Goal: Task Accomplishment & Management: Manage account settings

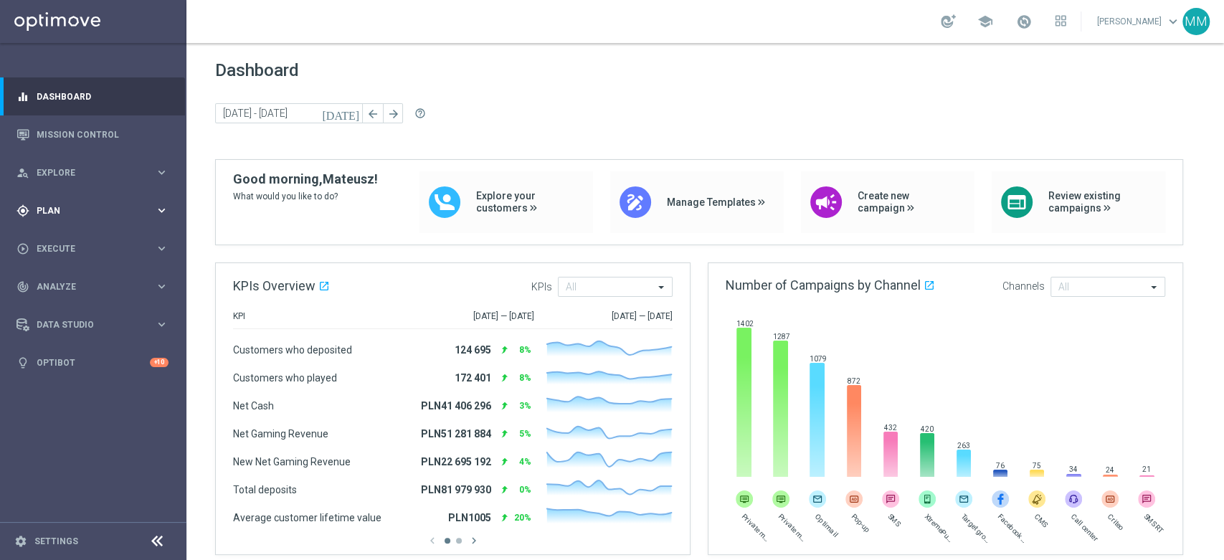
click at [111, 207] on span "Plan" at bounding box center [96, 210] width 118 height 9
click at [63, 242] on link "Target Groups" at bounding box center [93, 239] width 112 height 11
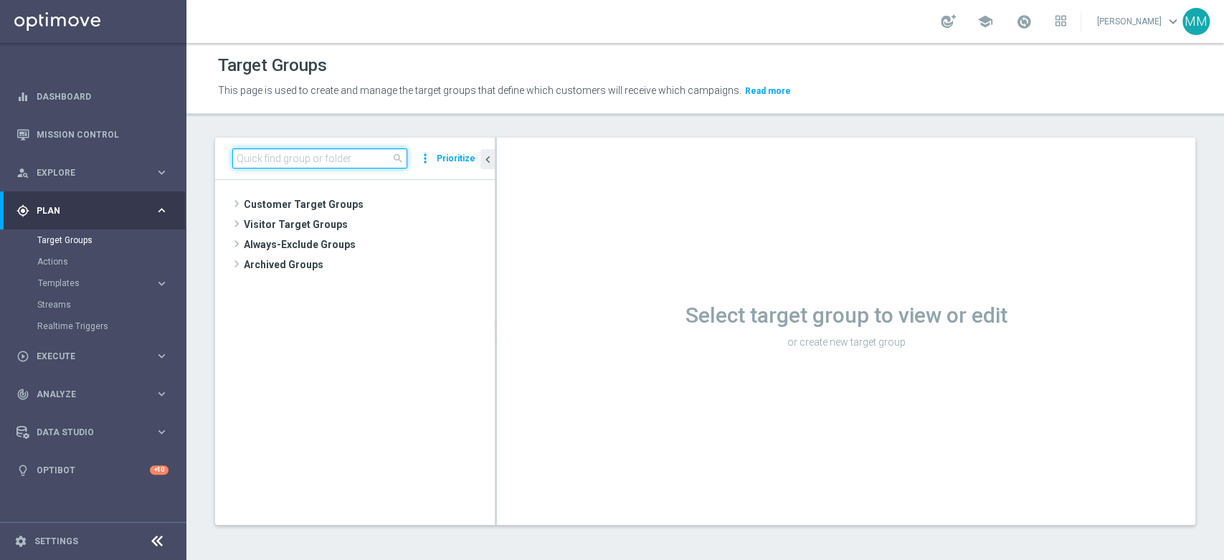
click at [337, 160] on input at bounding box center [319, 158] width 175 height 20
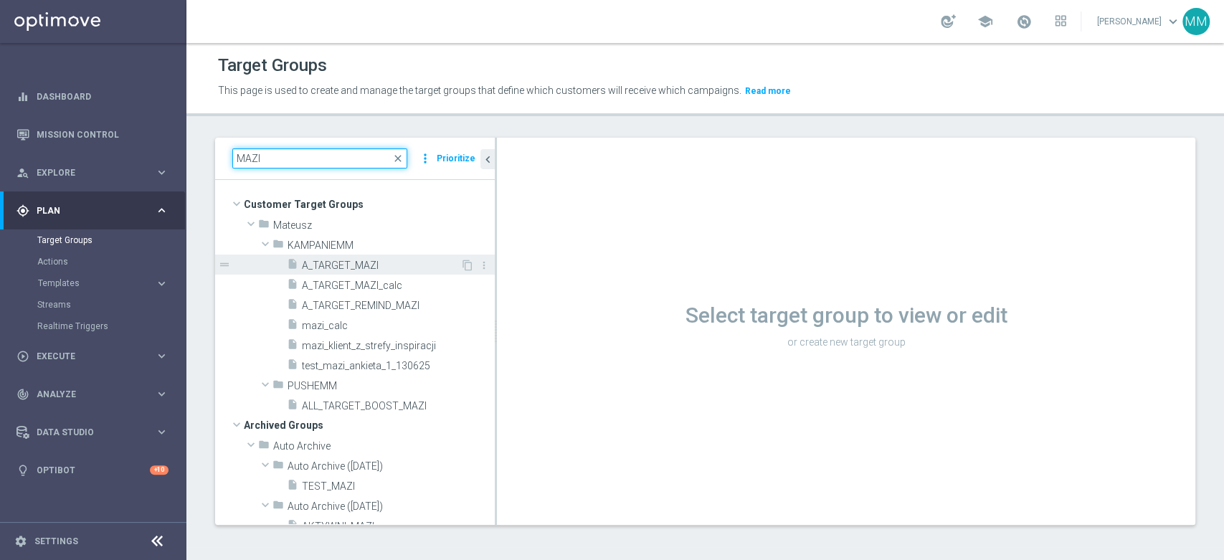
type input "MAZI"
click at [355, 269] on span "A_TARGET_MAZI" at bounding box center [381, 266] width 158 height 12
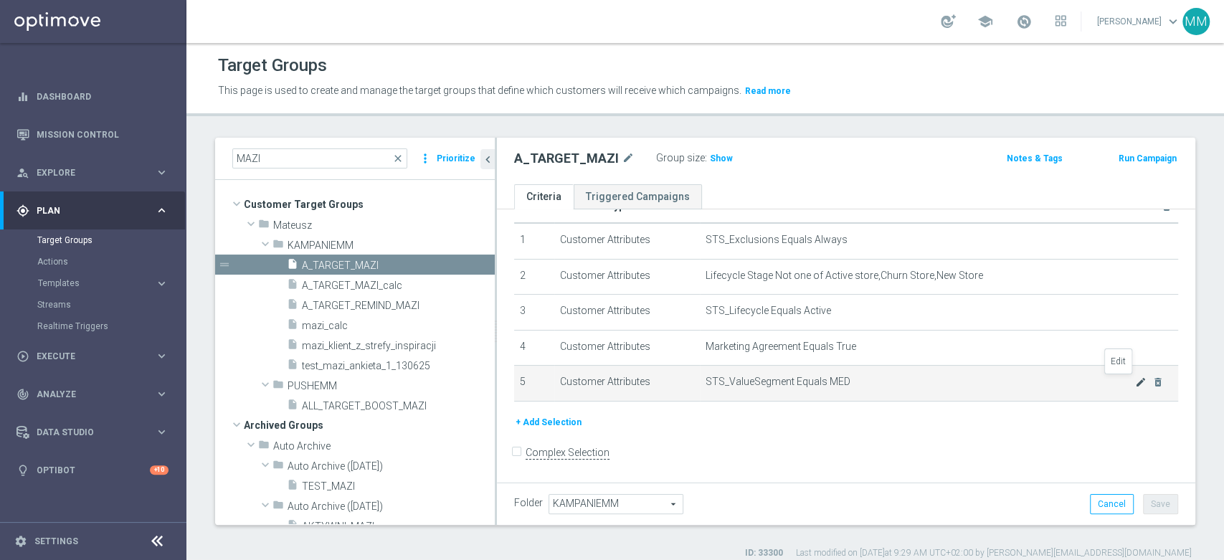
click at [1135, 380] on icon "mode_edit" at bounding box center [1140, 381] width 11 height 11
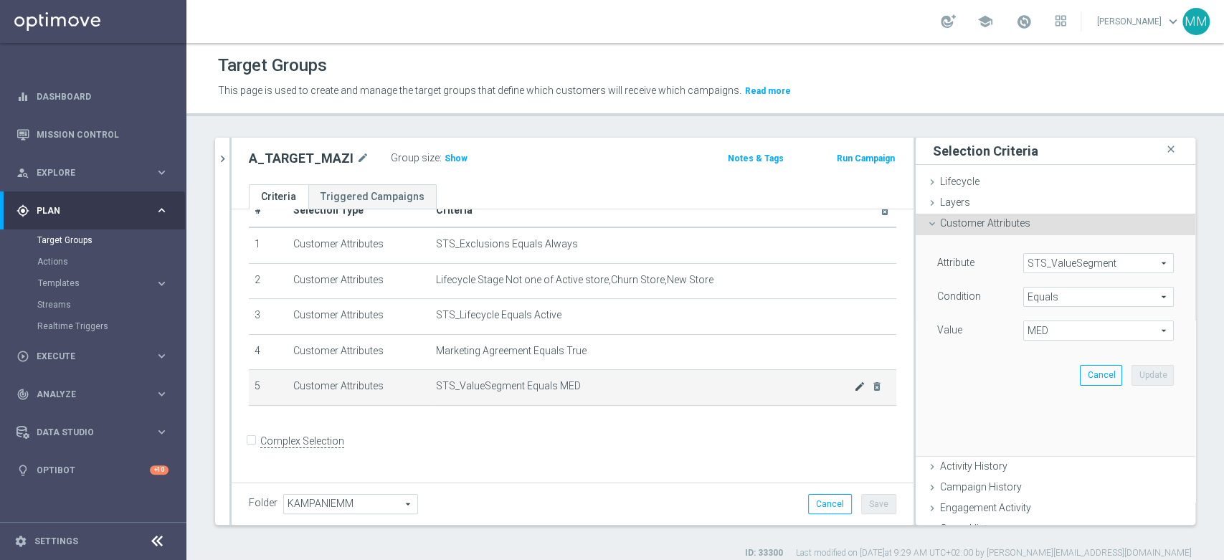
scroll to position [22, 0]
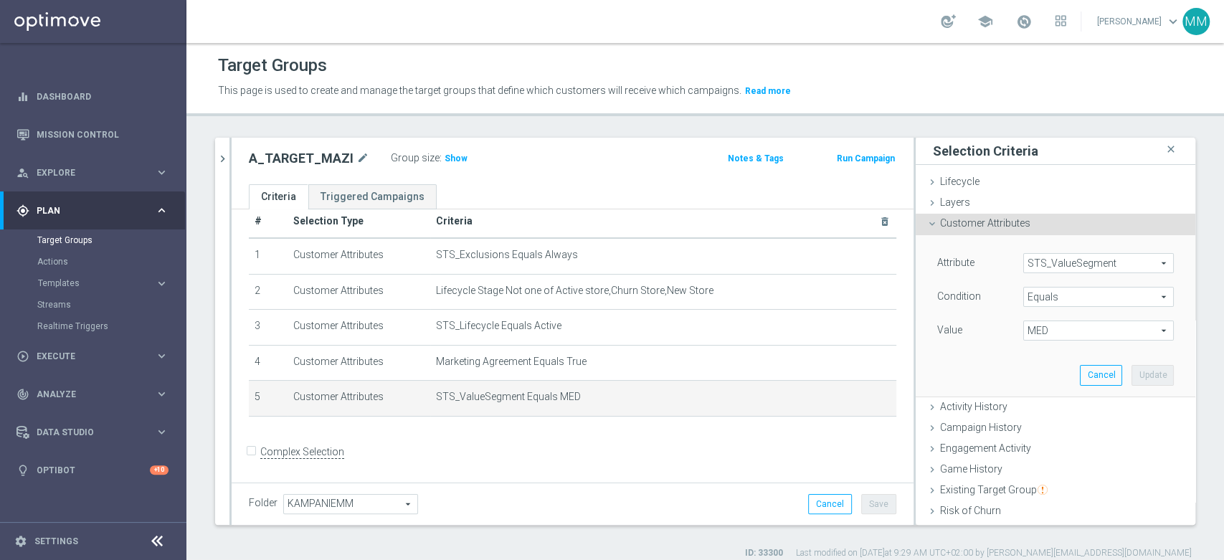
click at [1073, 328] on span "MED" at bounding box center [1098, 330] width 149 height 19
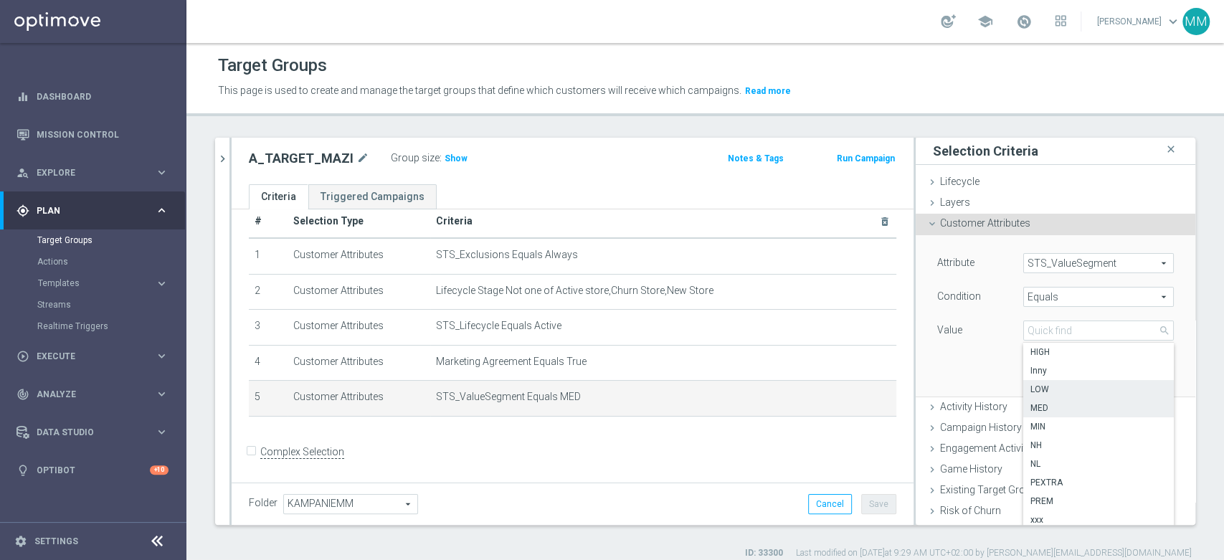
click at [1055, 390] on span "LOW" at bounding box center [1098, 389] width 136 height 11
type input "LOW"
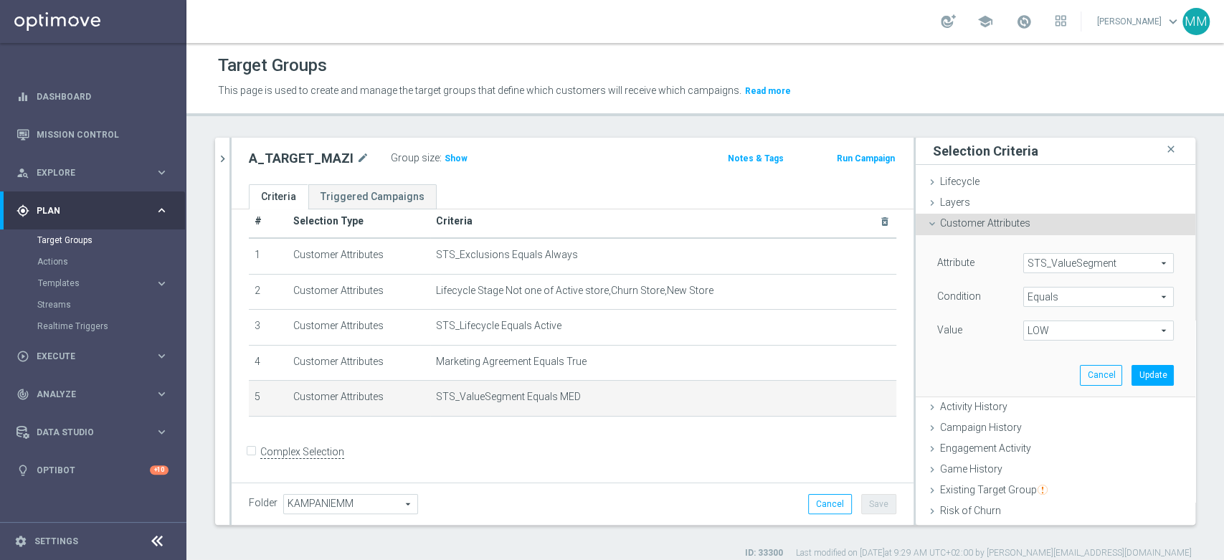
click at [1050, 294] on span "Equals" at bounding box center [1098, 296] width 149 height 19
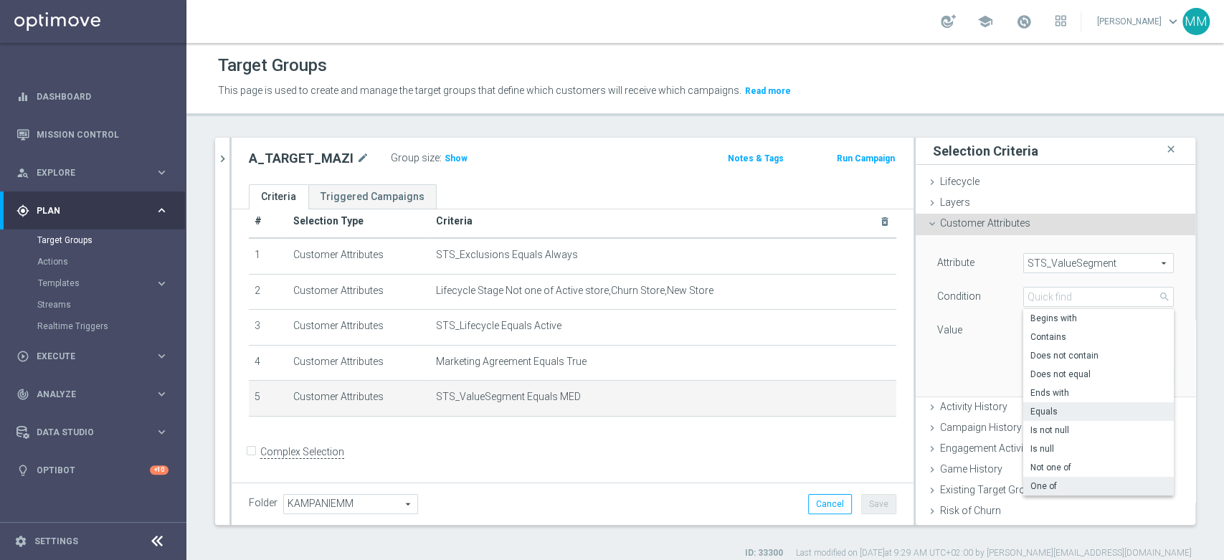
click at [1052, 481] on span "One of" at bounding box center [1098, 485] width 136 height 11
type input "One of"
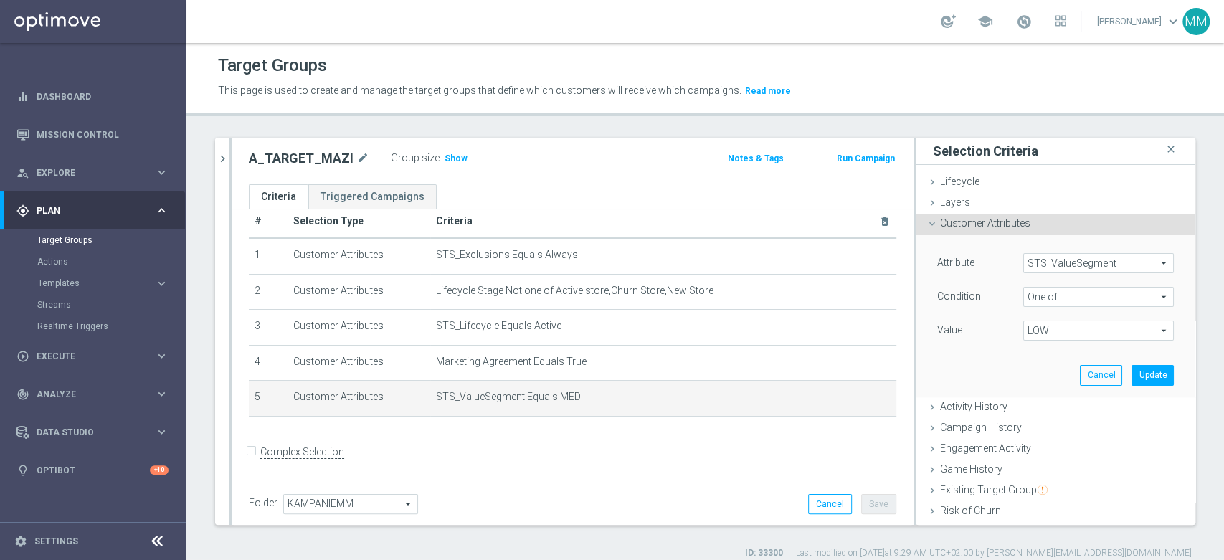
click at [1044, 323] on span "LOW" at bounding box center [1098, 330] width 149 height 19
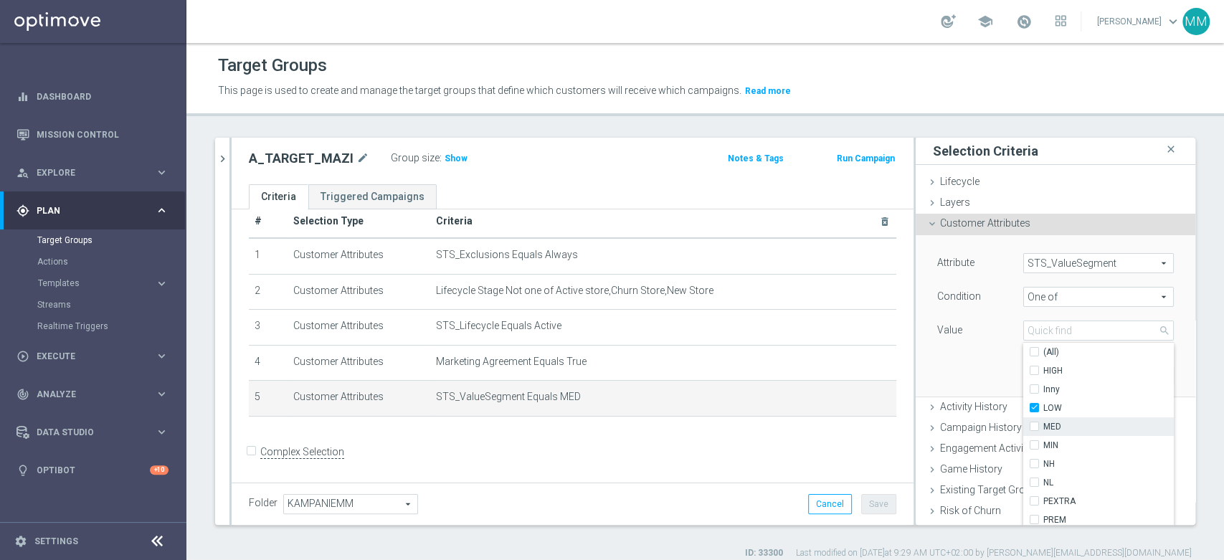
click at [1048, 429] on span "MED" at bounding box center [1108, 426] width 130 height 11
click at [1043, 429] on input "MED" at bounding box center [1038, 426] width 9 height 9
checkbox input "true"
type input "Selected 2 of 10"
click at [1043, 376] on span "HIGH" at bounding box center [1108, 370] width 130 height 11
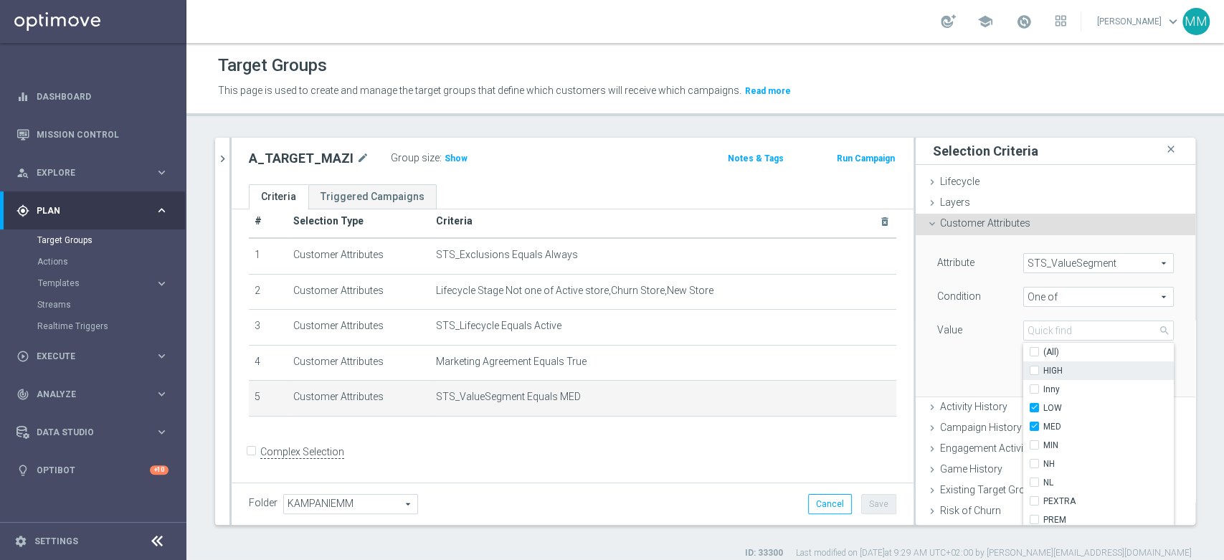
click at [1040, 376] on input "HIGH" at bounding box center [1038, 370] width 9 height 9
checkbox input "true"
type input "Selected 3 of 10"
click at [992, 360] on div "Attribute STS_ValueSegment STS_ValueSegment arrow_drop_down search Condition On…" at bounding box center [1055, 315] width 258 height 161
click at [1131, 377] on button "Update" at bounding box center [1152, 375] width 42 height 20
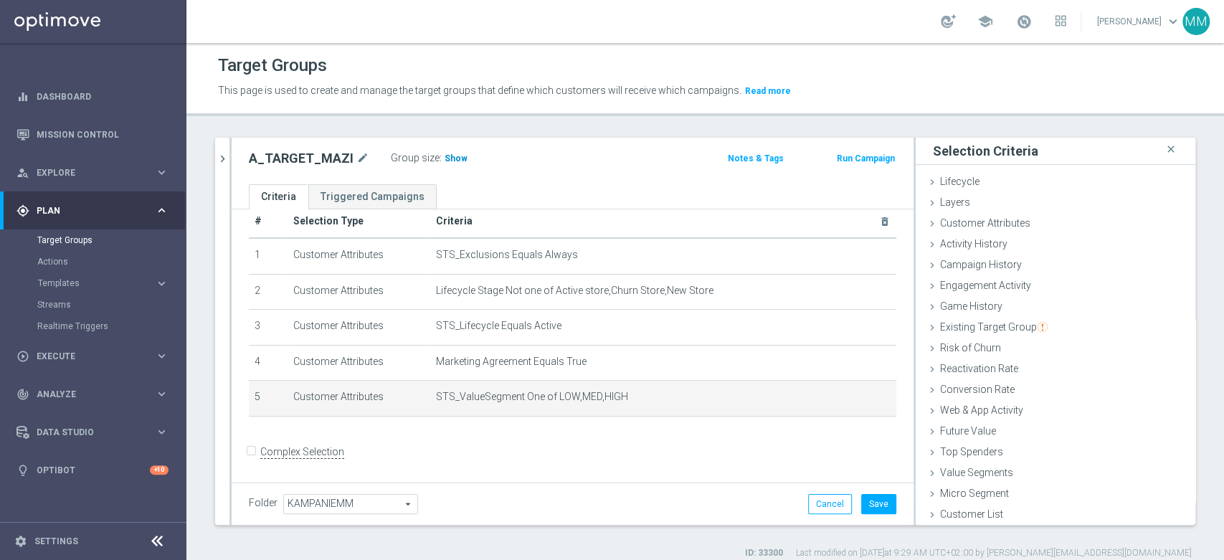
click at [459, 160] on span "Show" at bounding box center [455, 158] width 23 height 10
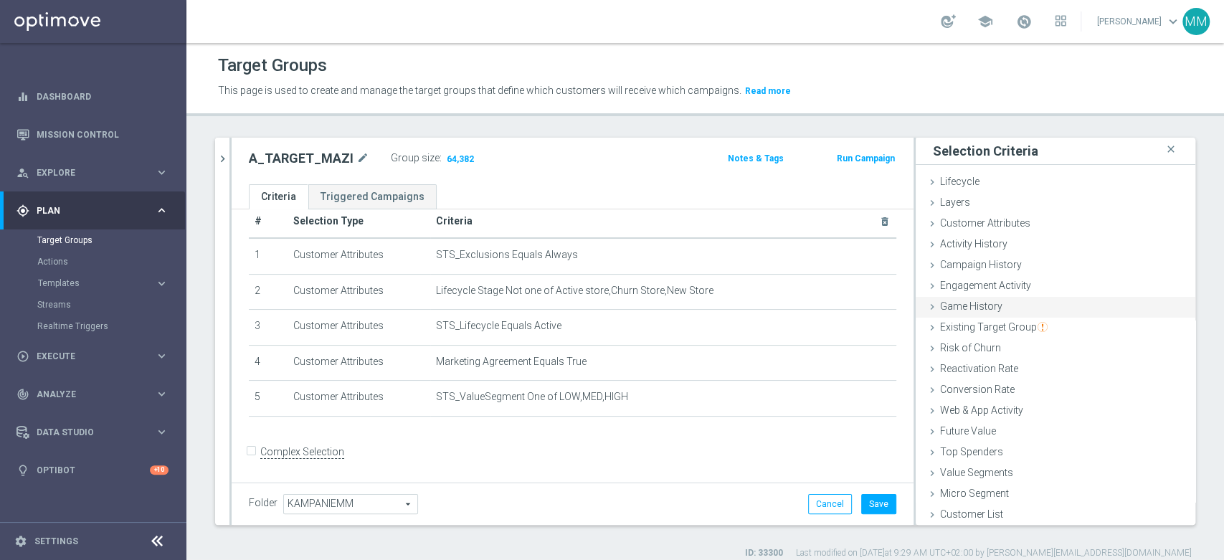
click at [985, 311] on span "Game History" at bounding box center [971, 305] width 62 height 11
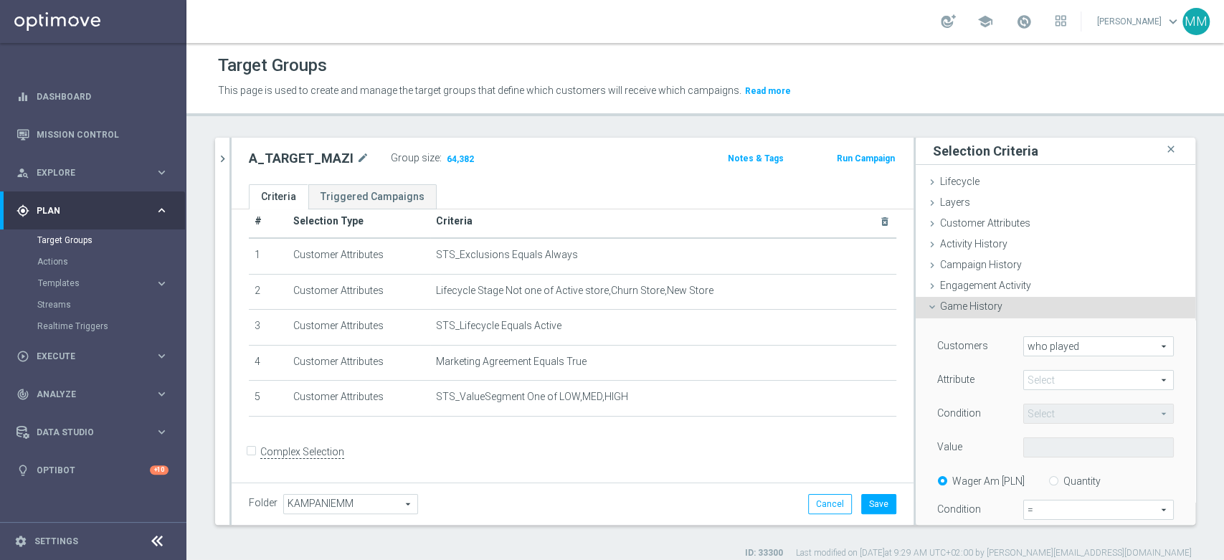
click at [1040, 369] on div "Customers who played who played arrow_drop_down search Attribute Select arrow_d…" at bounding box center [1055, 484] width 237 height 296
click at [1045, 384] on span at bounding box center [1098, 380] width 149 height 19
click at [1048, 404] on span "sport" at bounding box center [1098, 401] width 136 height 11
type input "sport"
type input "Equals"
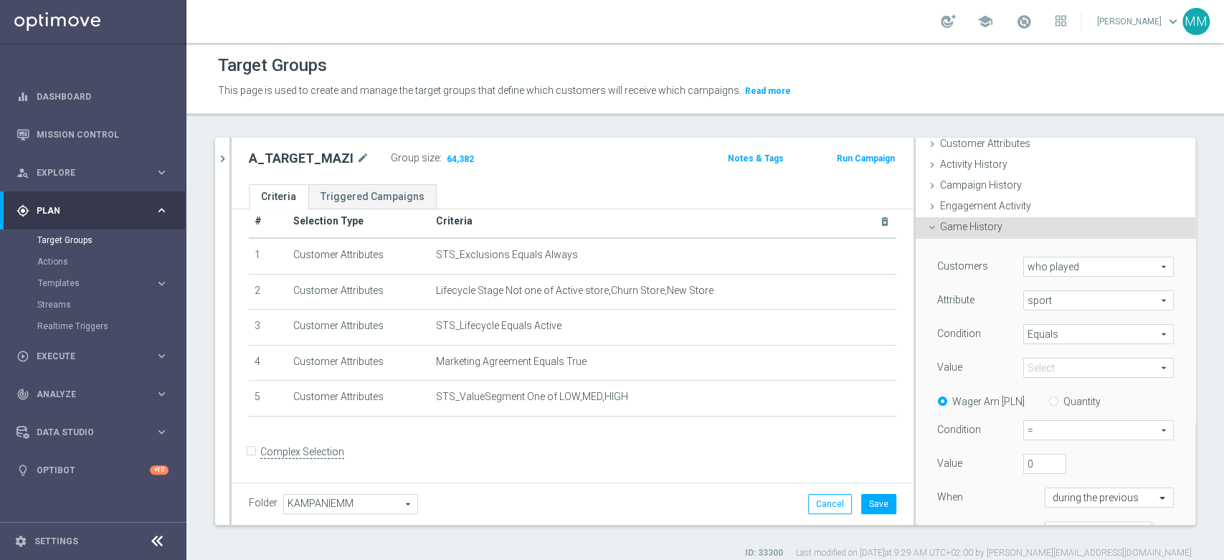
scroll to position [0, 0]
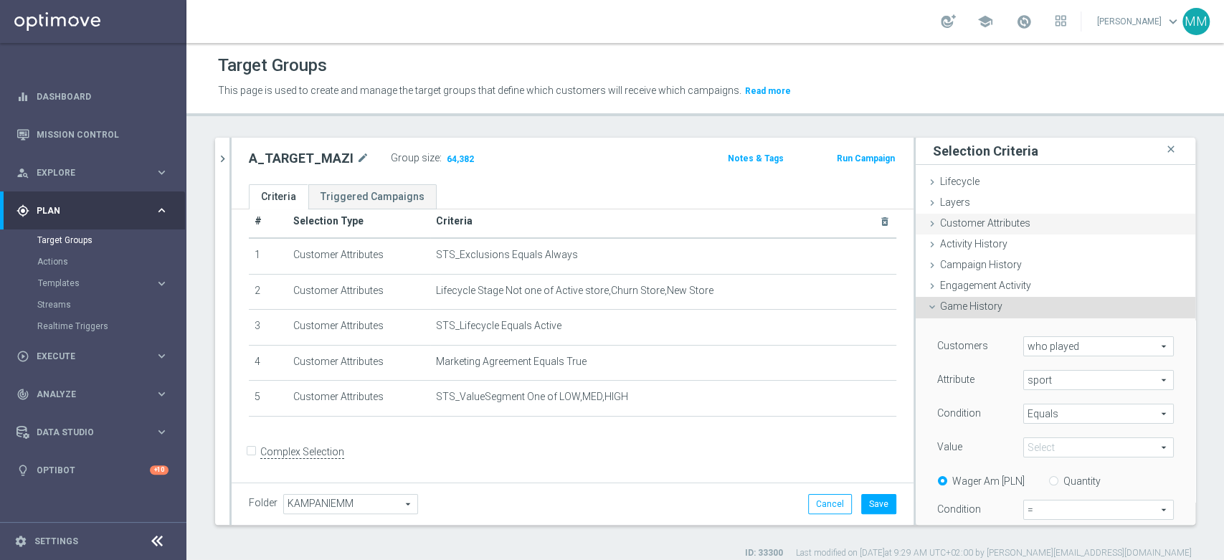
click at [989, 222] on span "Customer Attributes" at bounding box center [985, 222] width 90 height 11
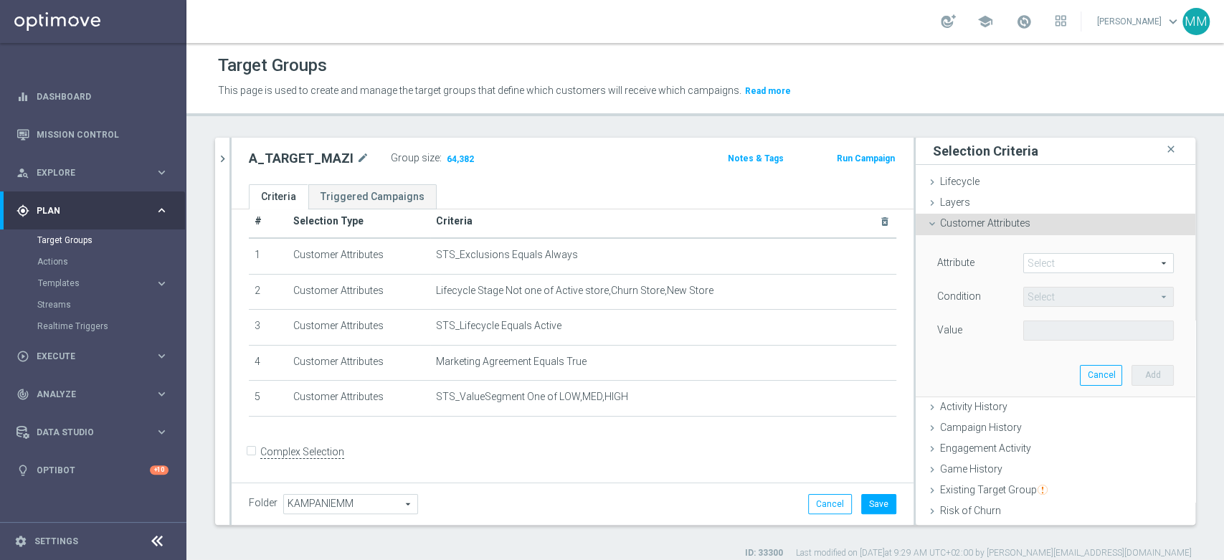
click at [1048, 264] on span at bounding box center [1098, 263] width 149 height 19
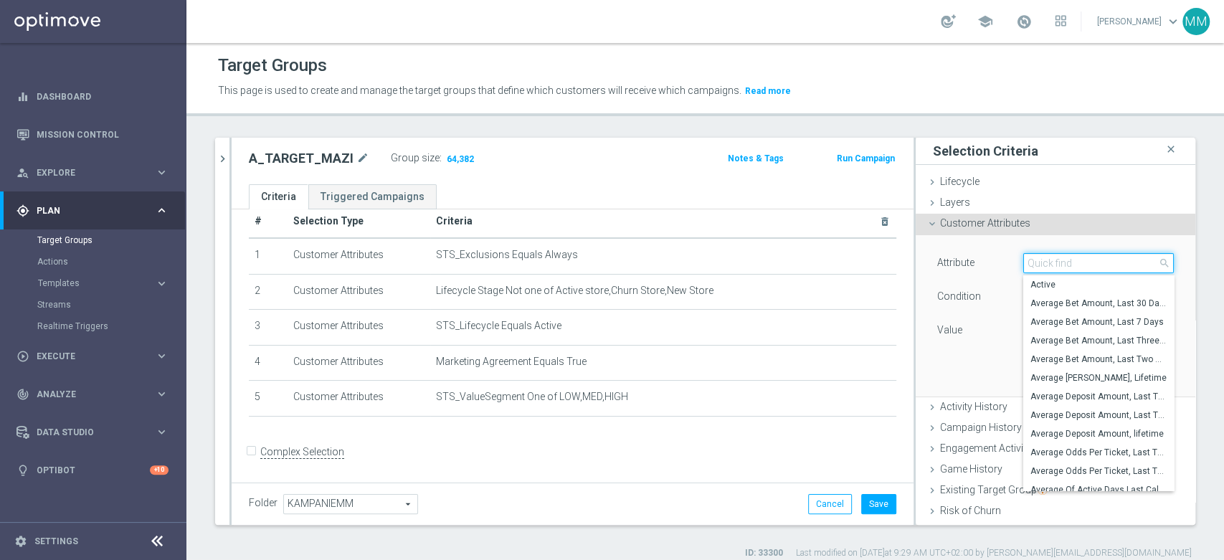
click at [1048, 265] on input "search" at bounding box center [1098, 263] width 151 height 20
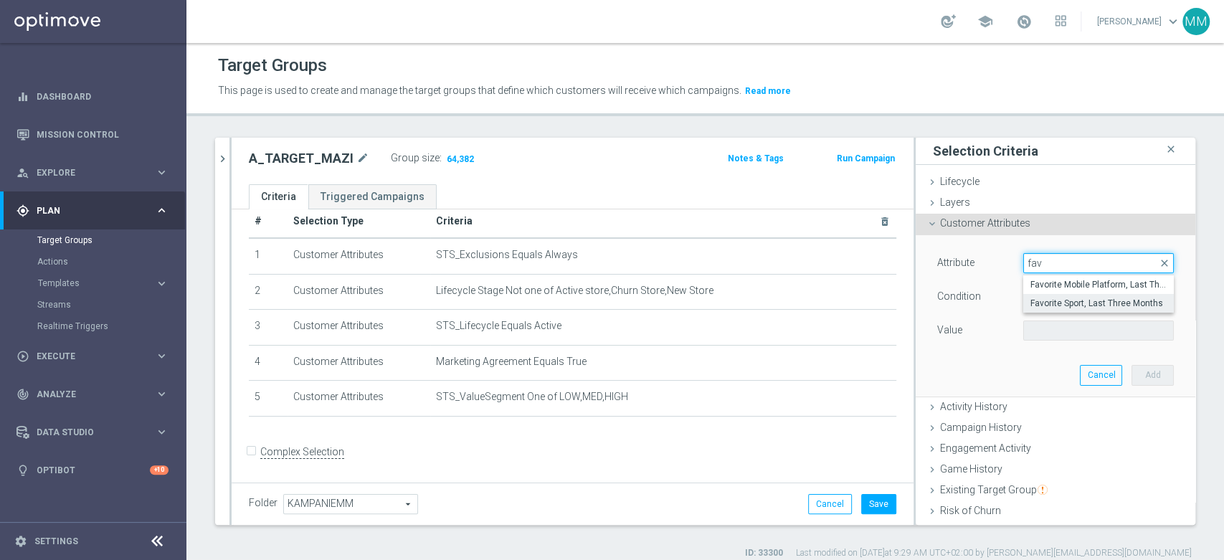
type input "fav"
click at [1057, 298] on span "Favorite Sport, Last Three Months" at bounding box center [1098, 303] width 136 height 11
type input "Favorite Sport, Last Three Months"
type input "Equals"
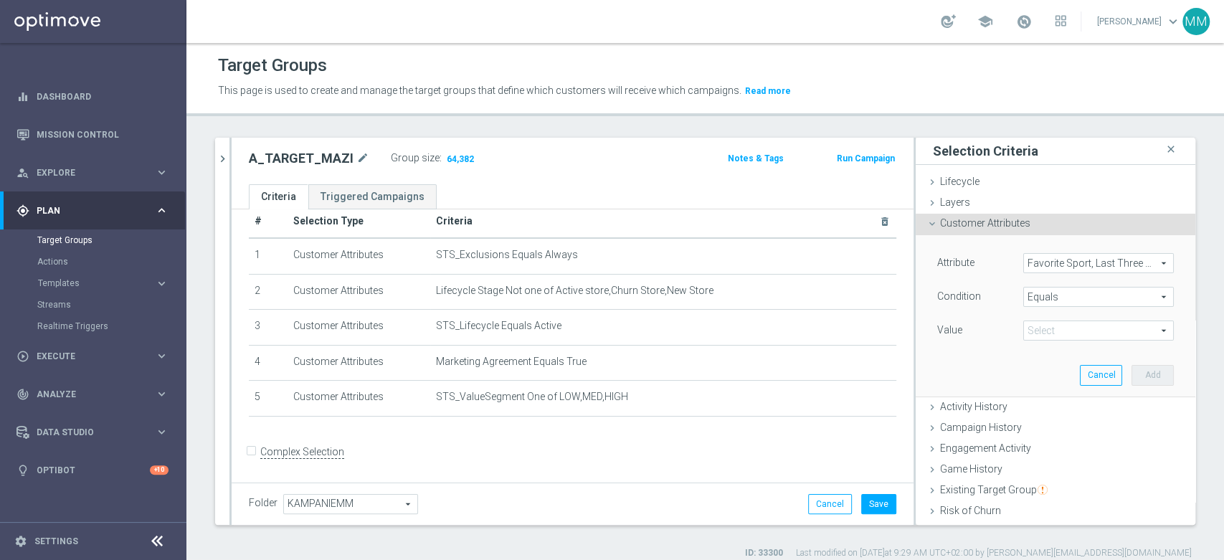
click at [1052, 332] on span at bounding box center [1098, 330] width 149 height 19
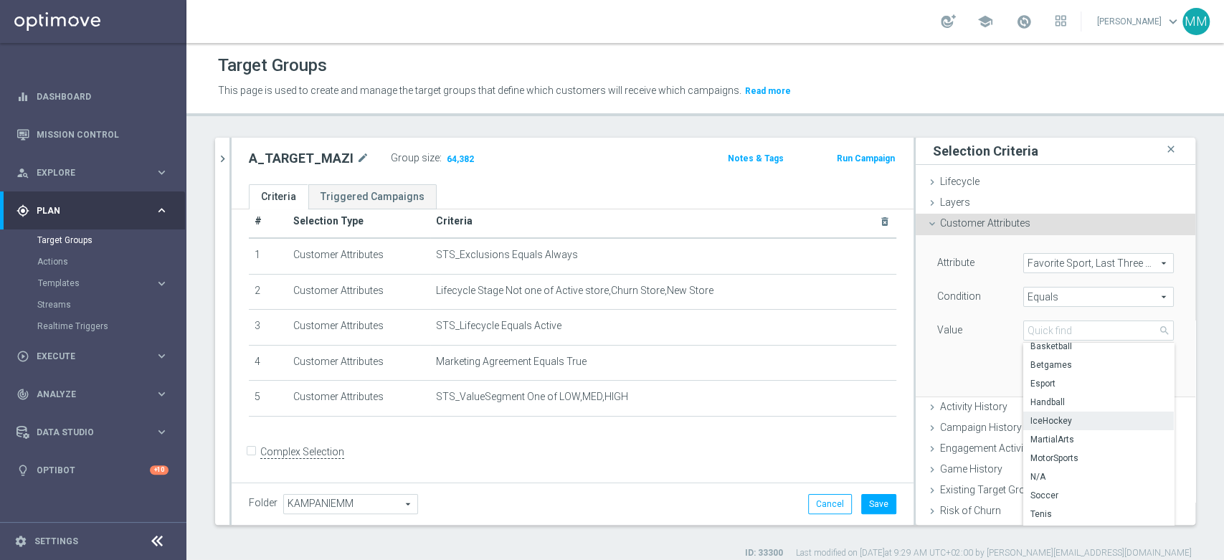
scroll to position [8, 0]
click at [1065, 457] on span "MotorSports" at bounding box center [1098, 455] width 136 height 11
type input "MotorSports"
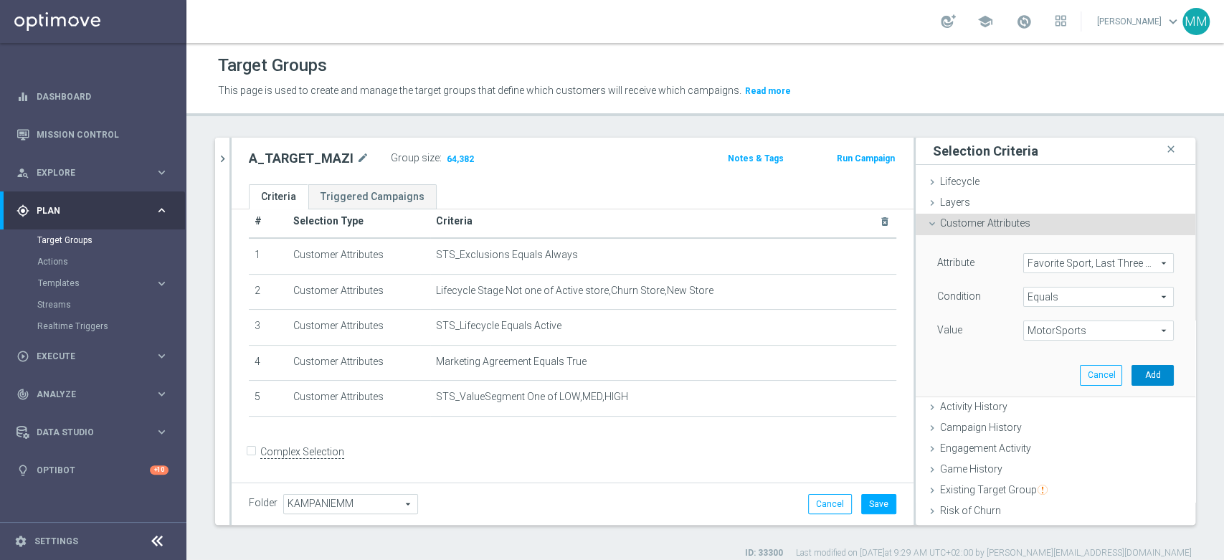
click at [1131, 370] on button "Add" at bounding box center [1152, 375] width 42 height 20
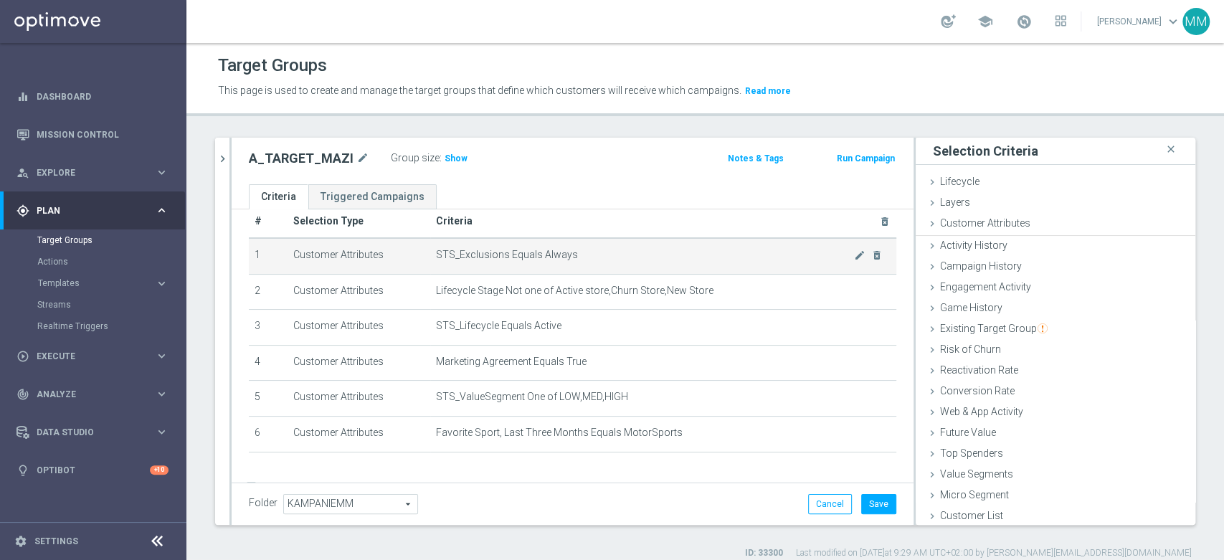
scroll to position [37, 0]
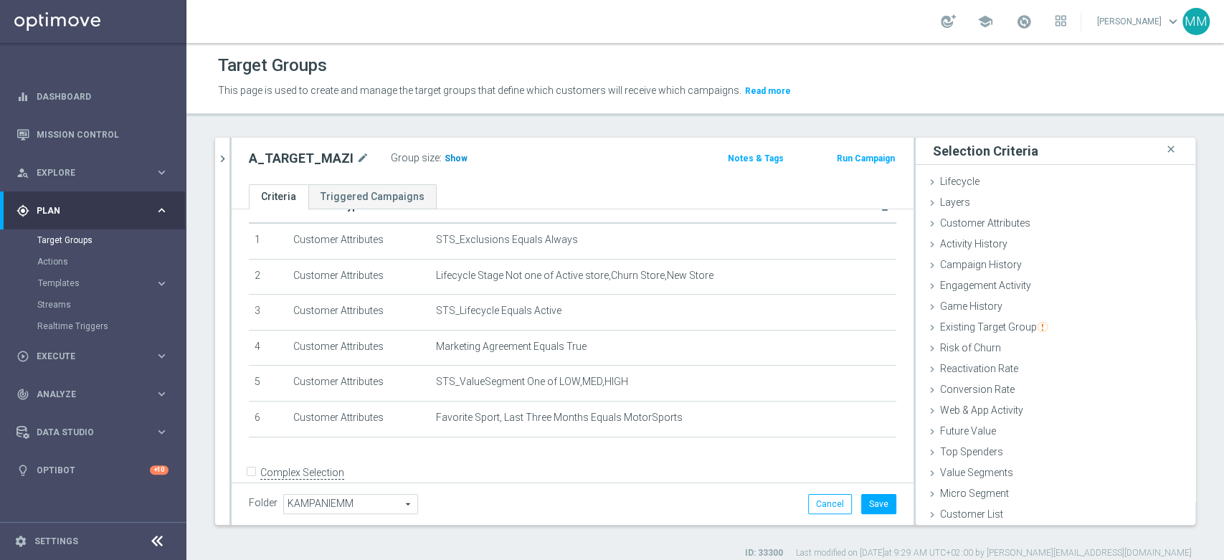
click at [459, 162] on span "Show" at bounding box center [455, 158] width 23 height 10
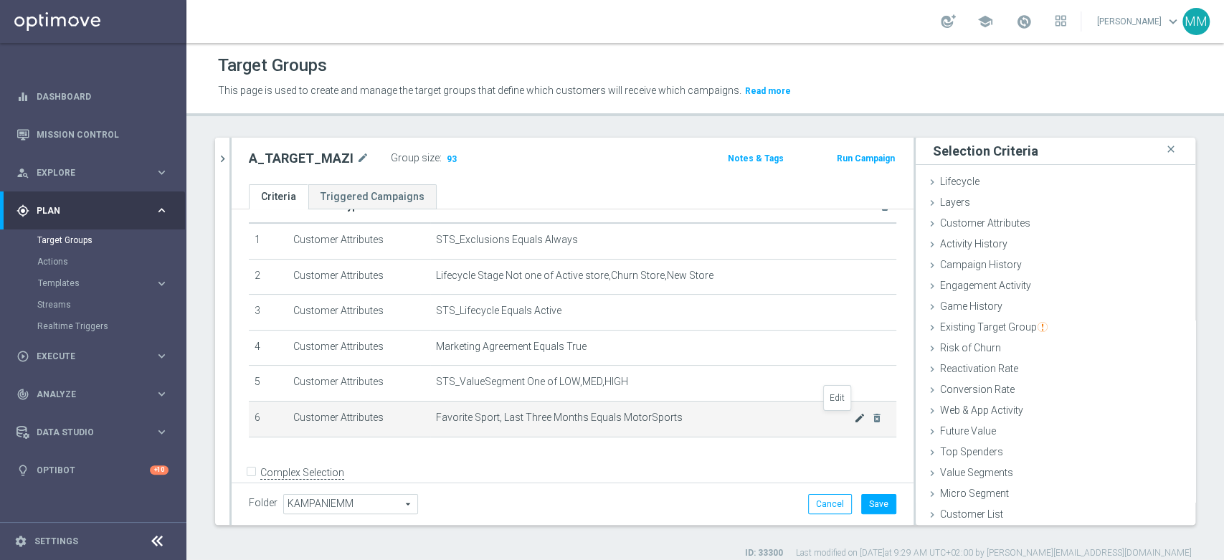
click at [854, 417] on icon "mode_edit" at bounding box center [859, 417] width 11 height 11
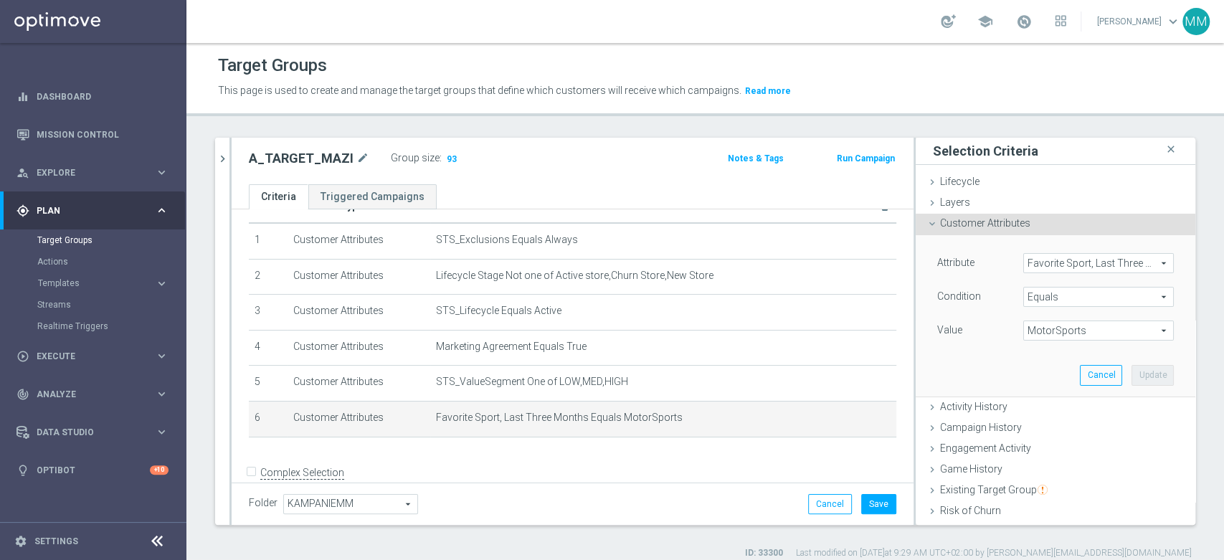
click at [1060, 257] on span "Favorite Sport, Last Three Months" at bounding box center [1098, 263] width 149 height 19
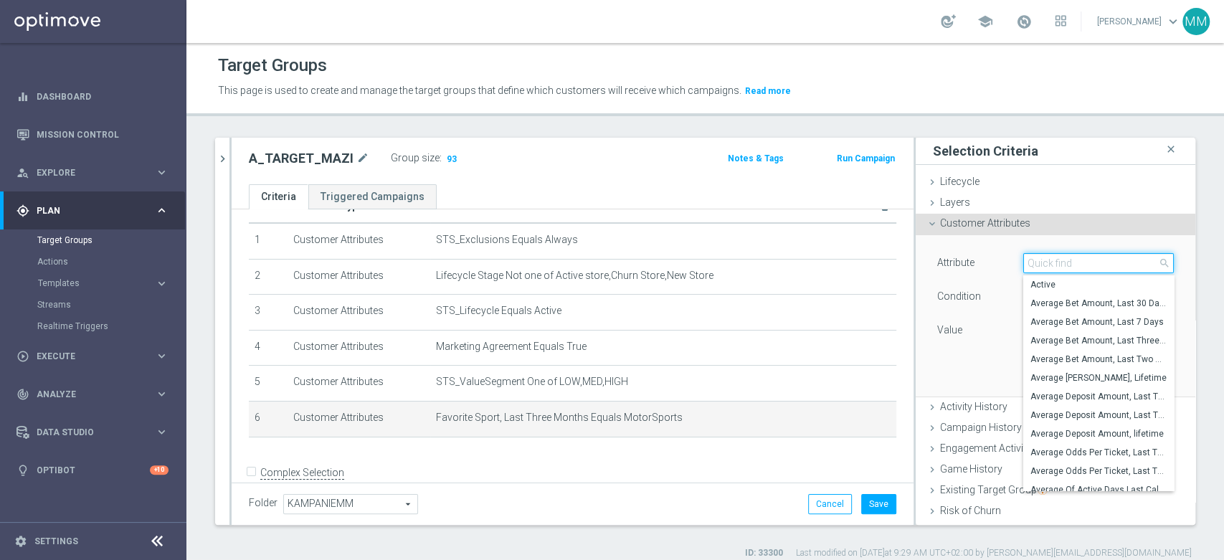
click at [1047, 263] on input "search" at bounding box center [1098, 263] width 151 height 20
click at [950, 460] on div "Game History done" at bounding box center [1056, 471] width 280 height 22
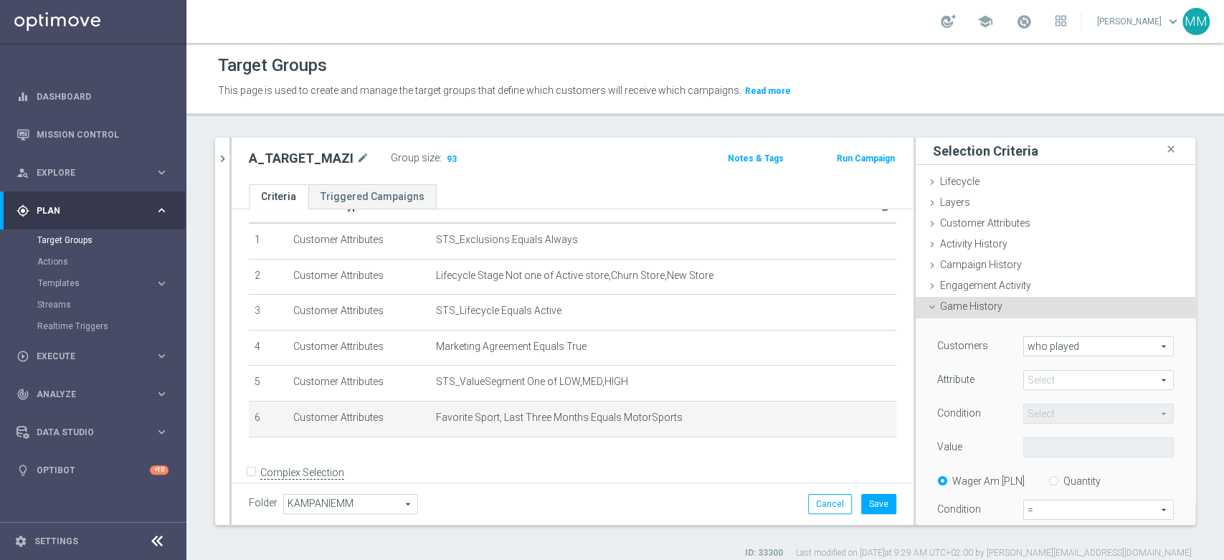
click at [1066, 388] on span at bounding box center [1098, 380] width 149 height 19
click at [1047, 402] on span "sport" at bounding box center [1098, 401] width 136 height 11
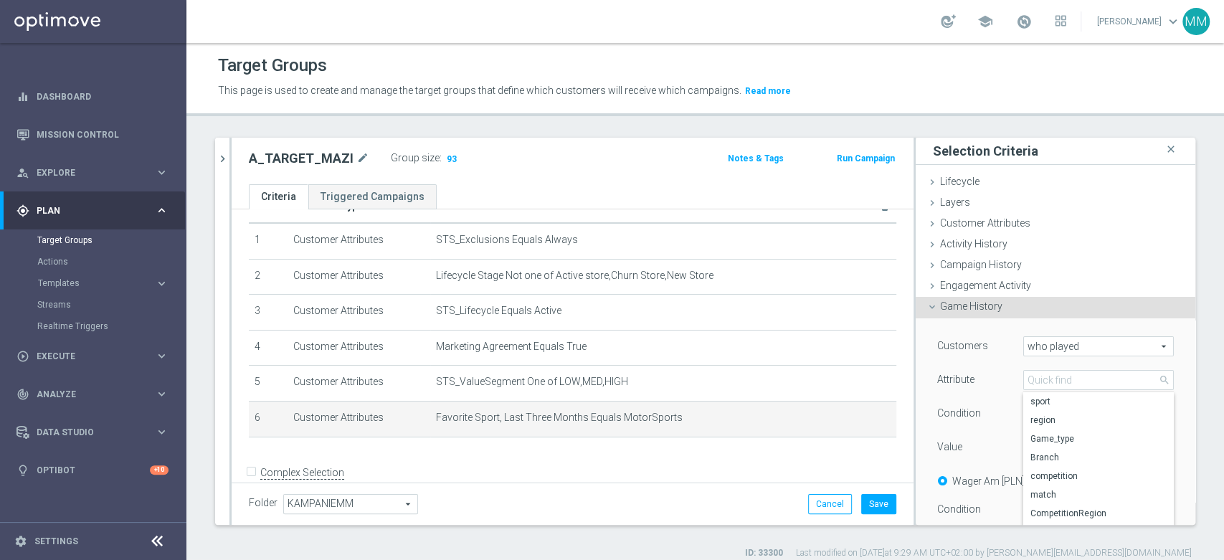
type input "sport"
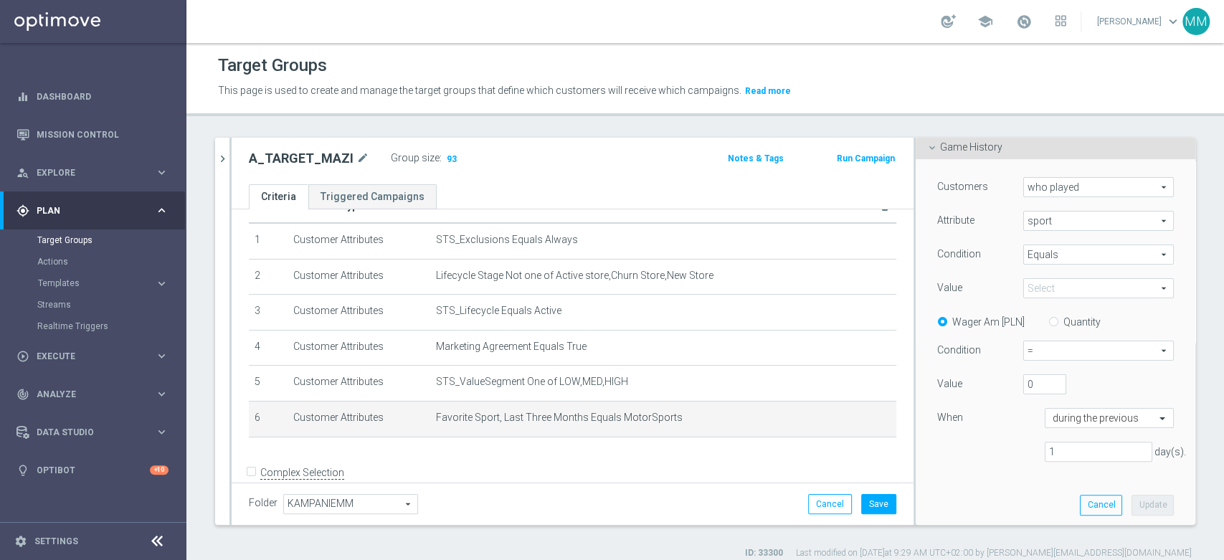
click at [1041, 253] on span "Equals" at bounding box center [1098, 254] width 149 height 19
click at [1032, 389] on span "One of" at bounding box center [1098, 387] width 136 height 11
click at [1032, 256] on span "One of" at bounding box center [1098, 254] width 149 height 19
click at [1038, 284] on label "Equals" at bounding box center [1098, 276] width 151 height 19
type input "Equals"
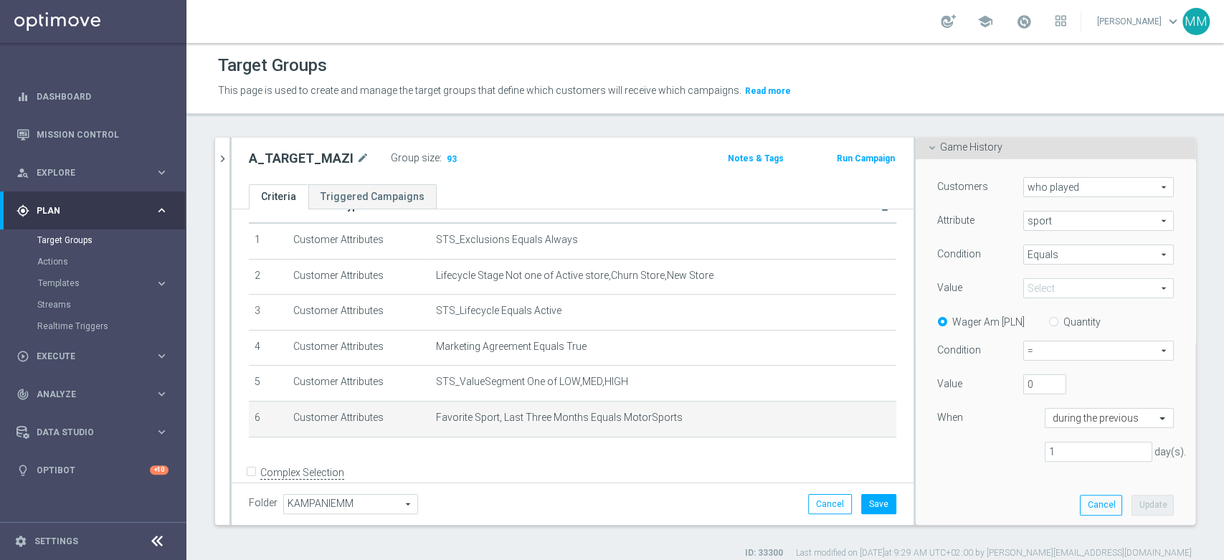
click at [1037, 292] on span at bounding box center [1098, 288] width 149 height 19
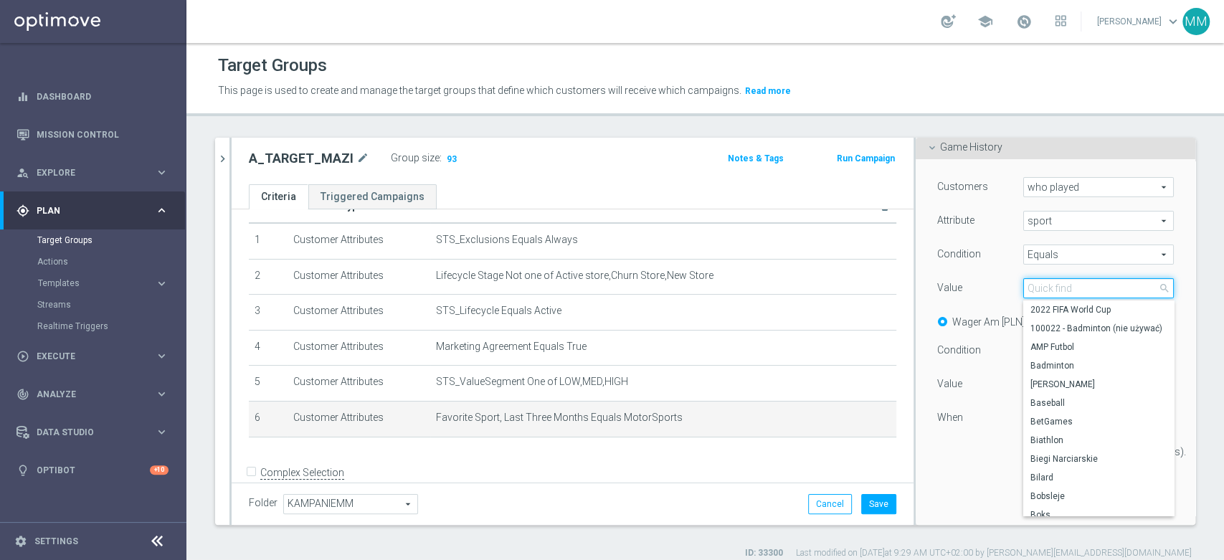
click at [1037, 291] on input "search" at bounding box center [1098, 288] width 151 height 20
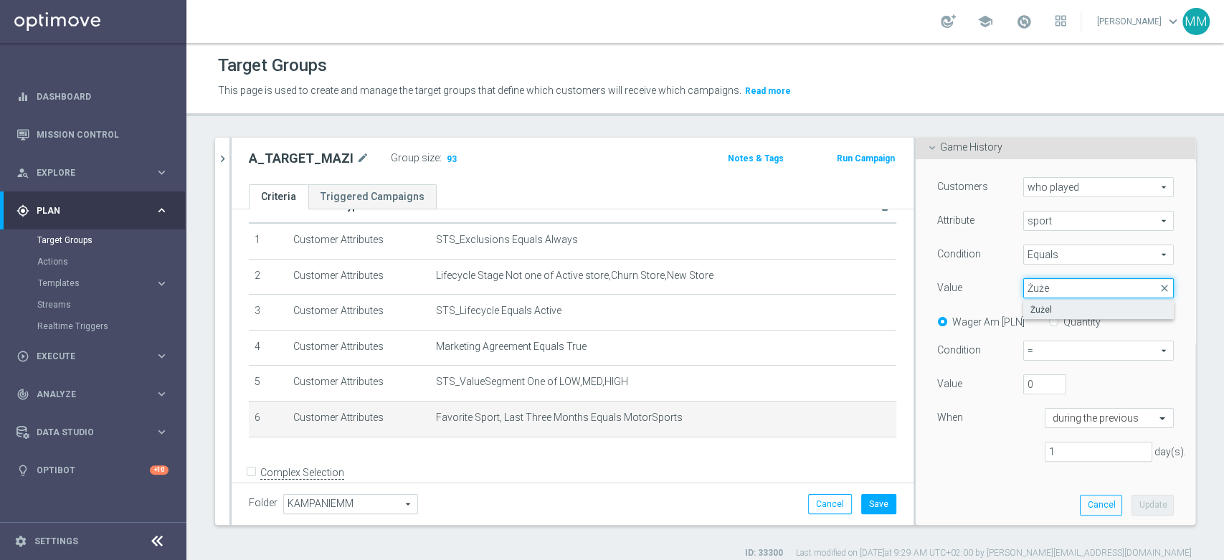
type input "Żuże"
click at [1035, 311] on span "Żużel" at bounding box center [1098, 309] width 136 height 11
type input "Żużel"
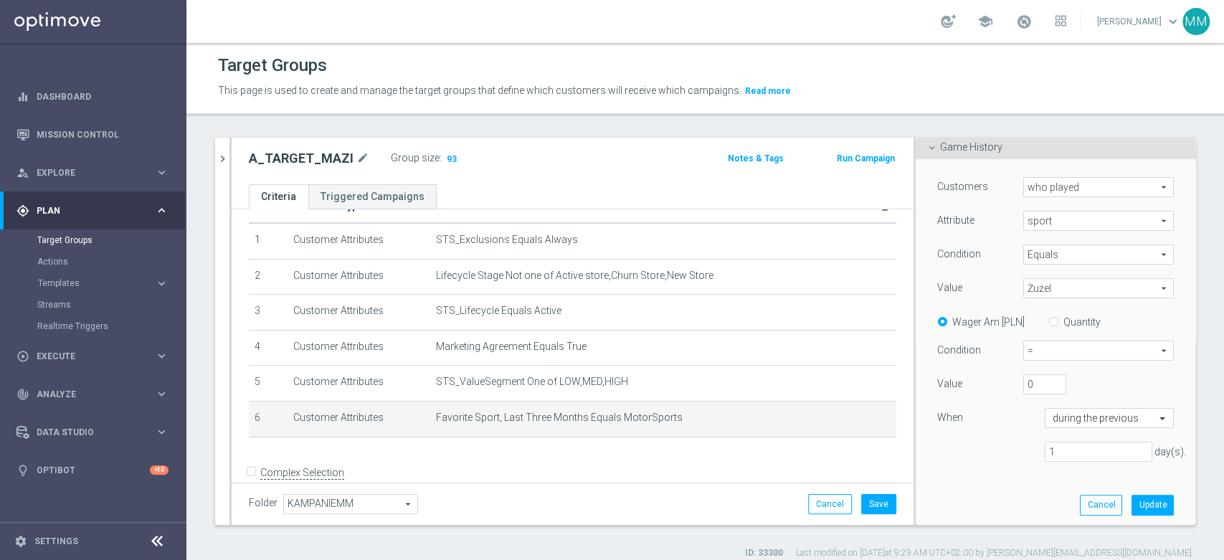
click at [1063, 319] on label "Quantity" at bounding box center [1081, 321] width 37 height 13
click at [1056, 319] on input "Quantity" at bounding box center [1056, 319] width 9 height 9
radio input "true"
click at [1034, 348] on span "=" at bounding box center [1098, 350] width 149 height 19
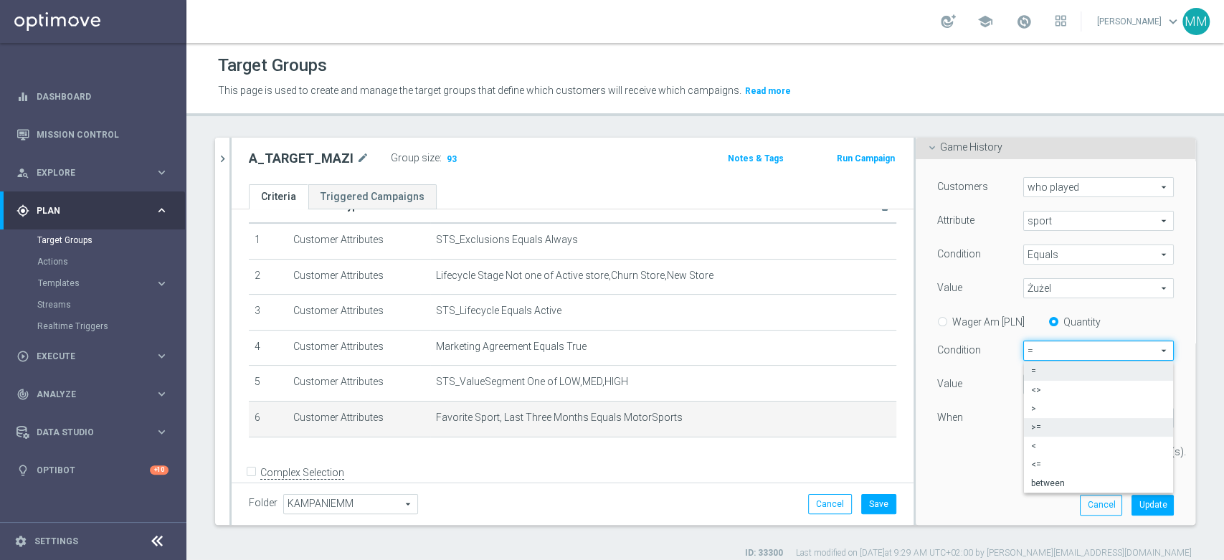
click at [1037, 423] on span ">=" at bounding box center [1098, 427] width 135 height 11
type input ">="
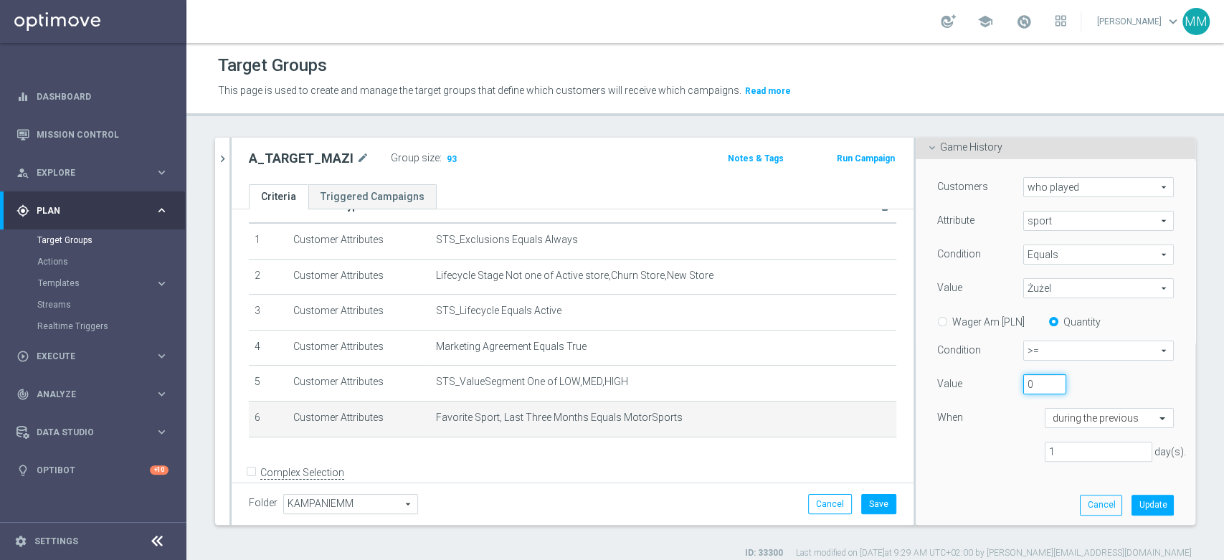
drag, startPoint x: 1017, startPoint y: 379, endPoint x: 999, endPoint y: 385, distance: 18.4
click at [1012, 385] on div "0" at bounding box center [1044, 384] width 65 height 20
type input "3"
drag, startPoint x: 1060, startPoint y: 442, endPoint x: 975, endPoint y: 453, distance: 86.0
click at [978, 452] on div "1 day(s)." at bounding box center [1055, 452] width 258 height 21
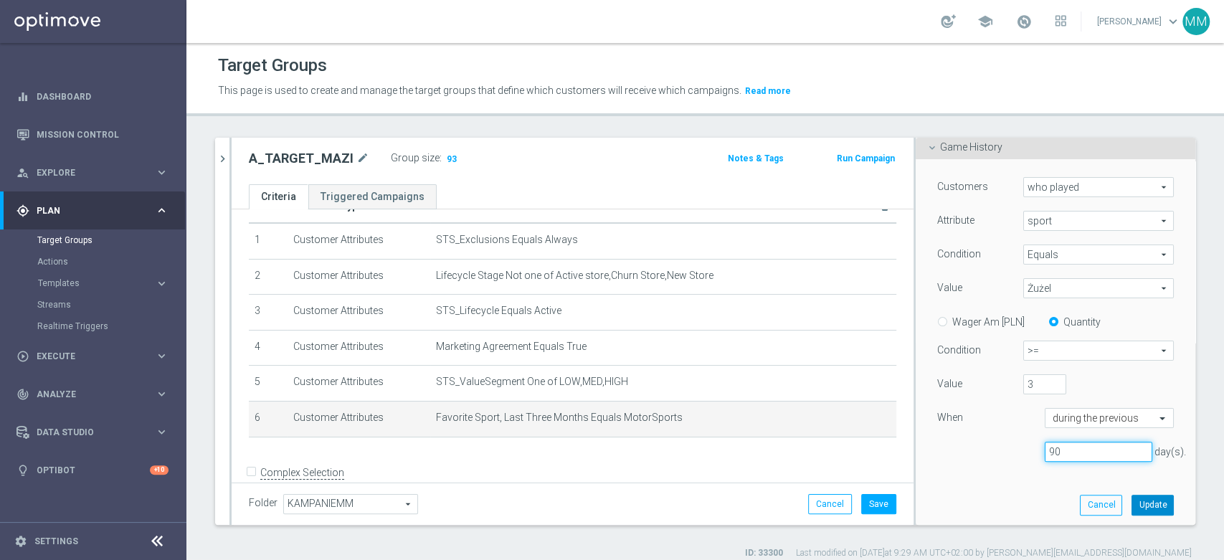
type input "90"
click at [1131, 503] on button "Update" at bounding box center [1152, 505] width 42 height 20
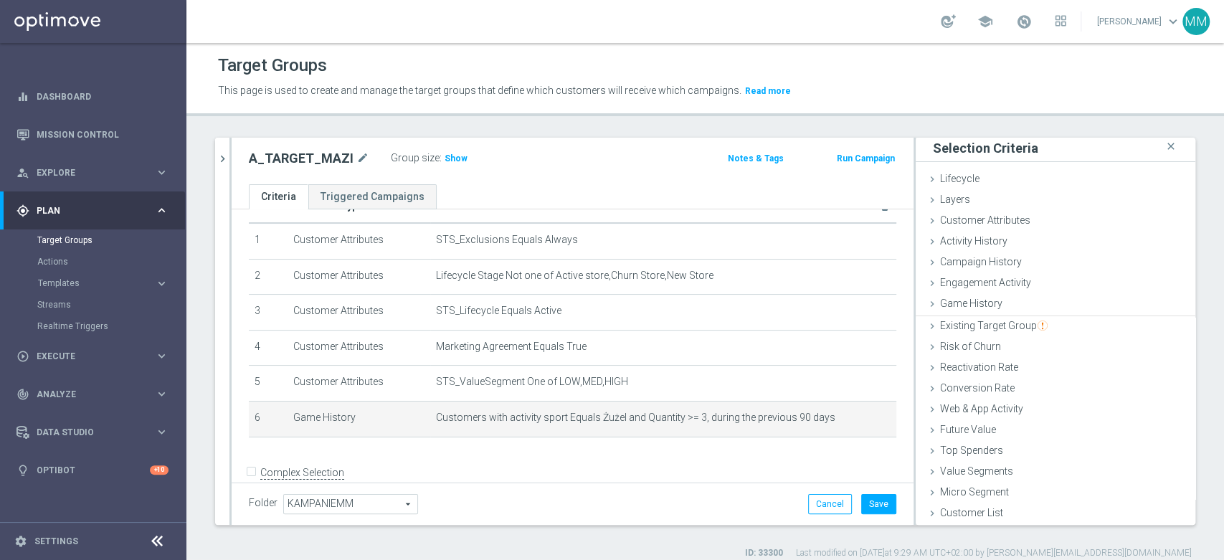
scroll to position [1, 0]
click at [439, 153] on label ":" at bounding box center [440, 158] width 2 height 12
click at [444, 156] on span "Show" at bounding box center [455, 158] width 23 height 10
click at [854, 419] on icon "mode_edit" at bounding box center [859, 417] width 11 height 11
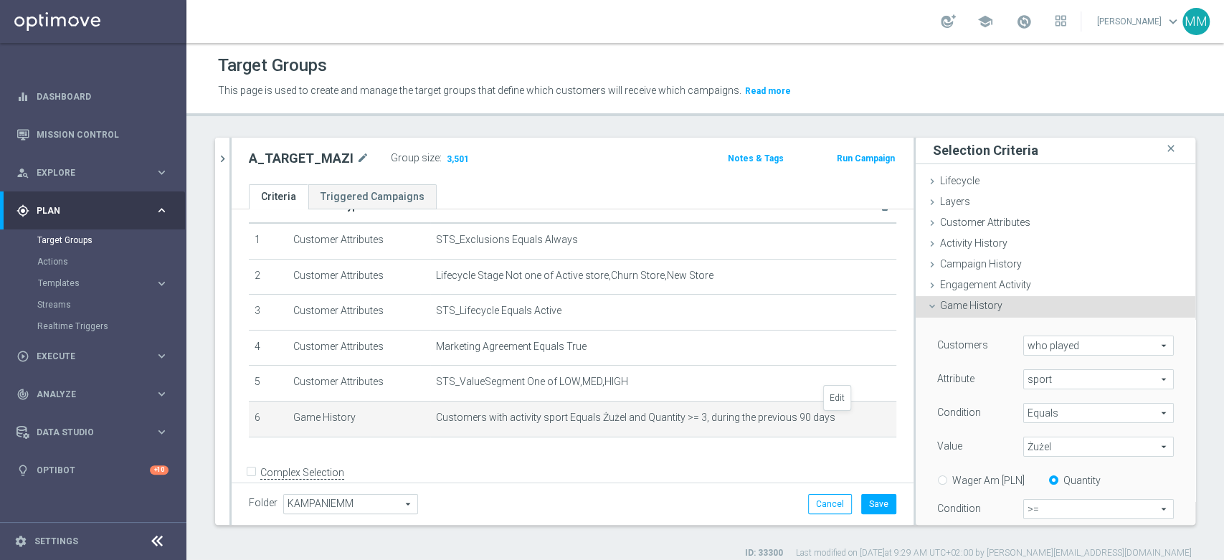
scroll to position [159, 0]
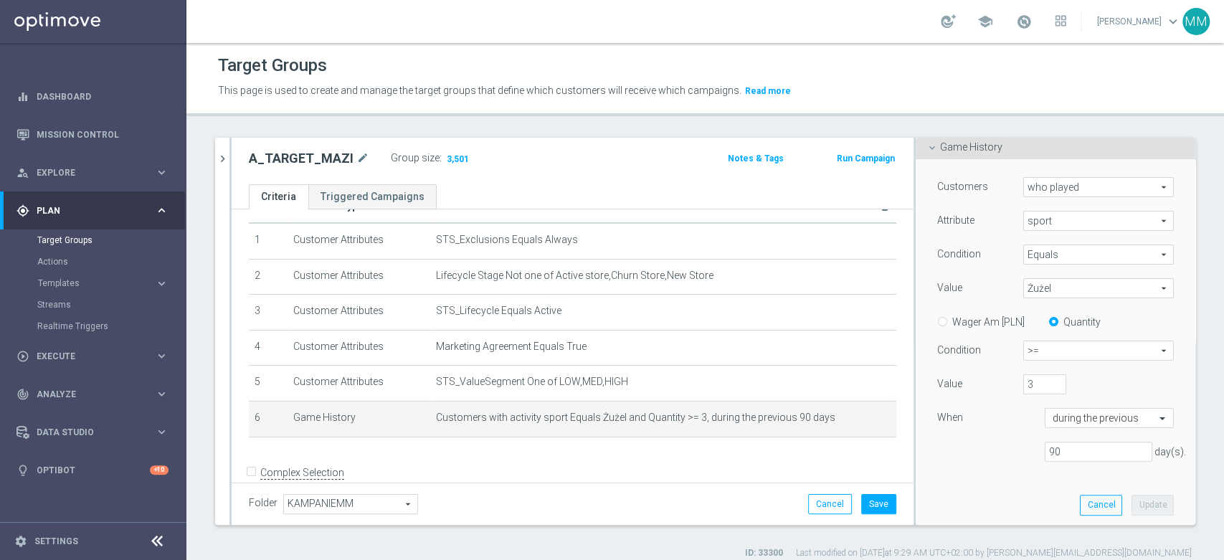
click at [1032, 282] on span "Żużel" at bounding box center [1098, 288] width 149 height 19
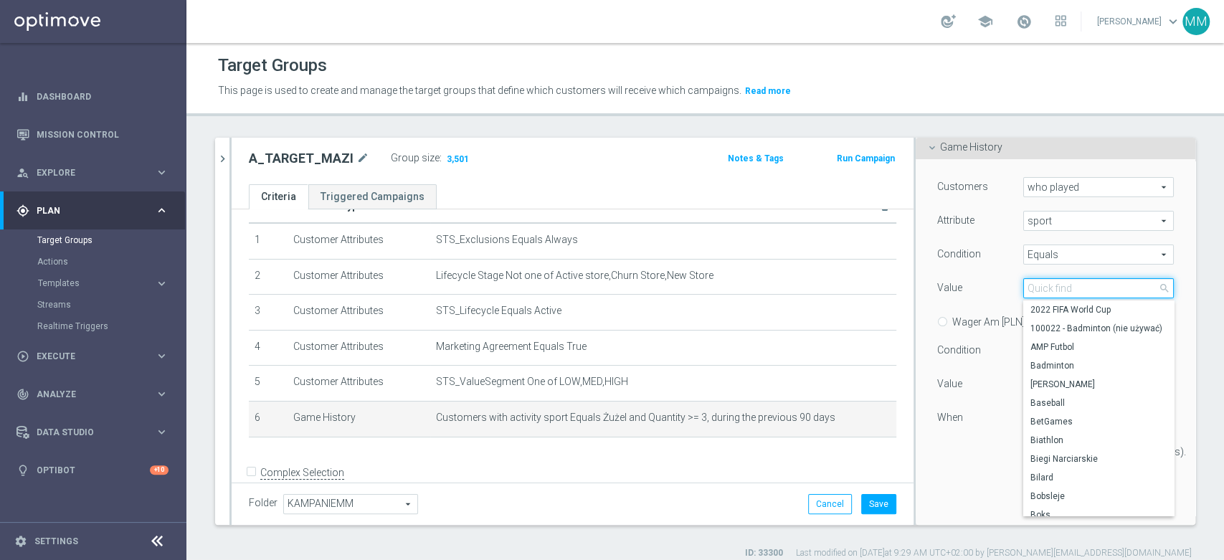
click at [1031, 282] on input "search" at bounding box center [1098, 288] width 151 height 20
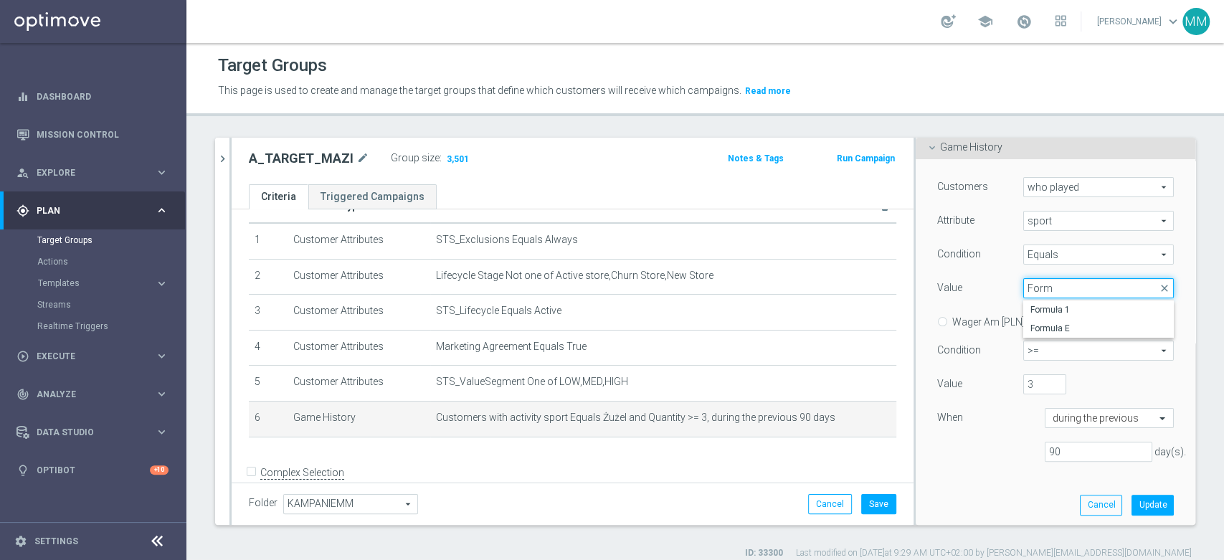
type input "Form"
click at [1043, 257] on span "Equals" at bounding box center [1098, 254] width 149 height 19
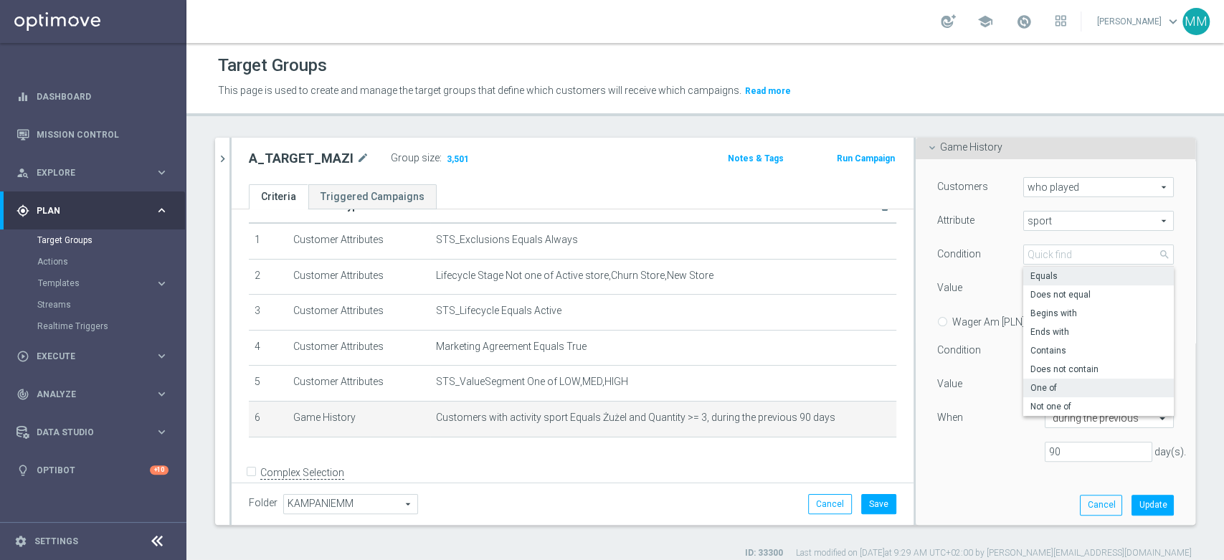
click at [1050, 391] on span "One of" at bounding box center [1098, 387] width 136 height 11
type input "One of"
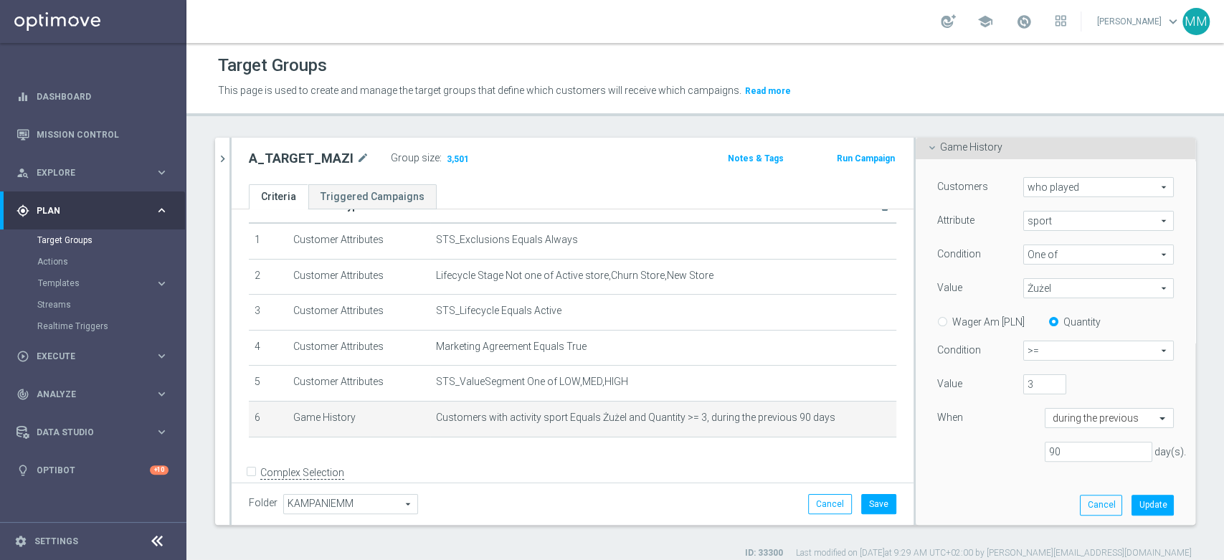
click at [1033, 281] on span "Żużel" at bounding box center [1098, 288] width 149 height 19
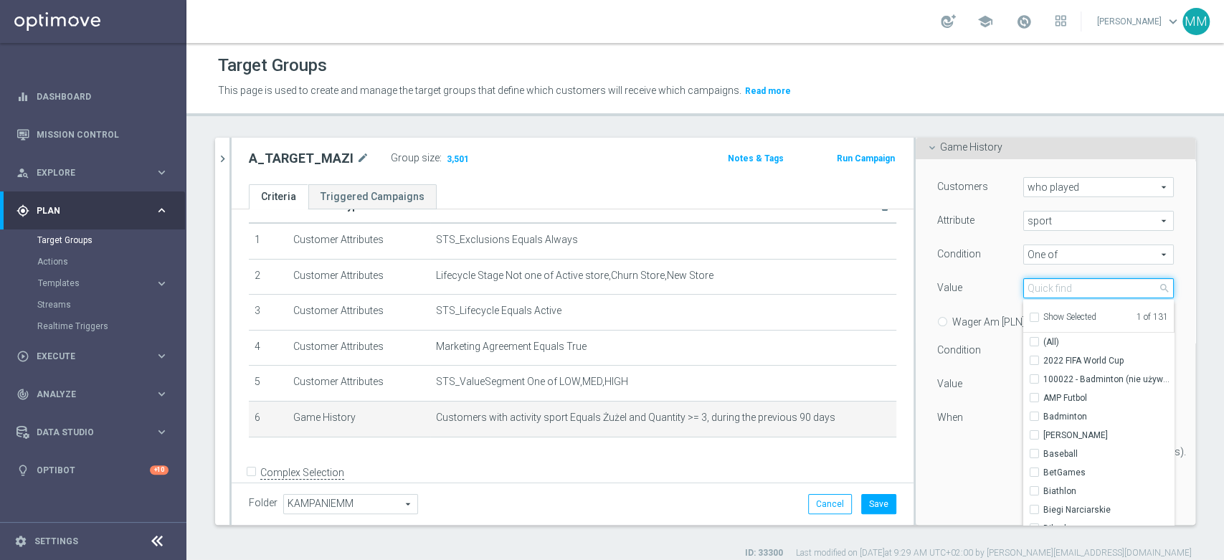
click at [1034, 281] on input "search" at bounding box center [1098, 288] width 151 height 20
type input "F1"
checkbox input "true"
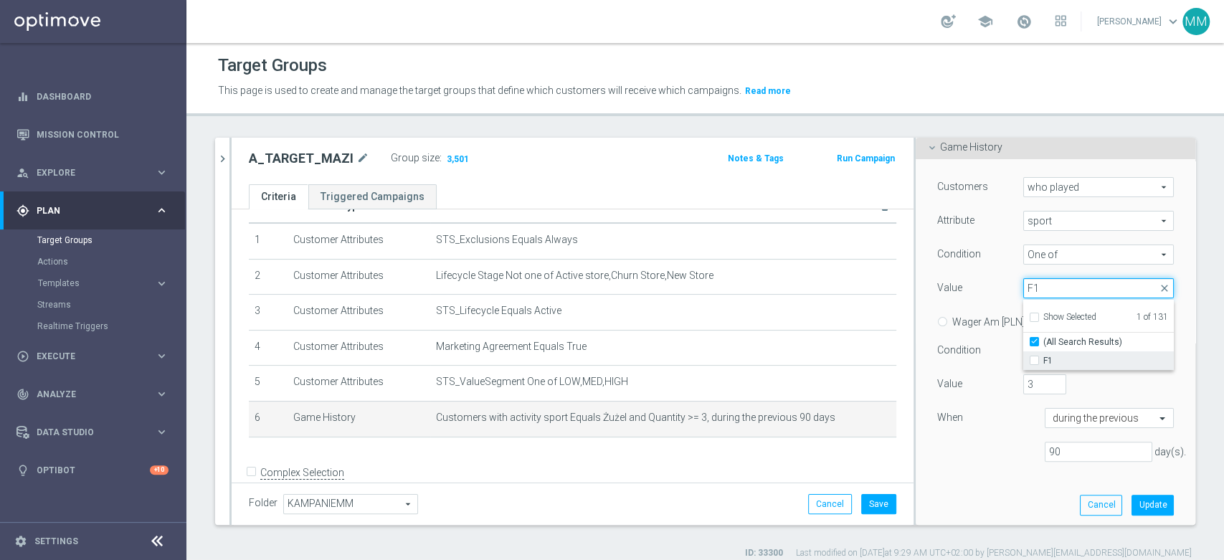
type input "F1"
click at [1057, 353] on label "F1" at bounding box center [1108, 360] width 130 height 19
click at [1043, 356] on input "F1" at bounding box center [1038, 360] width 9 height 9
checkbox input "true"
type input "Selected 2 of 131"
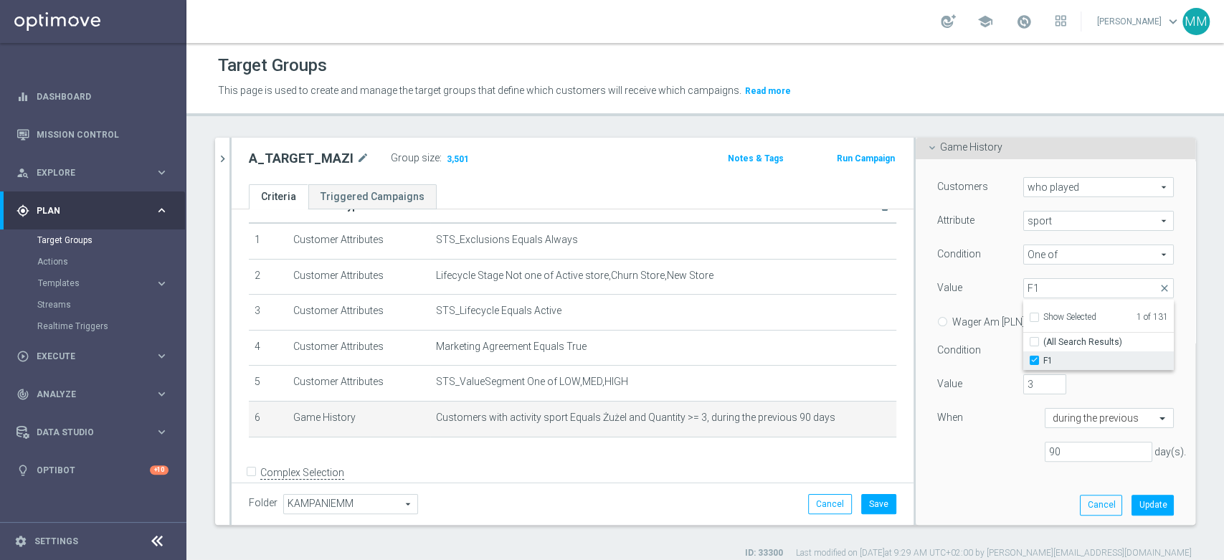
checkbox input "false"
click at [979, 282] on div "Value" at bounding box center [969, 289] width 86 height 23
click at [1131, 502] on button "Update" at bounding box center [1152, 505] width 42 height 20
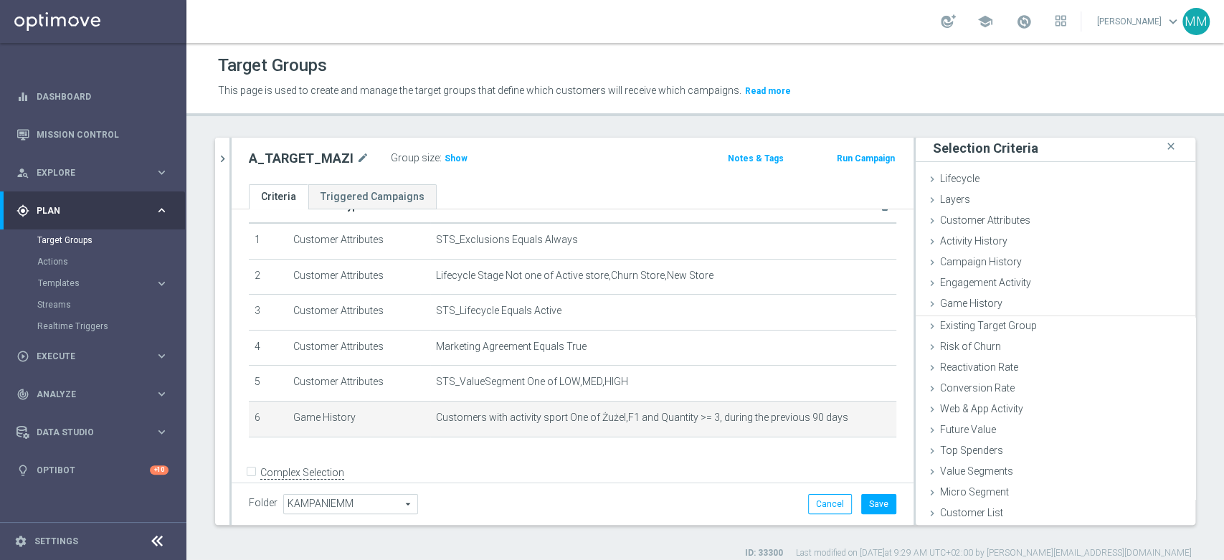
scroll to position [1, 0]
click at [455, 157] on span "Show" at bounding box center [455, 158] width 23 height 10
click at [854, 419] on icon "mode_edit" at bounding box center [859, 417] width 11 height 11
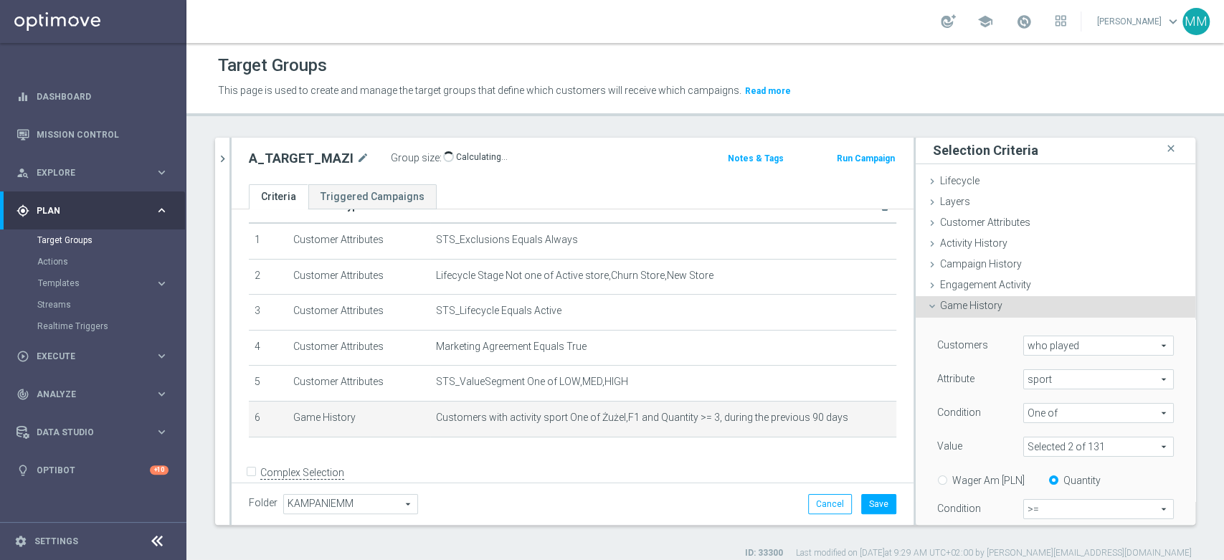
scroll to position [159, 0]
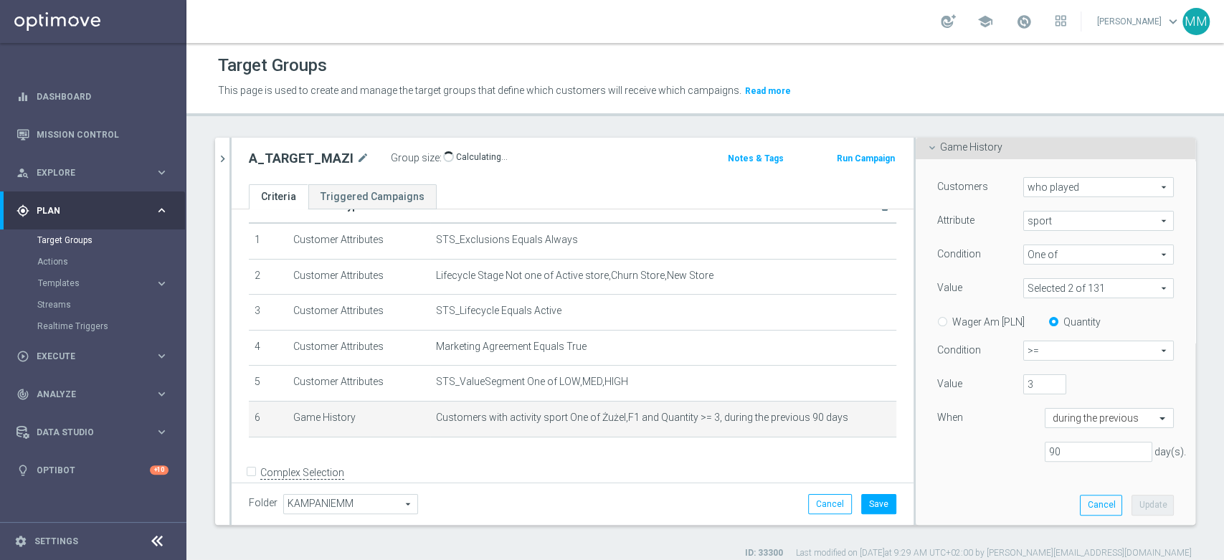
click at [1073, 292] on span at bounding box center [1098, 288] width 149 height 19
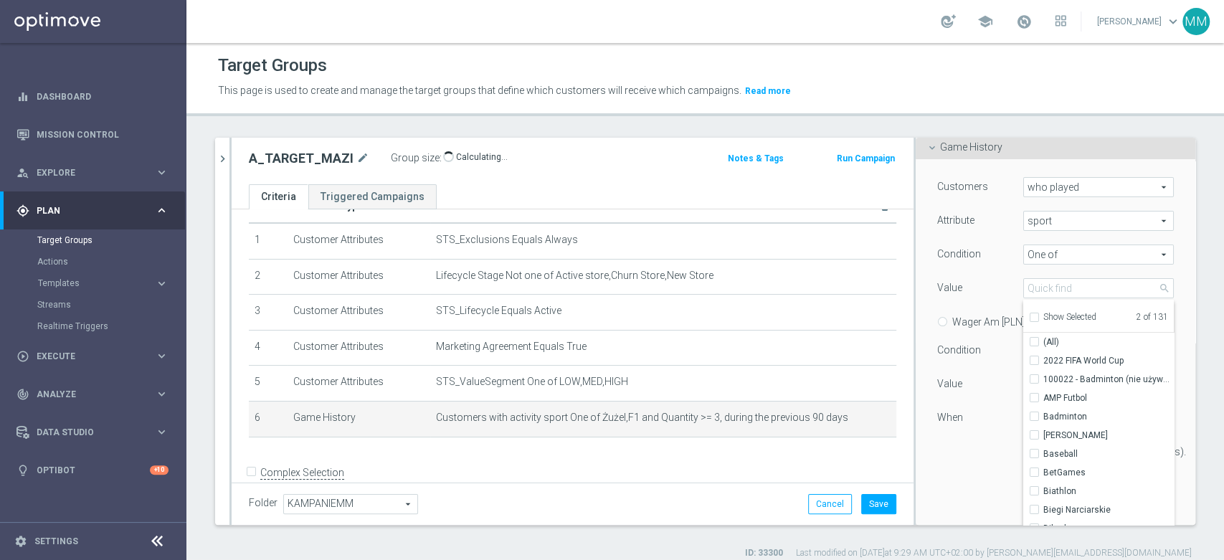
click at [1045, 316] on span "Show Selected" at bounding box center [1069, 317] width 53 height 10
click at [1038, 316] on input "Show Selected" at bounding box center [1033, 319] width 9 height 9
checkbox input "true"
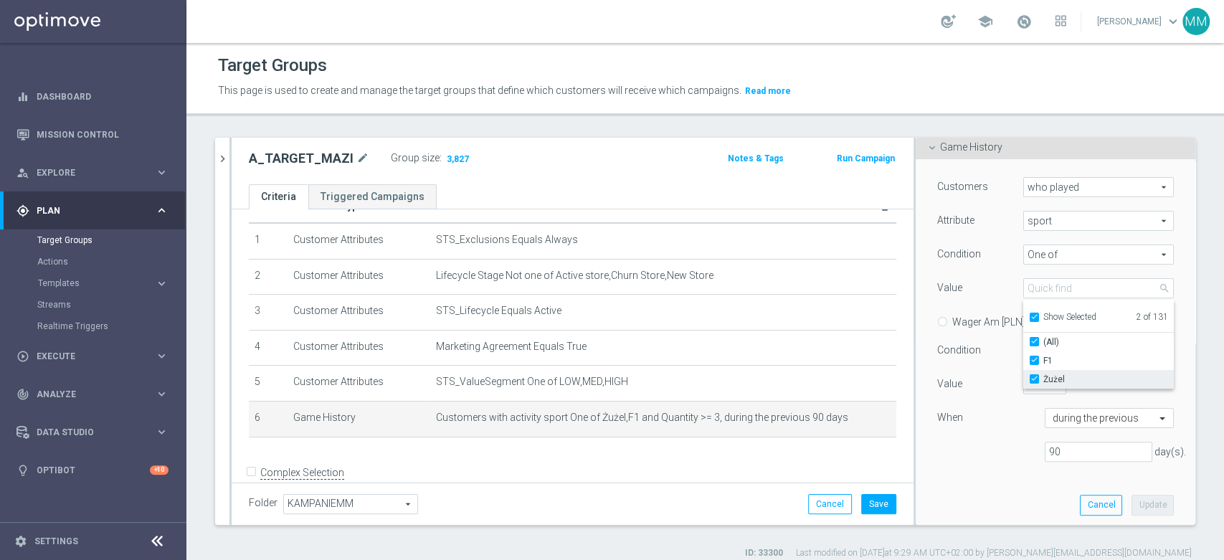
drag, startPoint x: 1050, startPoint y: 376, endPoint x: 1045, endPoint y: 369, distance: 9.3
click at [1050, 377] on span "Żużel" at bounding box center [1108, 379] width 130 height 11
click at [1043, 377] on input "Żużel" at bounding box center [1038, 379] width 9 height 9
checkbox input "false"
type input "F1"
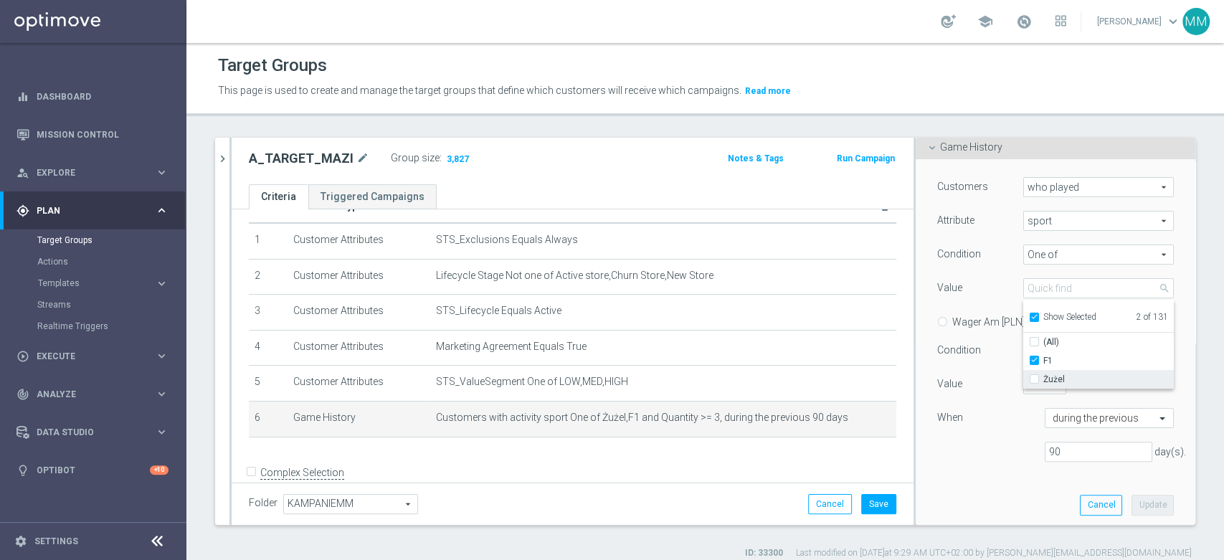
checkbox input "false"
click at [986, 281] on div "Value" at bounding box center [969, 289] width 86 height 23
click at [1141, 503] on button "Update" at bounding box center [1152, 505] width 42 height 20
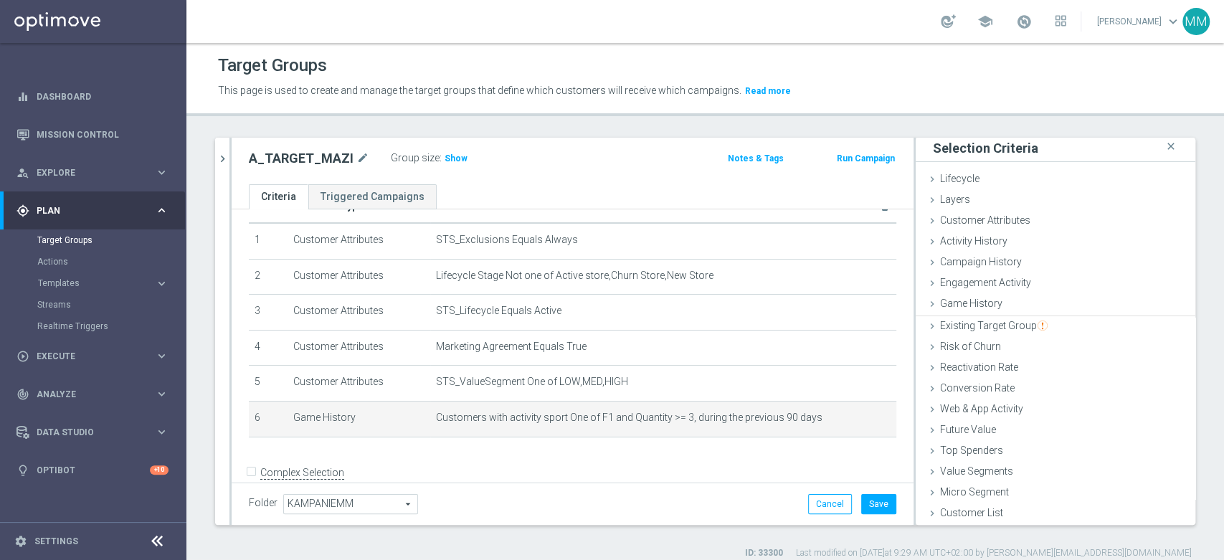
scroll to position [1, 0]
click at [446, 155] on span "Show" at bounding box center [455, 158] width 23 height 10
click at [854, 420] on icon "mode_edit" at bounding box center [859, 417] width 11 height 11
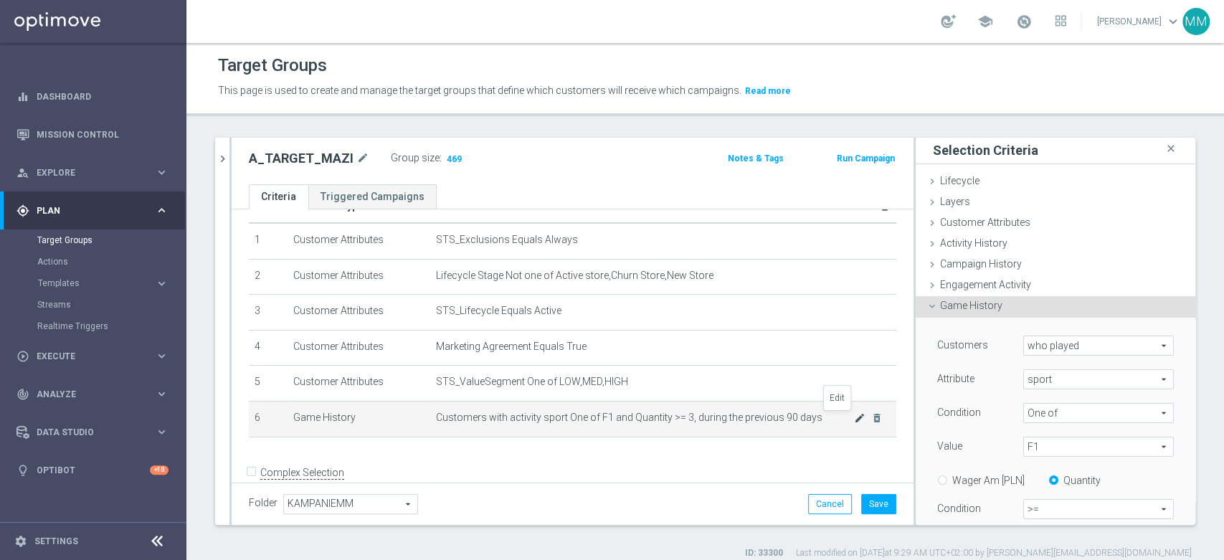
scroll to position [159, 0]
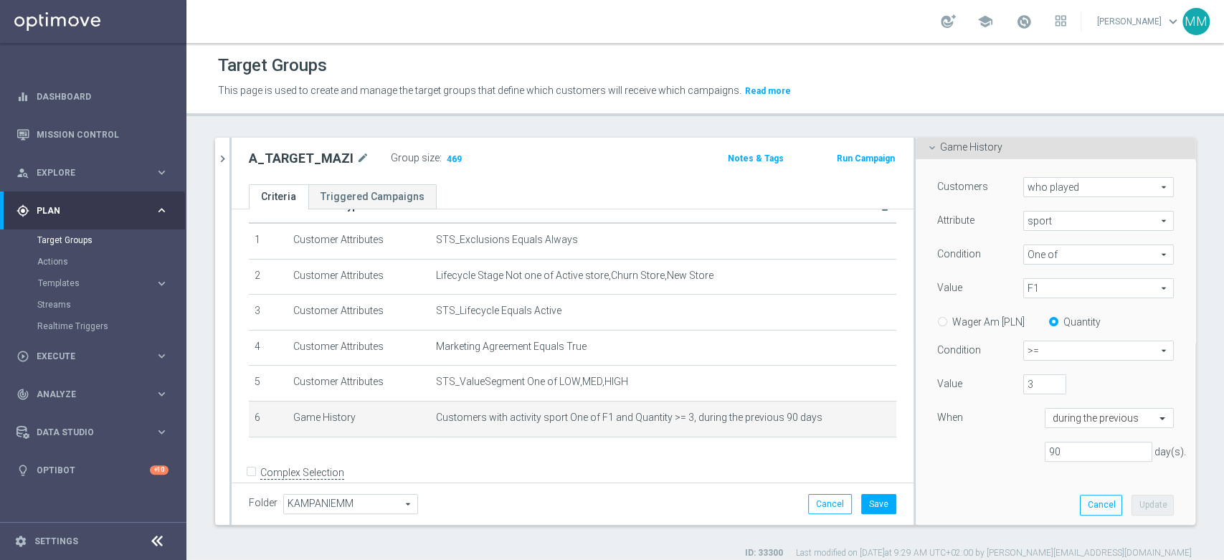
click at [1037, 295] on span "F1" at bounding box center [1098, 288] width 149 height 19
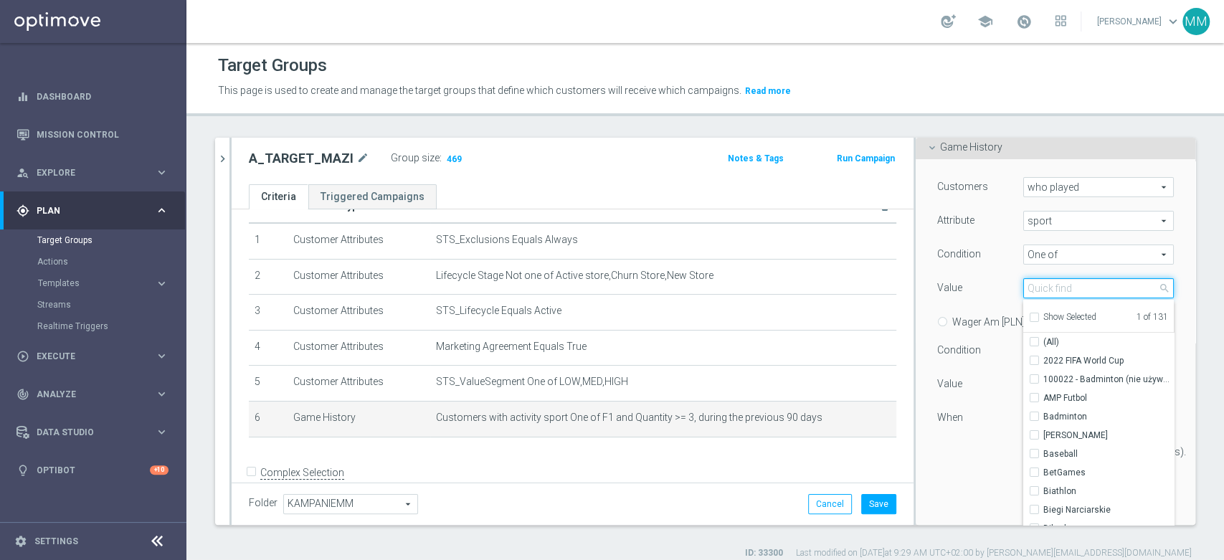
click at [1050, 282] on input "search" at bounding box center [1098, 288] width 151 height 20
type input "F"
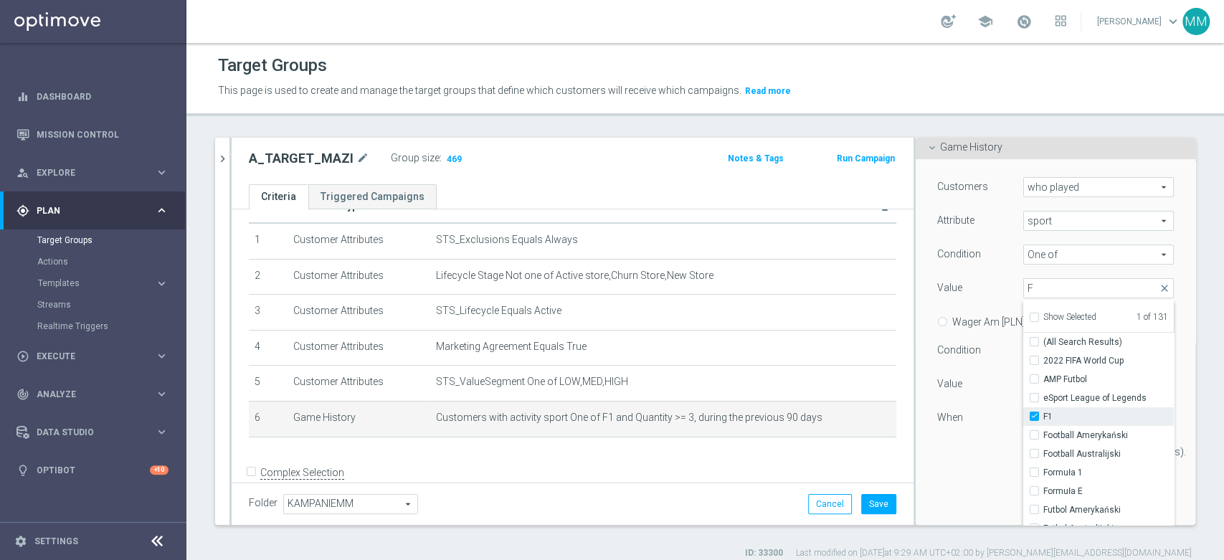
click at [1056, 414] on span "F1" at bounding box center [1108, 416] width 130 height 11
click at [1043, 414] on input "F1" at bounding box center [1038, 416] width 9 height 9
checkbox input "false"
type input "Select"
click at [1035, 291] on input "F" at bounding box center [1098, 288] width 151 height 20
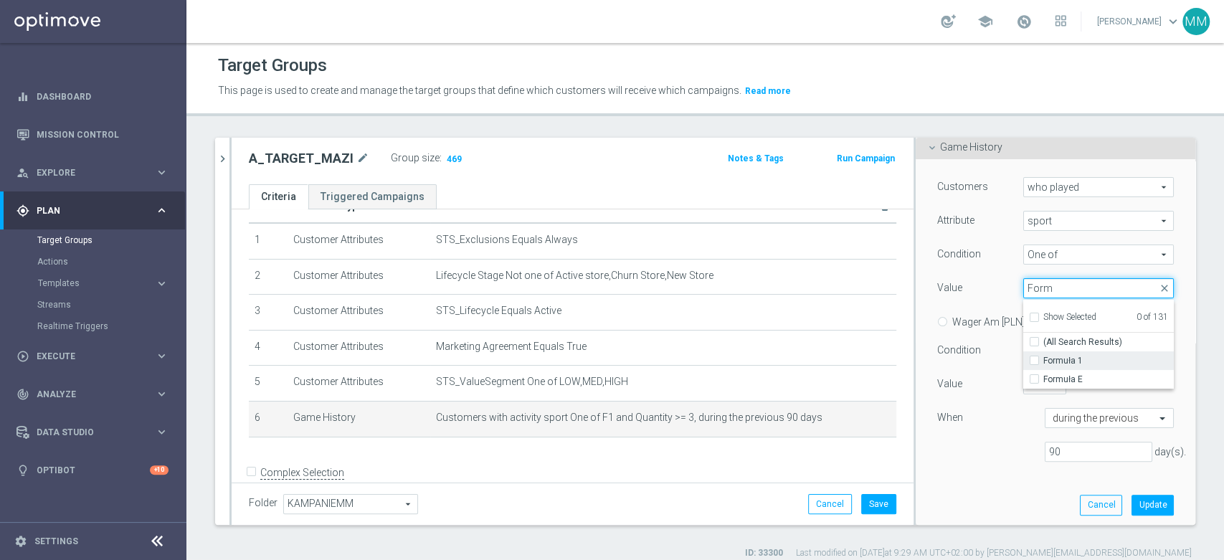
type input "Form"
click at [1067, 359] on span "Formuła 1" at bounding box center [1108, 360] width 130 height 11
click at [1043, 359] on input "Formuła 1" at bounding box center [1038, 360] width 9 height 9
checkbox input "true"
type input "Formuła 1"
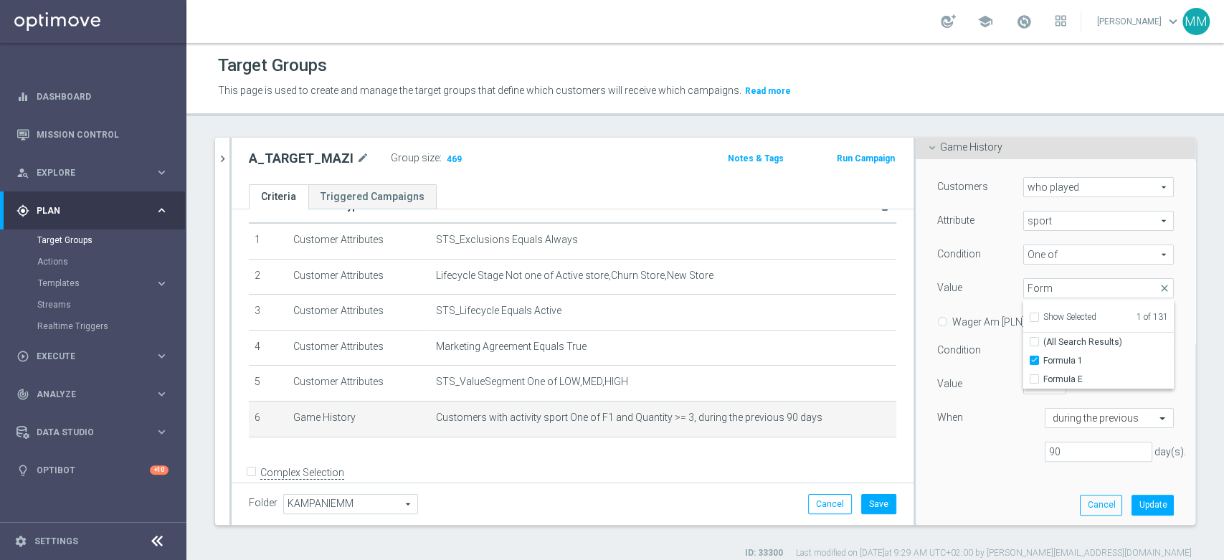
click at [1012, 285] on div "Formuła 1 Formuła 1 arrow_drop_down Form close Show Selected 1 of 131 (All Sear…" at bounding box center [1098, 288] width 172 height 20
drag, startPoint x: 1121, startPoint y: 503, endPoint x: 997, endPoint y: 417, distance: 150.9
click at [1131, 505] on button "Update" at bounding box center [1152, 505] width 42 height 20
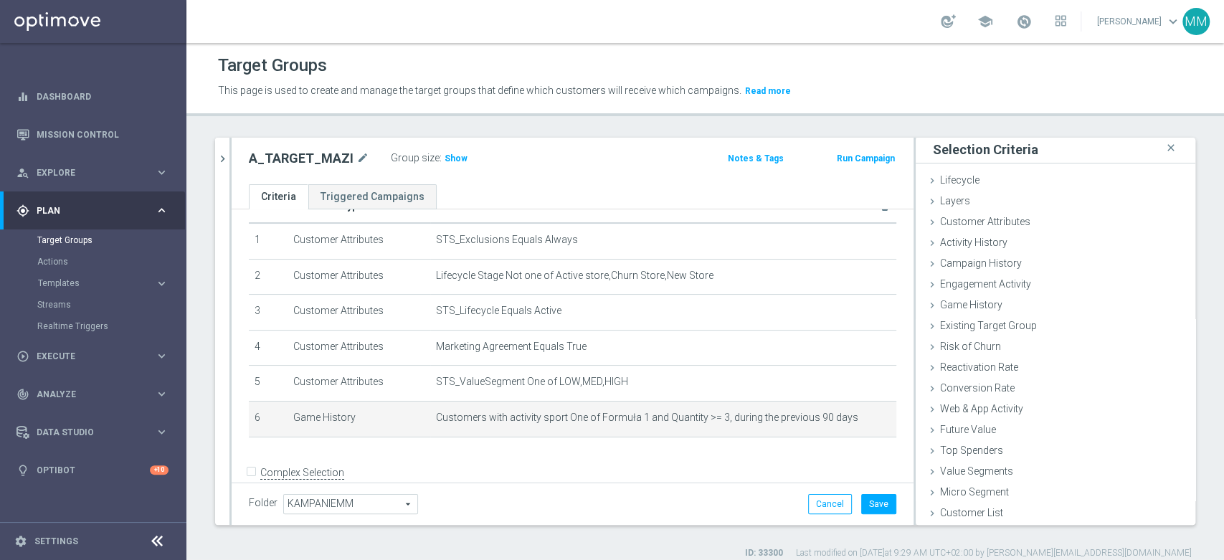
scroll to position [1, 0]
click at [435, 156] on div "Group size : Show" at bounding box center [462, 156] width 143 height 17
click at [449, 156] on span "Show" at bounding box center [455, 158] width 23 height 10
click at [854, 420] on icon "mode_edit" at bounding box center [859, 417] width 11 height 11
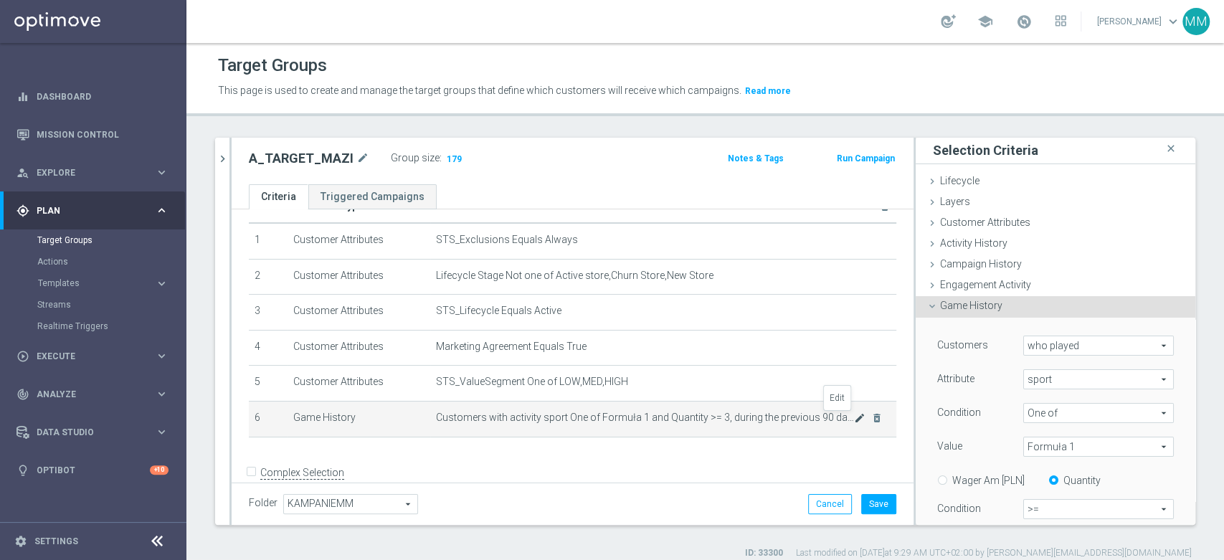
scroll to position [159, 0]
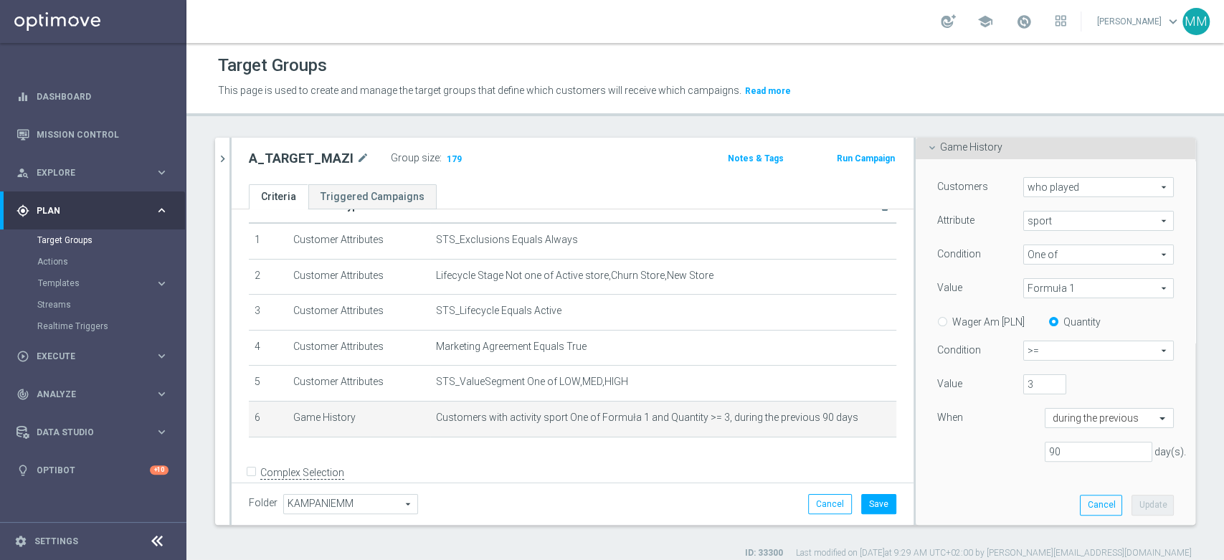
click at [1050, 287] on span "Formuła 1" at bounding box center [1098, 288] width 149 height 19
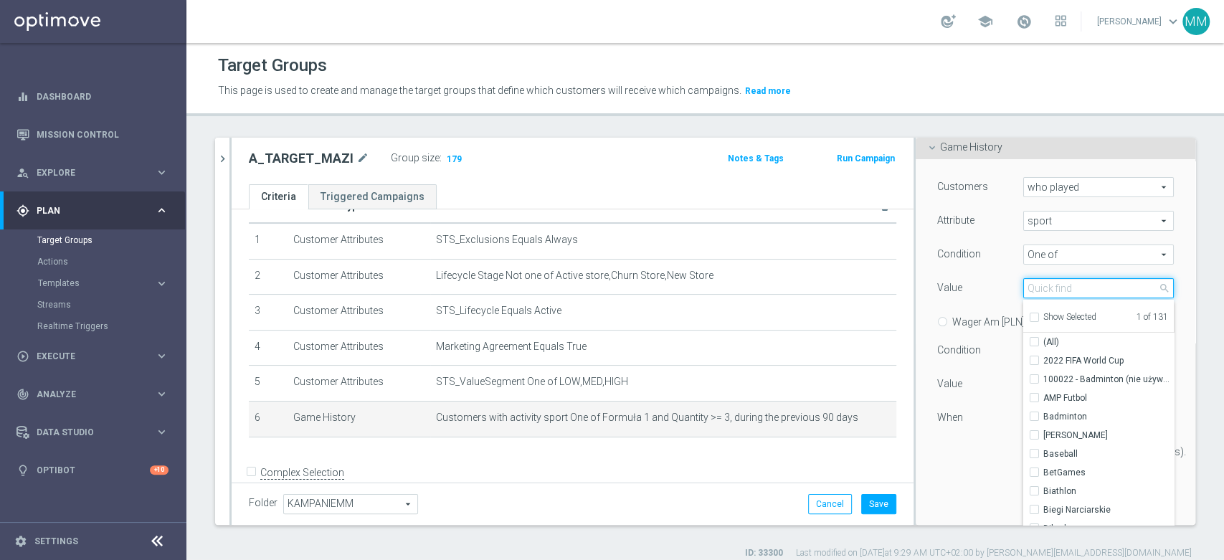
click at [1050, 287] on input "search" at bounding box center [1098, 288] width 151 height 20
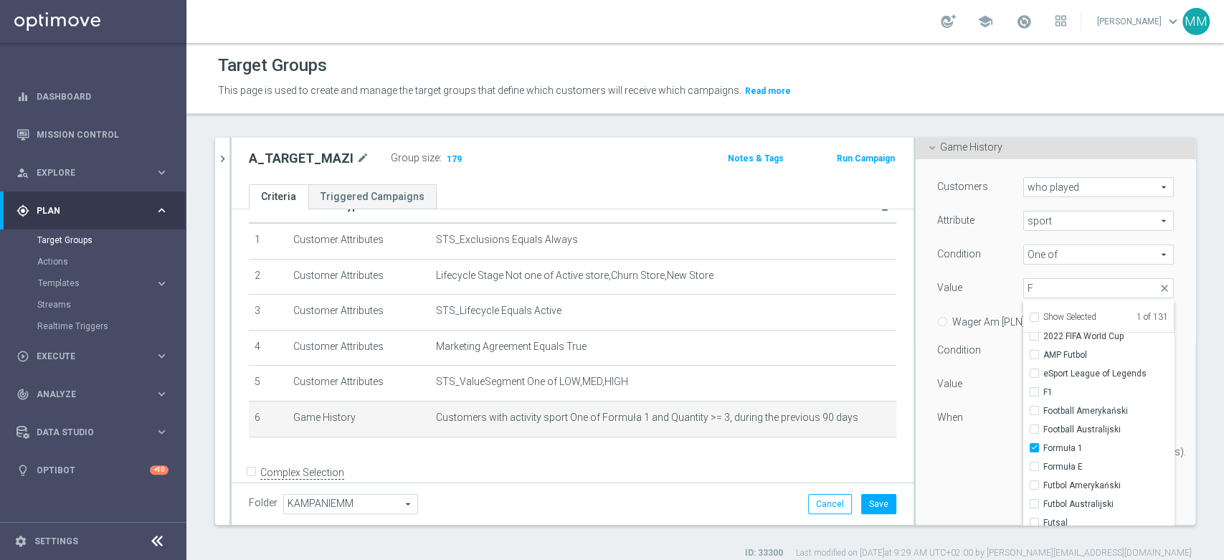
click at [980, 281] on div "Value" at bounding box center [969, 289] width 86 height 23
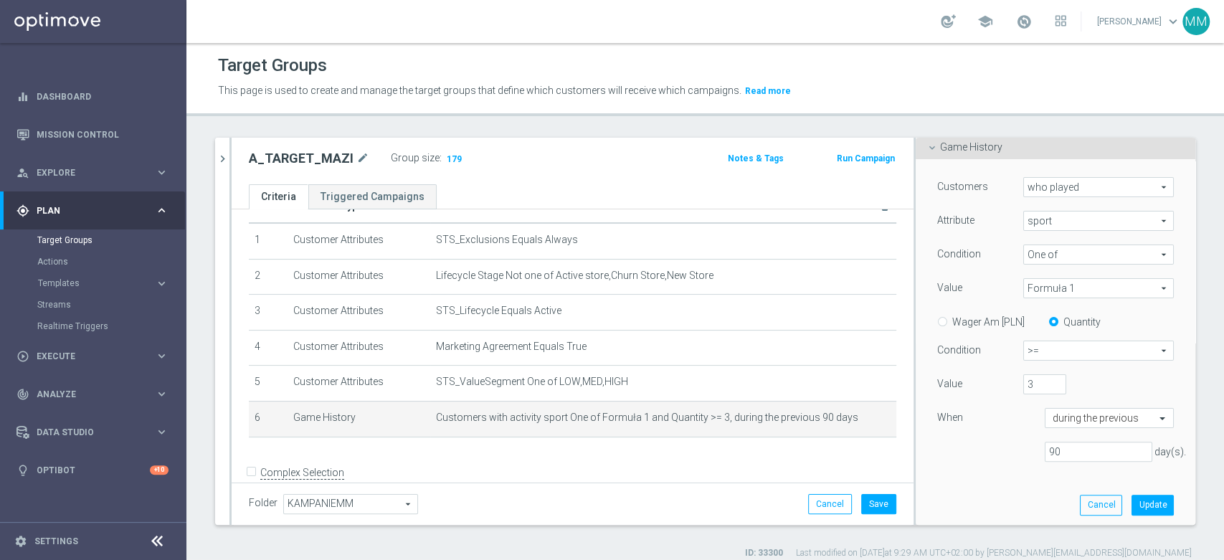
click at [1058, 287] on span "Formuła 1" at bounding box center [1098, 288] width 149 height 19
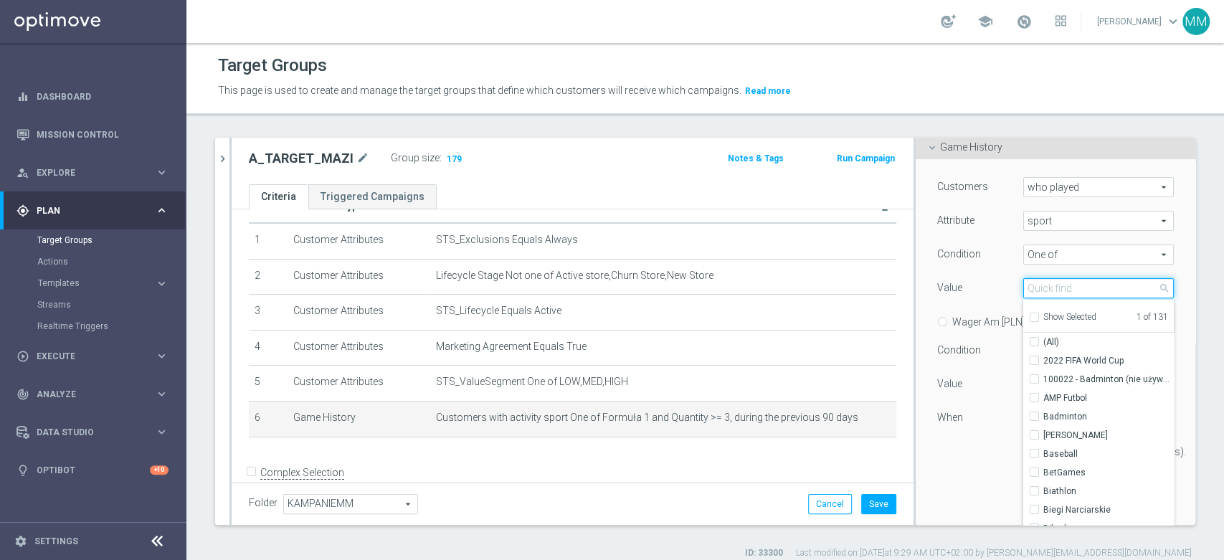
click at [1052, 292] on input "search" at bounding box center [1098, 288] width 151 height 20
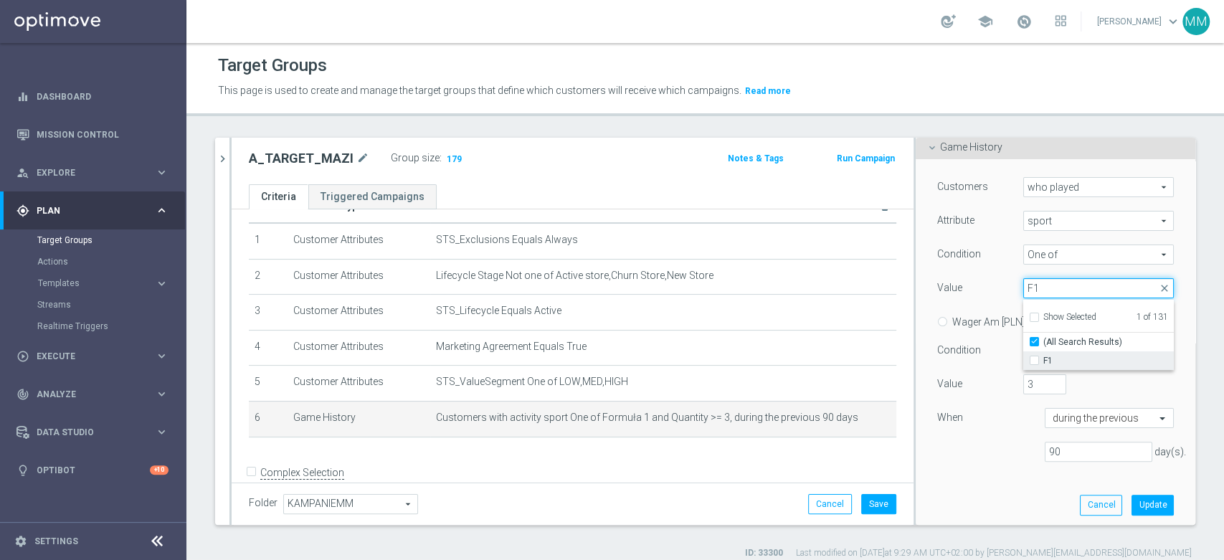
type input "F1"
click at [1065, 357] on span "F1" at bounding box center [1108, 360] width 130 height 11
click at [1043, 357] on input "F1" at bounding box center [1038, 360] width 9 height 9
checkbox input "true"
type input "Selected 2 of 131"
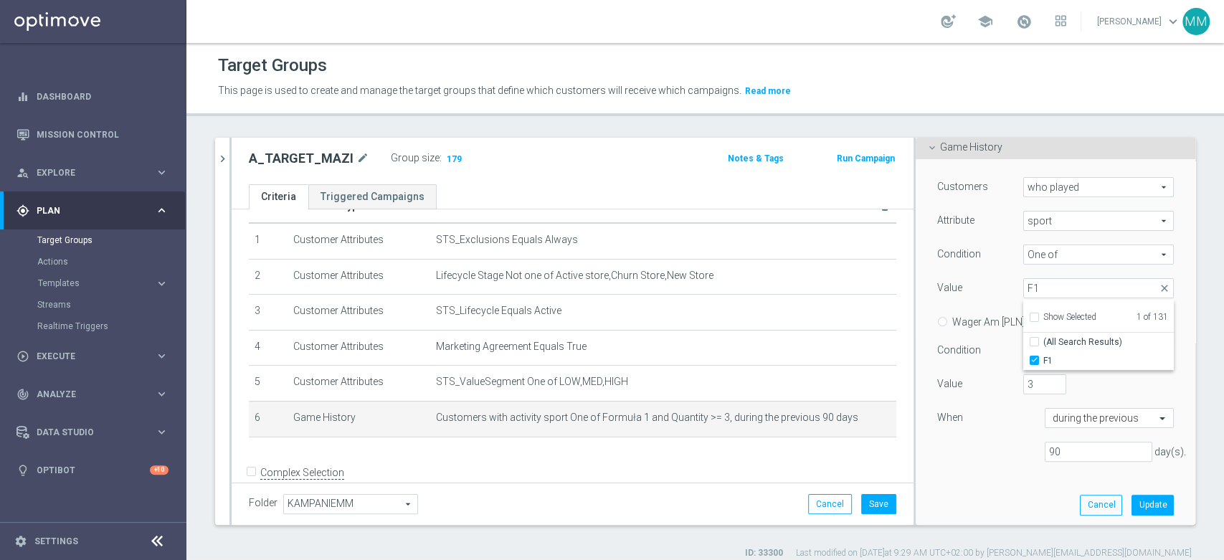
checkbox input "false"
click at [969, 269] on div "Customers who played who played arrow_drop_down search Attribute sport sport ar…" at bounding box center [1055, 325] width 237 height 296
click at [1131, 507] on button "Update" at bounding box center [1152, 505] width 42 height 20
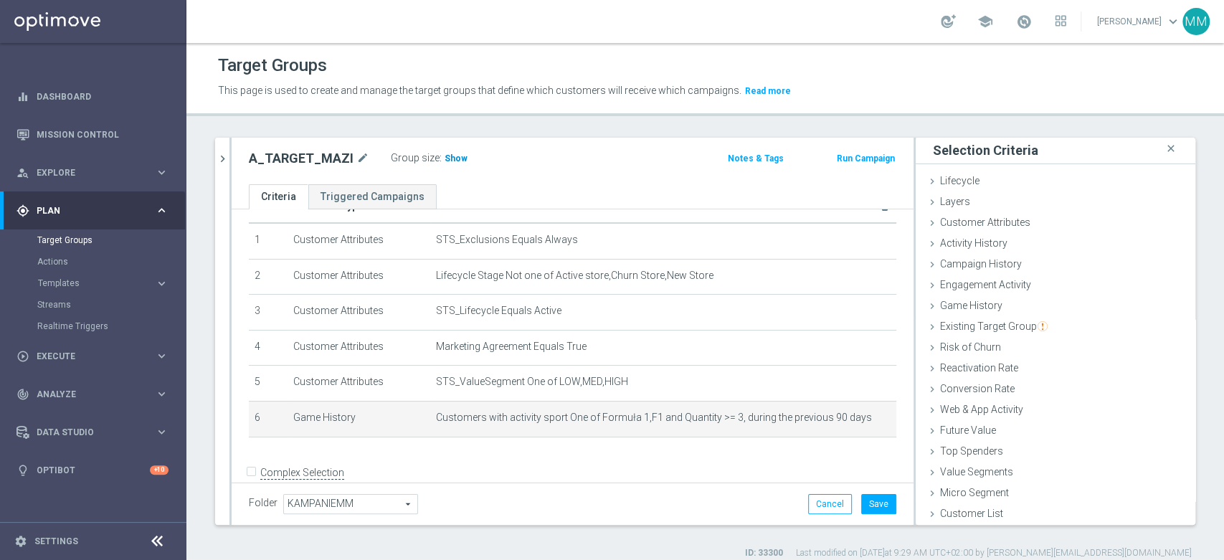
scroll to position [1, 0]
click at [457, 158] on span "Show" at bounding box center [455, 158] width 23 height 10
click at [854, 419] on icon "mode_edit" at bounding box center [859, 417] width 11 height 11
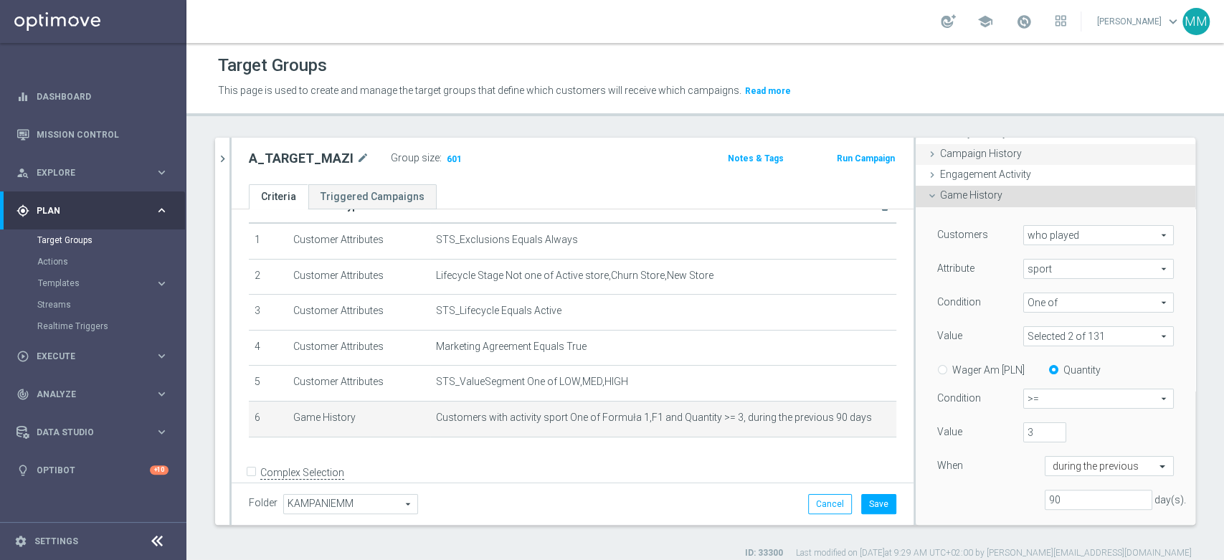
scroll to position [0, 0]
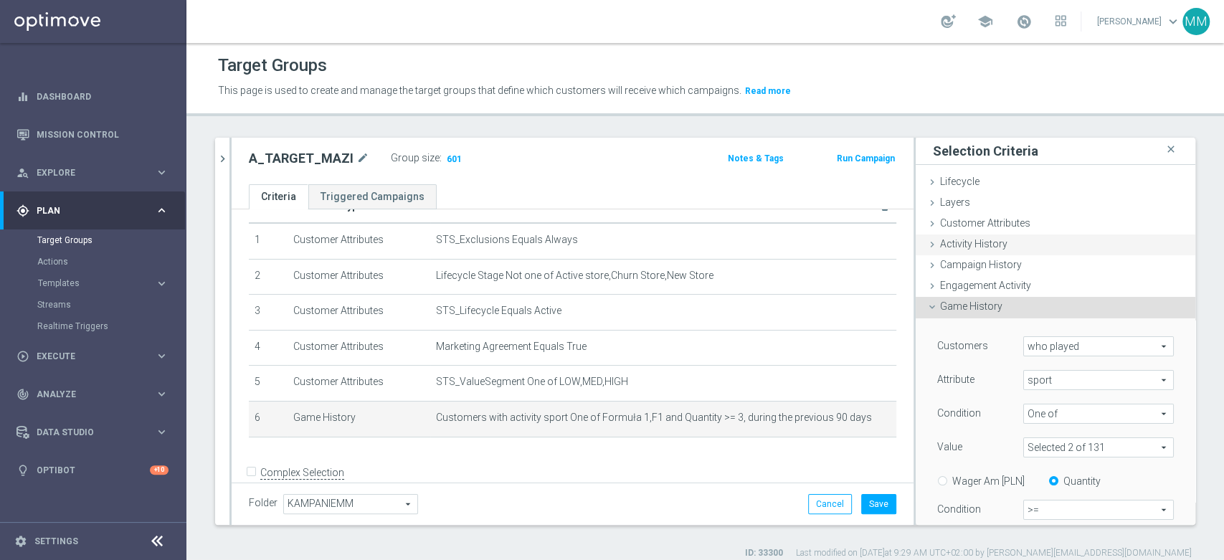
click at [979, 228] on span "Customer Attributes" at bounding box center [985, 222] width 90 height 11
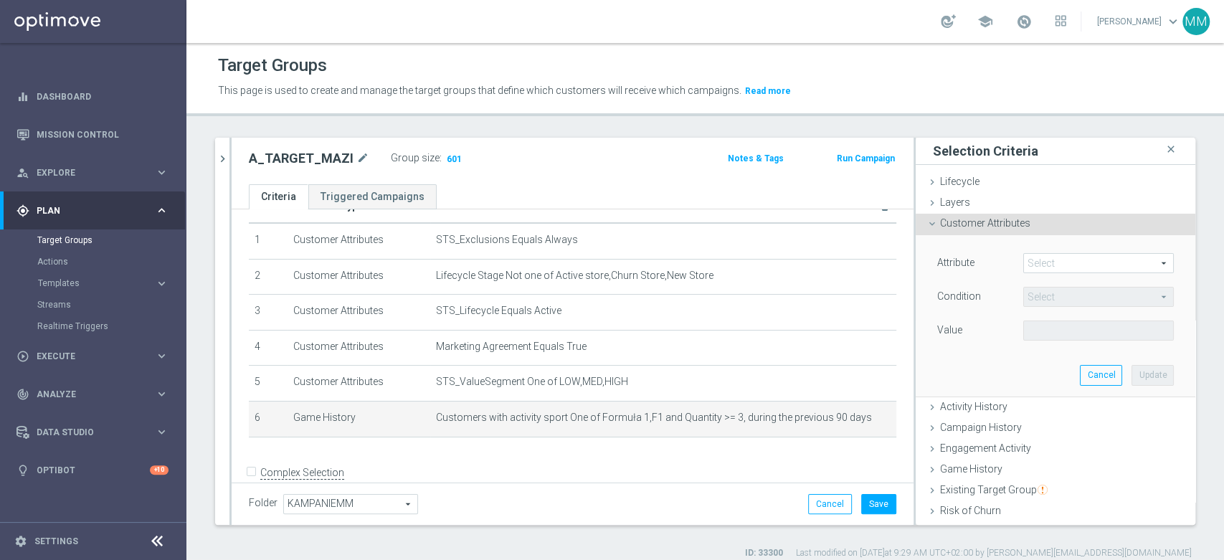
click at [1068, 251] on div "Attribute Select arrow_drop_down search Condition Select arrow_drop_down search…" at bounding box center [1055, 315] width 258 height 161
click at [1067, 260] on span at bounding box center [1098, 263] width 149 height 19
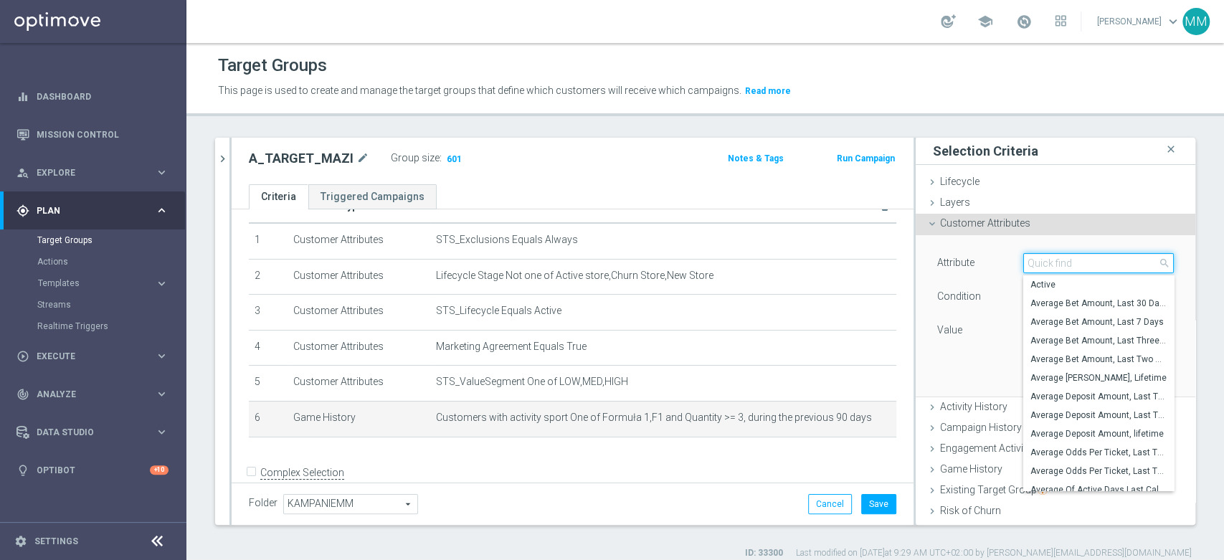
click at [1067, 260] on input "search" at bounding box center [1098, 263] width 151 height 20
type input "fav"
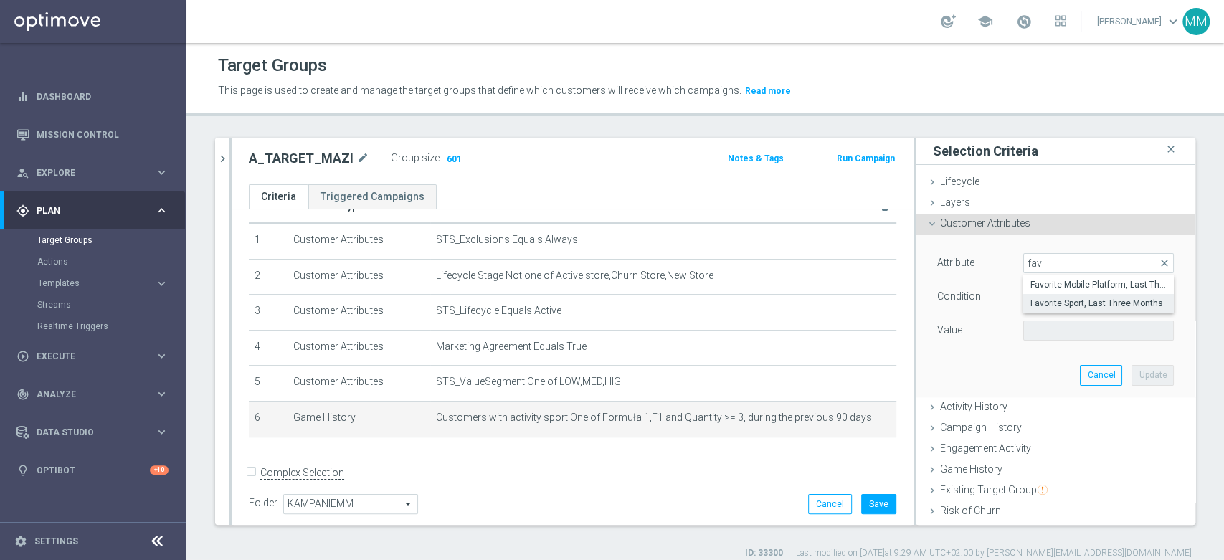
click at [1055, 300] on span "Favorite Sport, Last Three Months" at bounding box center [1098, 303] width 136 height 11
type input "Favorite Sport, Last Three Months"
click at [1044, 295] on span "Equals" at bounding box center [1098, 296] width 149 height 19
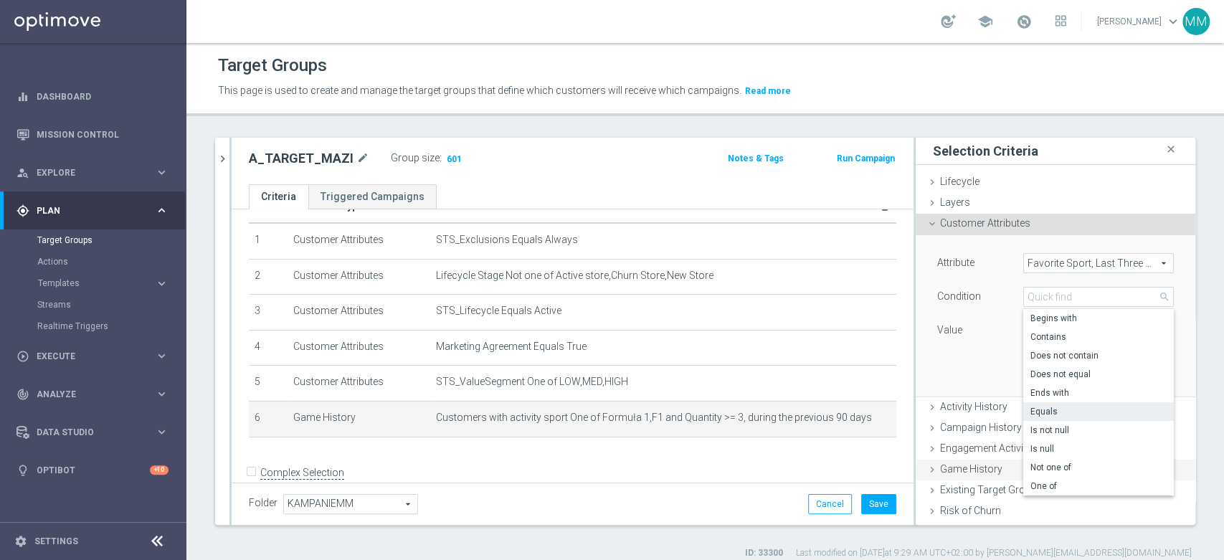
drag, startPoint x: 1047, startPoint y: 485, endPoint x: 1045, endPoint y: 469, distance: 15.9
click at [1047, 486] on span "One of" at bounding box center [1098, 485] width 136 height 11
type input "One of"
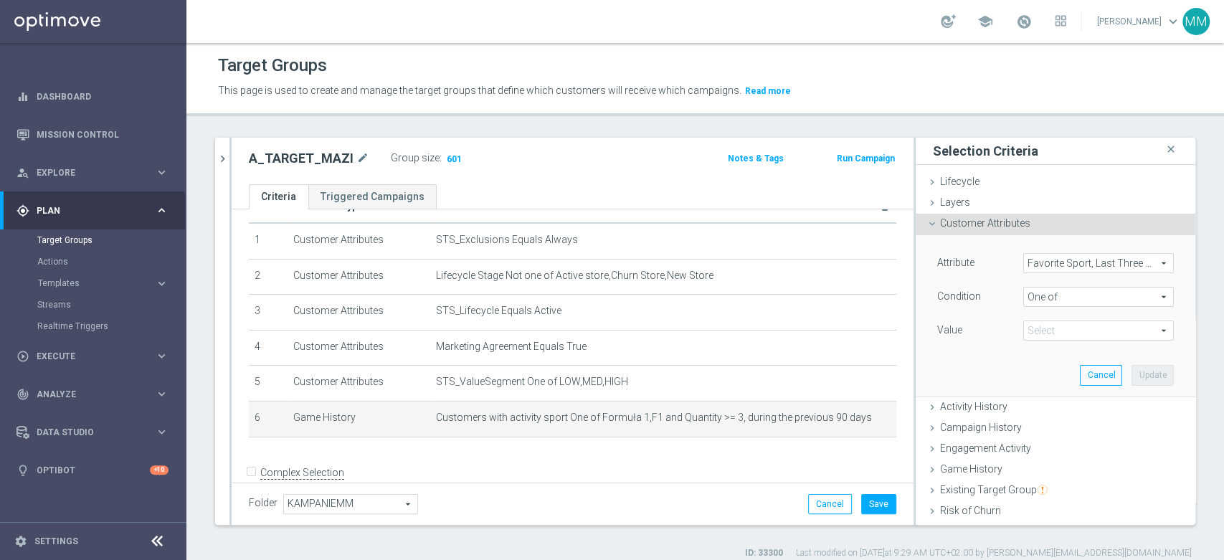
click at [1050, 332] on span at bounding box center [1098, 330] width 149 height 19
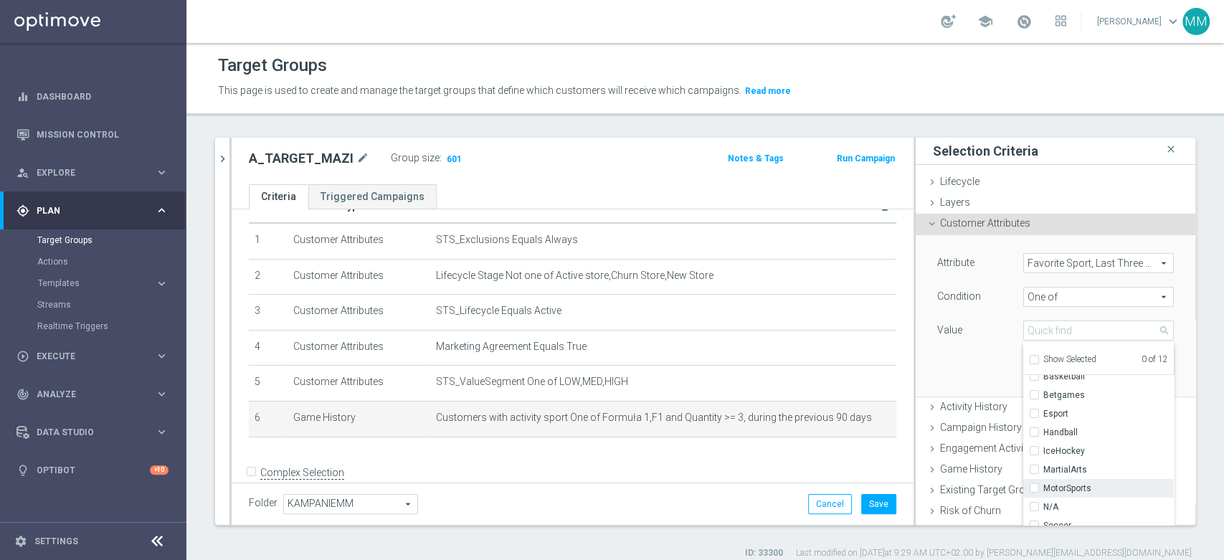
click at [1063, 485] on span "MotorSports" at bounding box center [1108, 487] width 130 height 11
click at [1043, 485] on input "MotorSports" at bounding box center [1038, 488] width 9 height 9
checkbox input "true"
type input "MotorSports"
click at [966, 346] on div "Attribute Favorite Sport, Last Three Months Favorite Sport, Last Three Months a…" at bounding box center [1055, 315] width 258 height 161
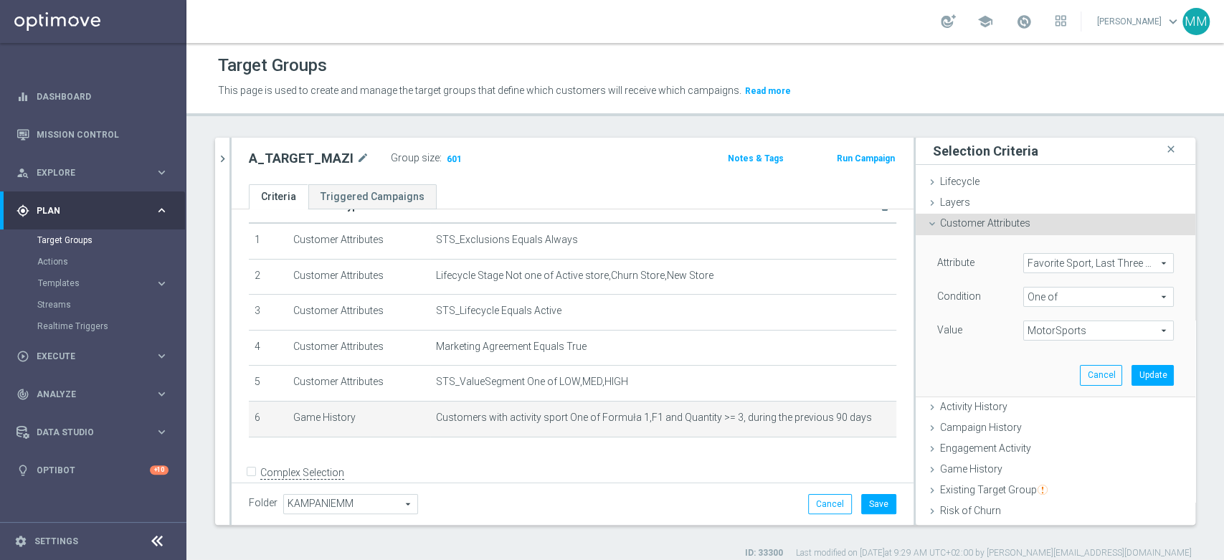
click at [1078, 292] on span "One of" at bounding box center [1098, 296] width 149 height 19
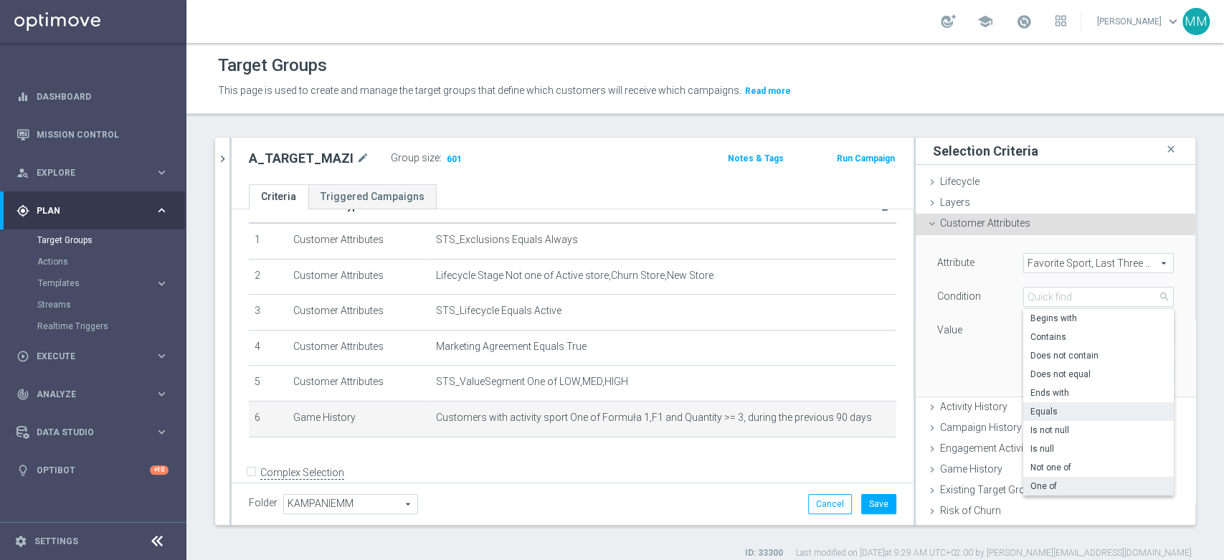
click at [1073, 409] on span "Equals" at bounding box center [1098, 411] width 136 height 11
type input "Equals"
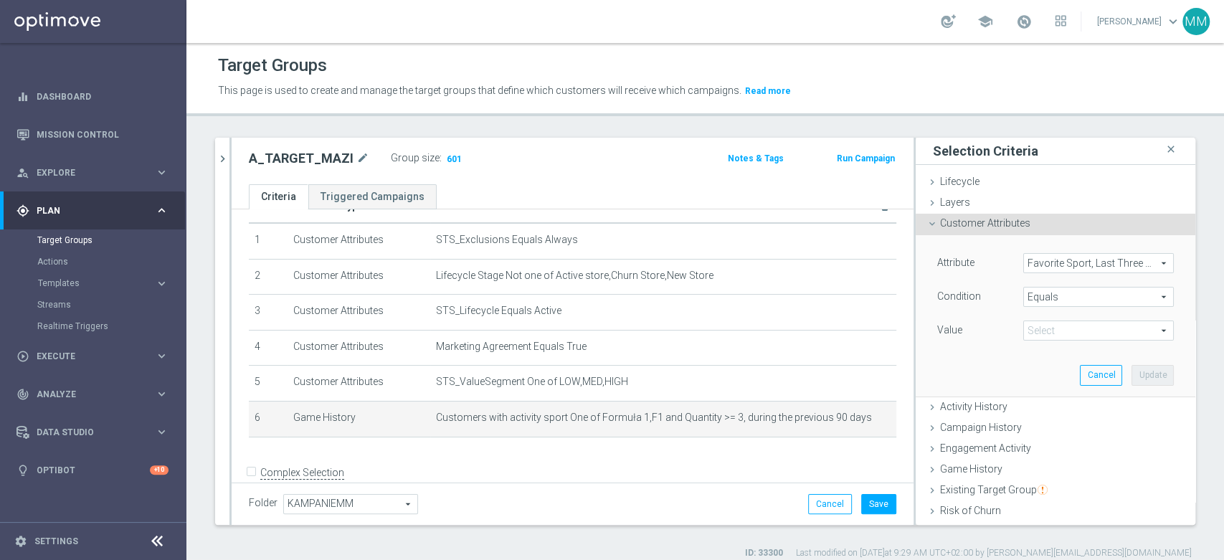
click at [1103, 320] on div "Select arrow_drop_down search" at bounding box center [1098, 330] width 151 height 20
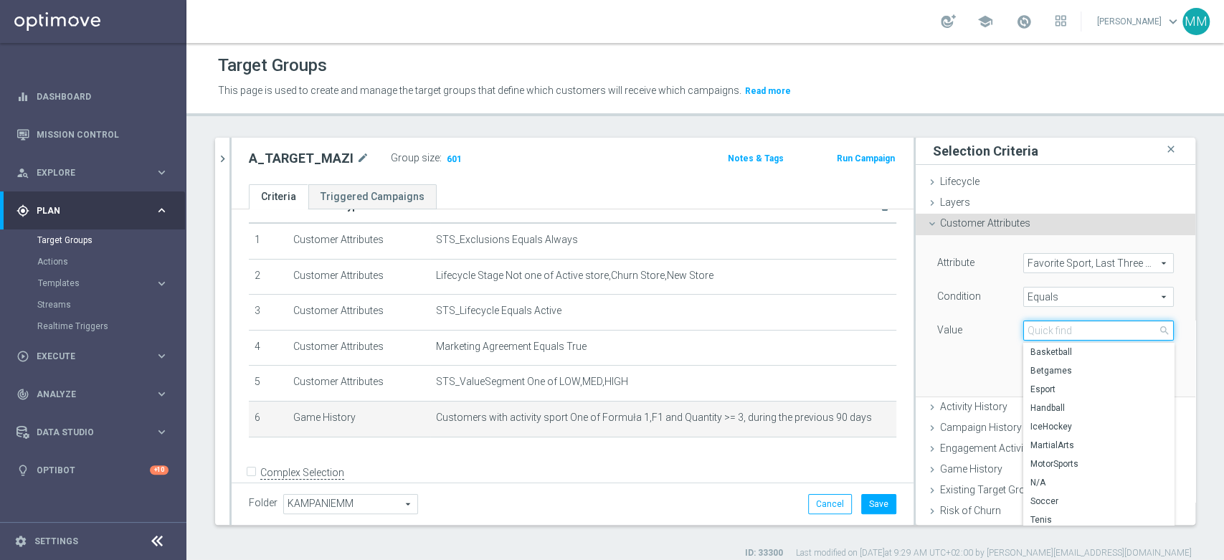
click at [1101, 333] on input "search" at bounding box center [1098, 330] width 151 height 20
click at [1063, 457] on label "MotorSports" at bounding box center [1098, 464] width 151 height 19
type input "MotorSports"
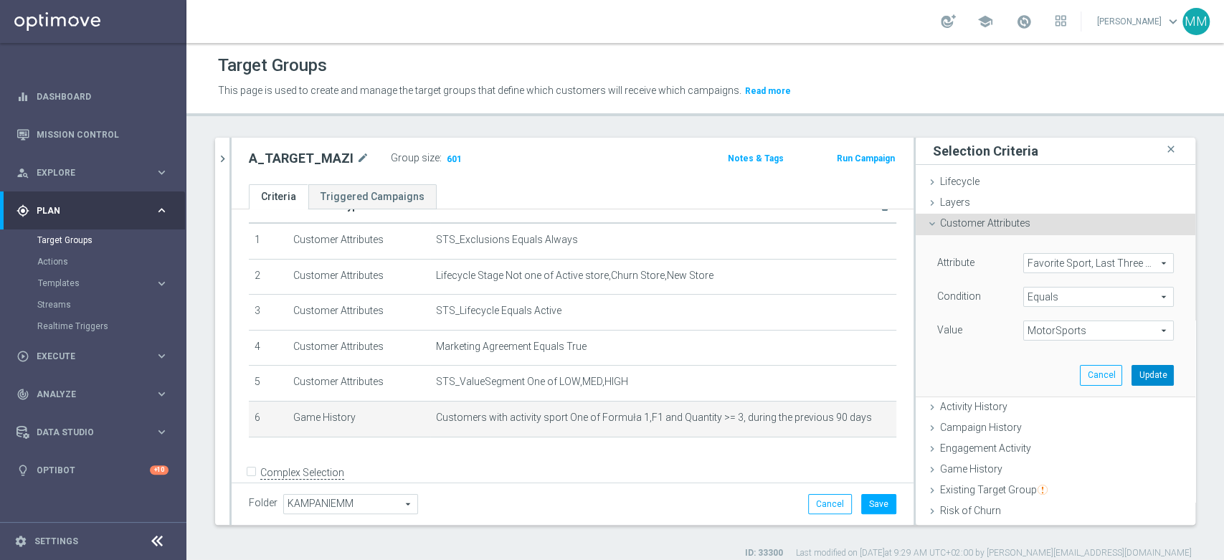
click at [1131, 371] on button "Update" at bounding box center [1152, 375] width 42 height 20
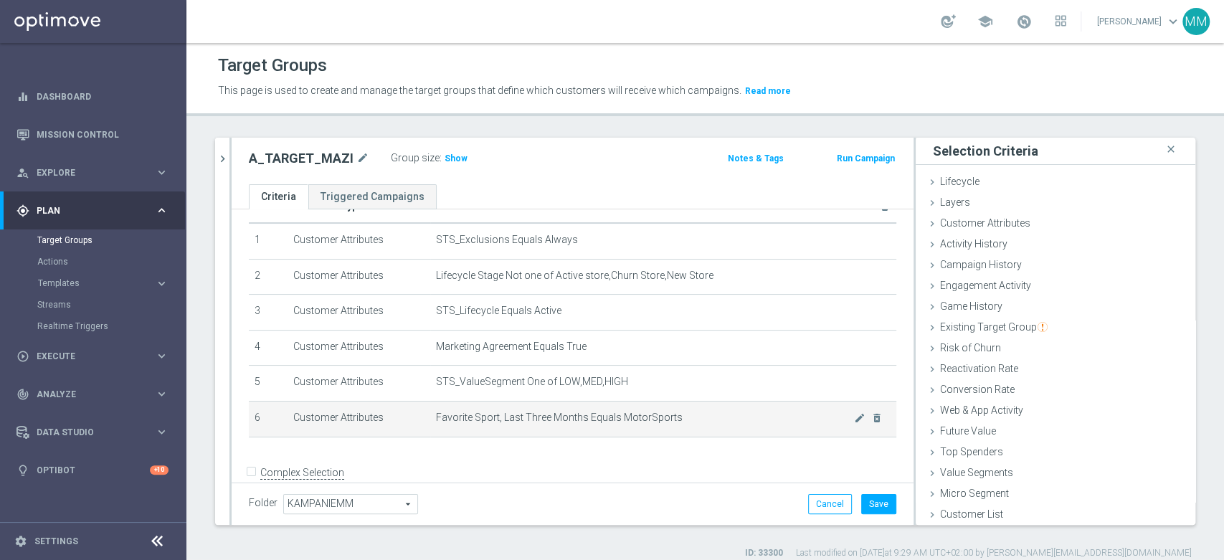
click at [574, 424] on td "Favorite Sport, Last Three Months Equals MotorSports mode_edit delete_forever" at bounding box center [663, 419] width 466 height 36
click at [574, 422] on span "Favorite Sport, Last Three Months Equals MotorSports" at bounding box center [645, 418] width 418 height 12
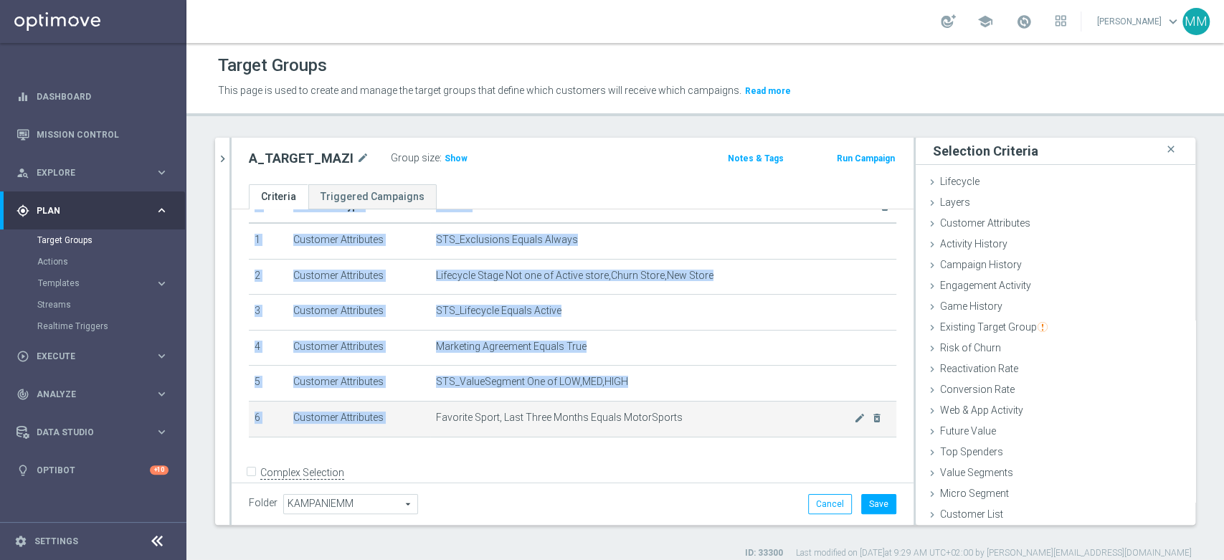
click at [574, 422] on span "Favorite Sport, Last Three Months Equals MotorSports" at bounding box center [645, 418] width 418 height 12
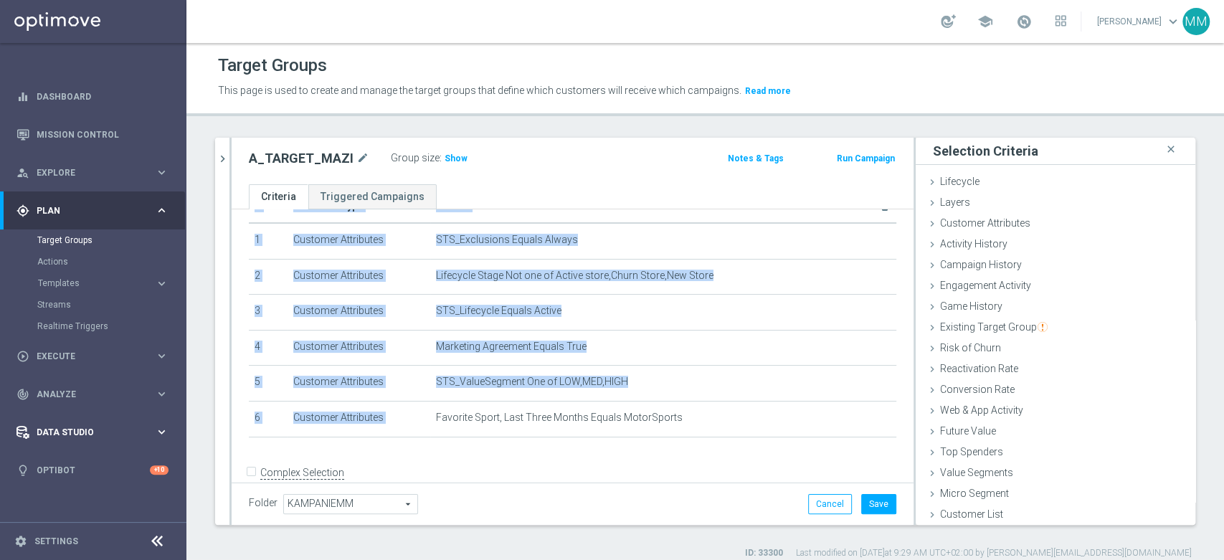
copy table "# Selection Type Criteria delete_forever 1 Customer Attributes STS_Exclusions E…"
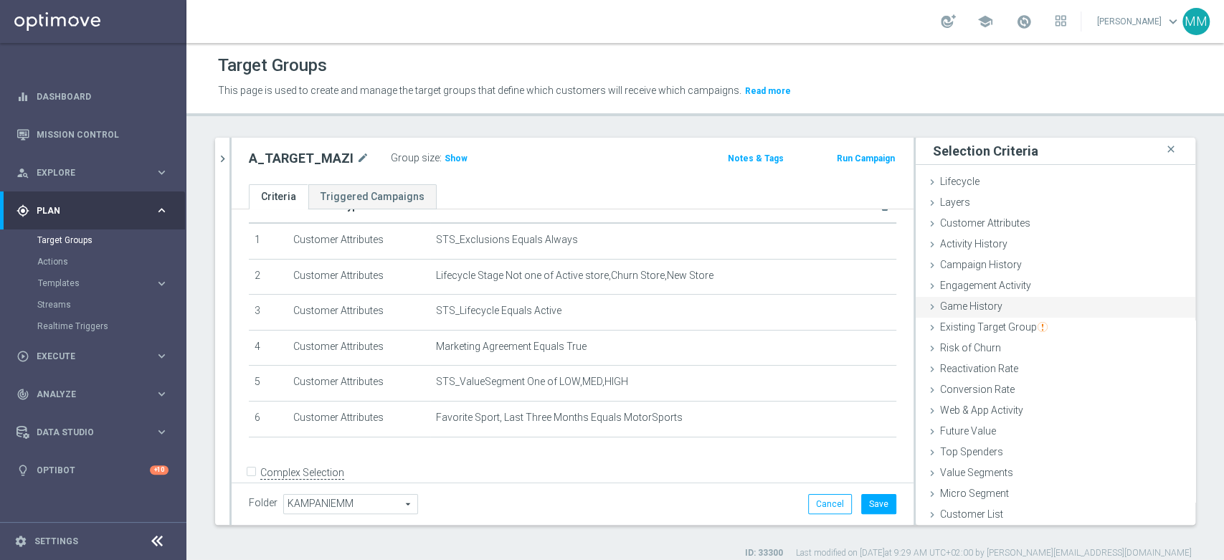
click at [990, 311] on div "Game History done selection updated" at bounding box center [1056, 308] width 280 height 22
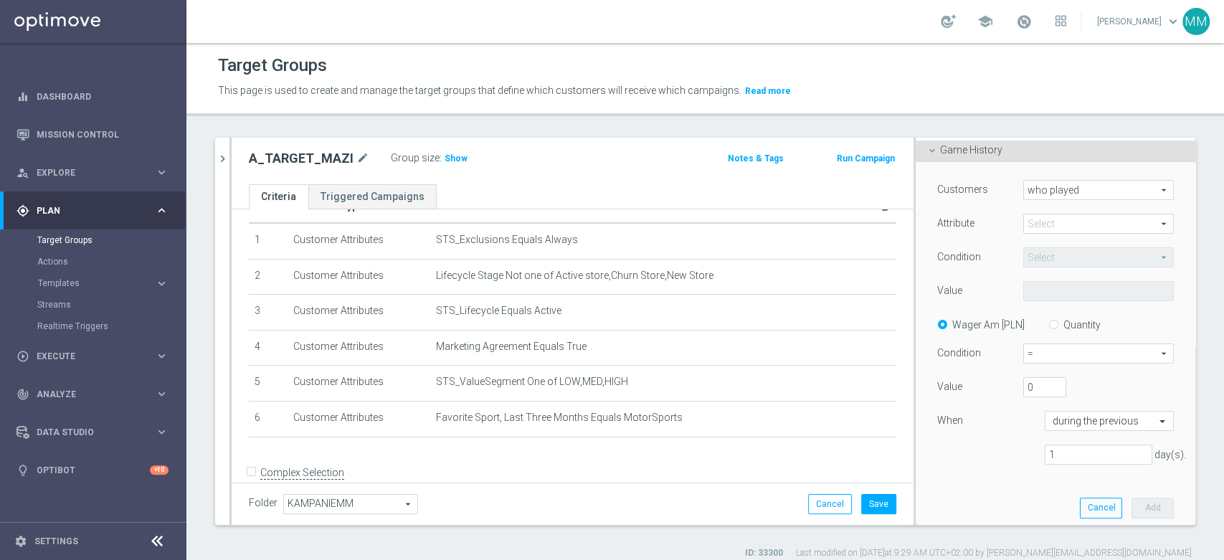
scroll to position [159, 0]
click at [1052, 224] on span at bounding box center [1098, 220] width 149 height 19
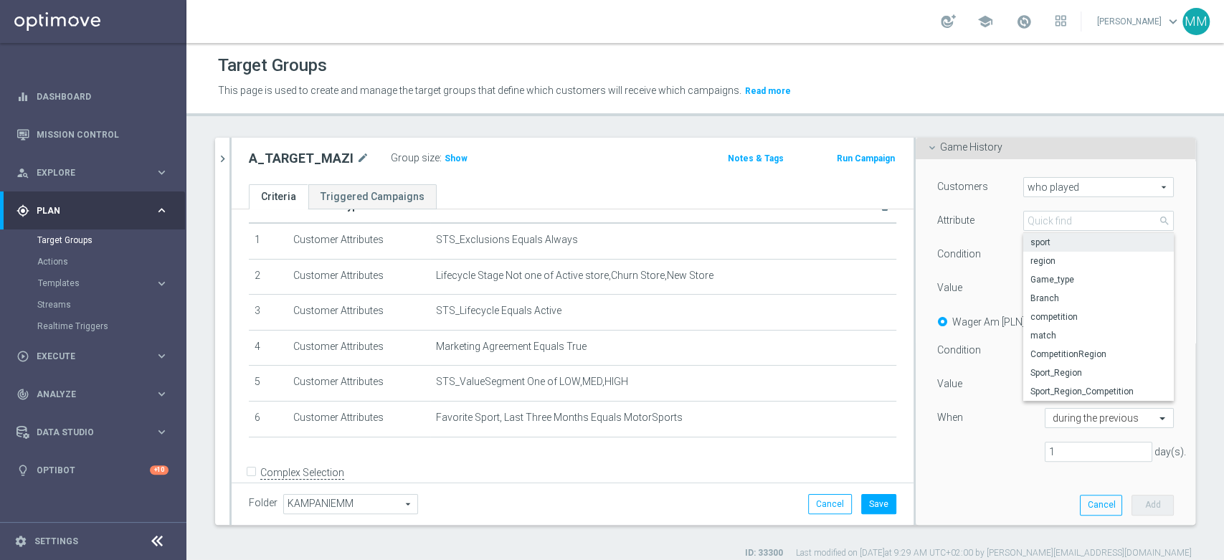
click at [1038, 242] on span "sport" at bounding box center [1098, 242] width 136 height 11
type input "sport"
type input "Equals"
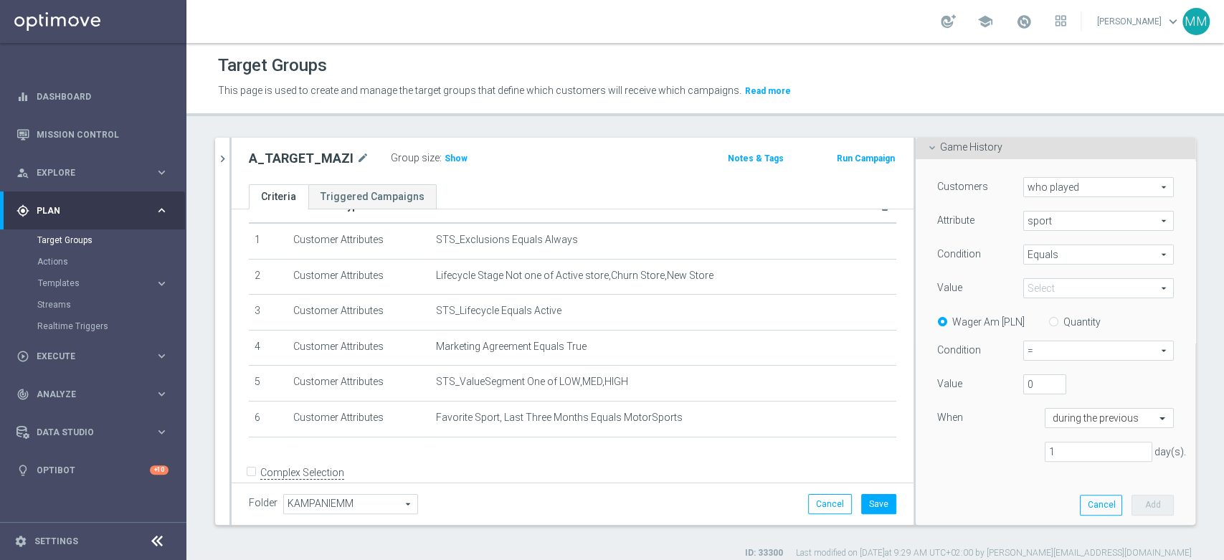
click at [1048, 290] on span at bounding box center [1098, 288] width 149 height 19
click at [0, 0] on input "search" at bounding box center [0, 0] width 0 height 0
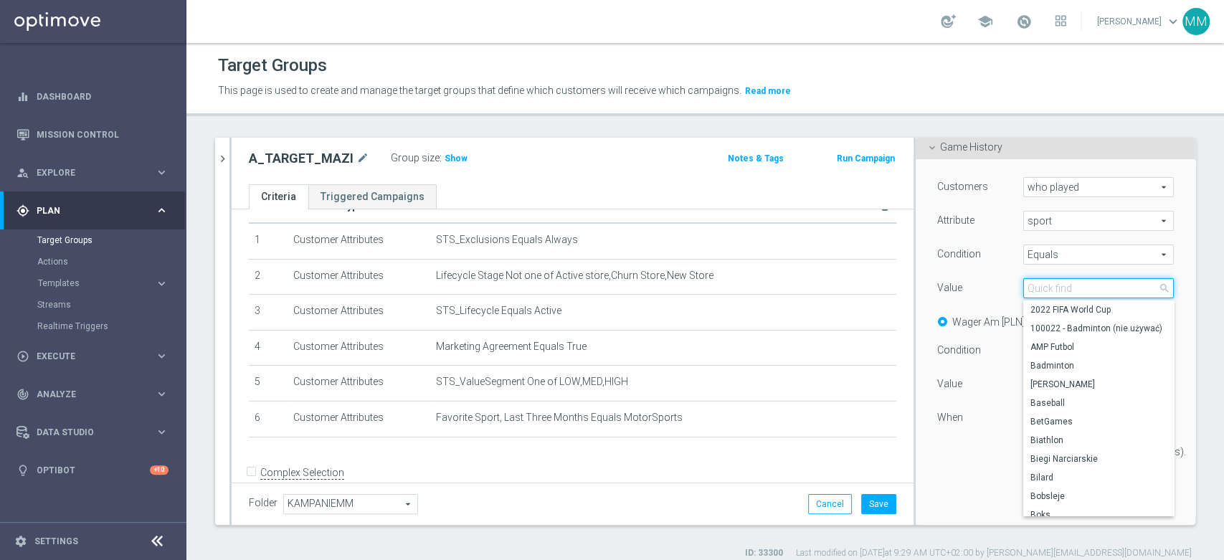
type input "ż"
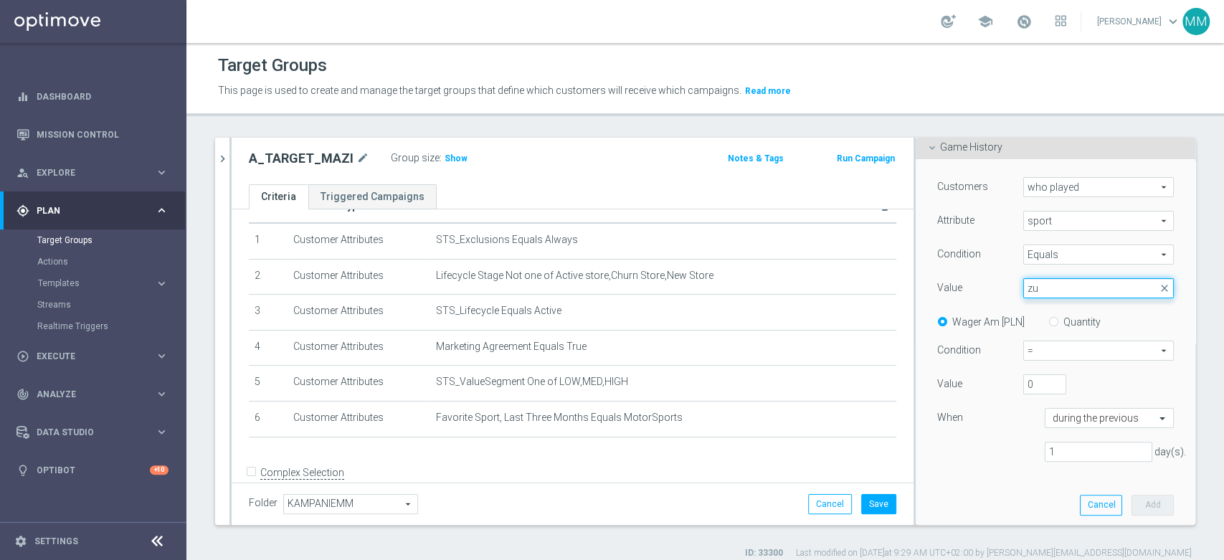
type input "z"
type input "Żu"
click at [1042, 310] on span "Żużel" at bounding box center [1098, 309] width 136 height 11
type input "Żużel"
click at [1052, 316] on input "Quantity" at bounding box center [1056, 319] width 9 height 9
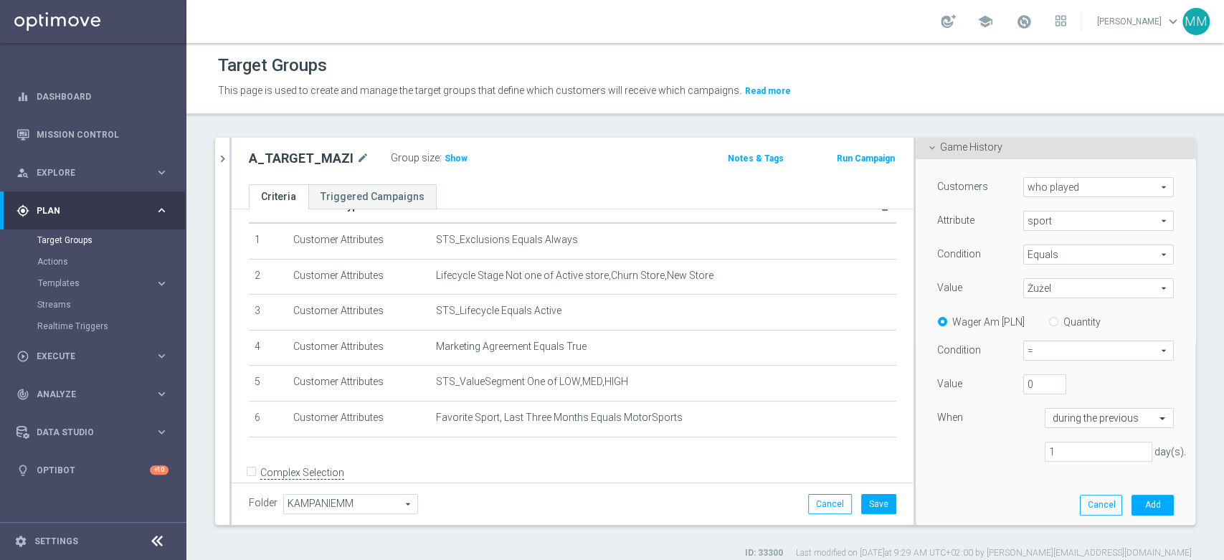
radio input "true"
click at [1043, 353] on span "=" at bounding box center [1098, 350] width 149 height 19
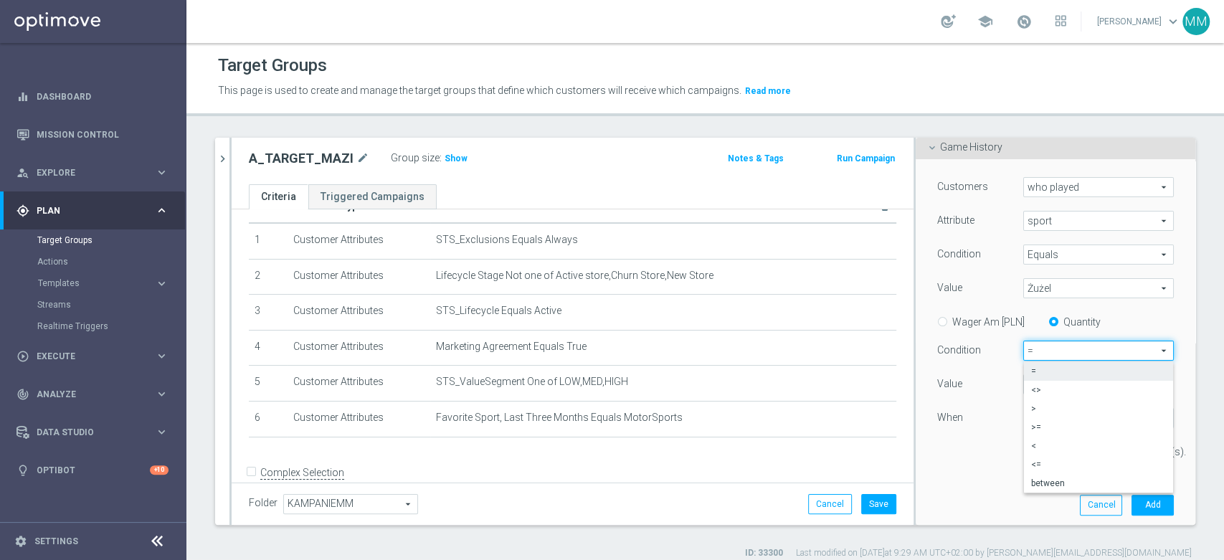
click at [1039, 424] on span ">=" at bounding box center [1098, 427] width 135 height 11
type input ">="
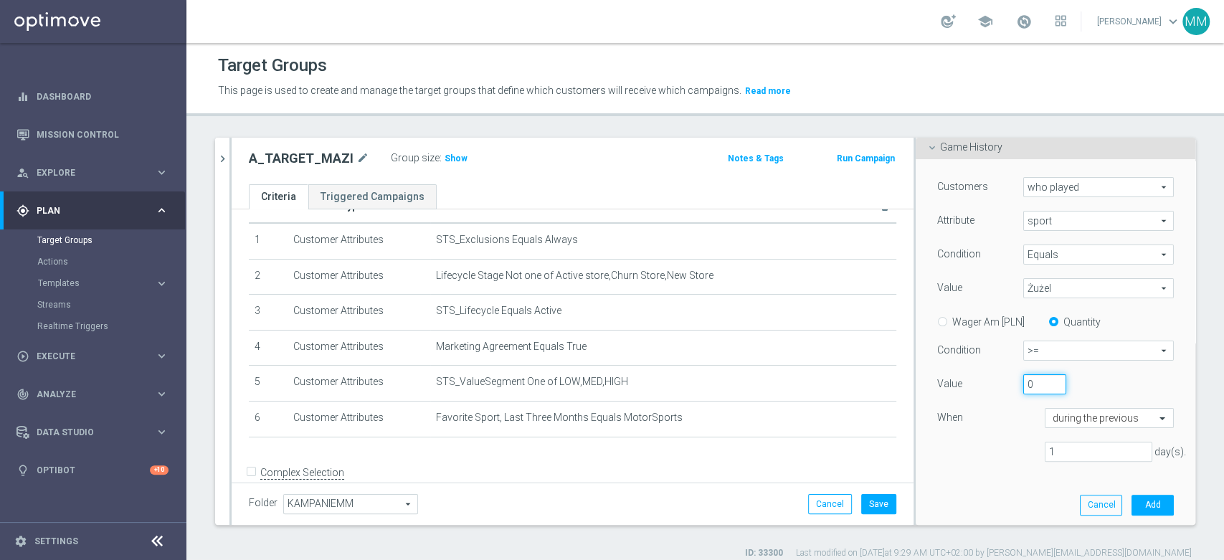
drag, startPoint x: 1028, startPoint y: 391, endPoint x: 1002, endPoint y: 386, distance: 26.3
click at [1012, 386] on div "0" at bounding box center [1044, 384] width 65 height 20
type input "3"
drag, startPoint x: 1043, startPoint y: 463, endPoint x: 1022, endPoint y: 454, distance: 23.4
click at [1022, 454] on div "Customers who played who played arrow_drop_down search Attribute sport sport ar…" at bounding box center [1055, 325] width 237 height 296
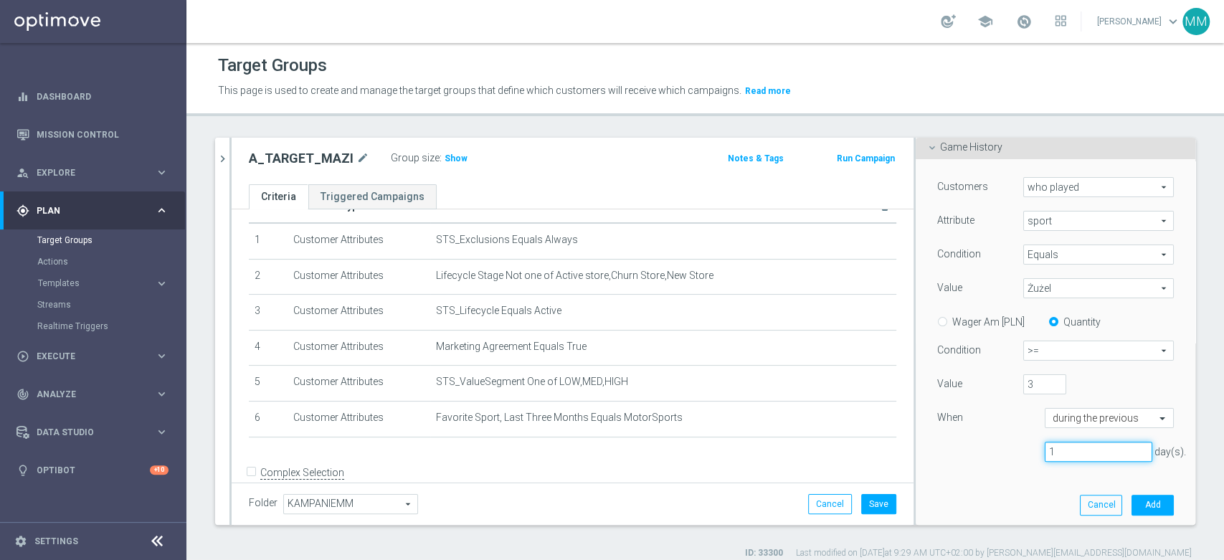
click at [1045, 461] on input "1" at bounding box center [1099, 452] width 108 height 20
type input "90"
click at [1131, 503] on button "Add" at bounding box center [1152, 505] width 42 height 20
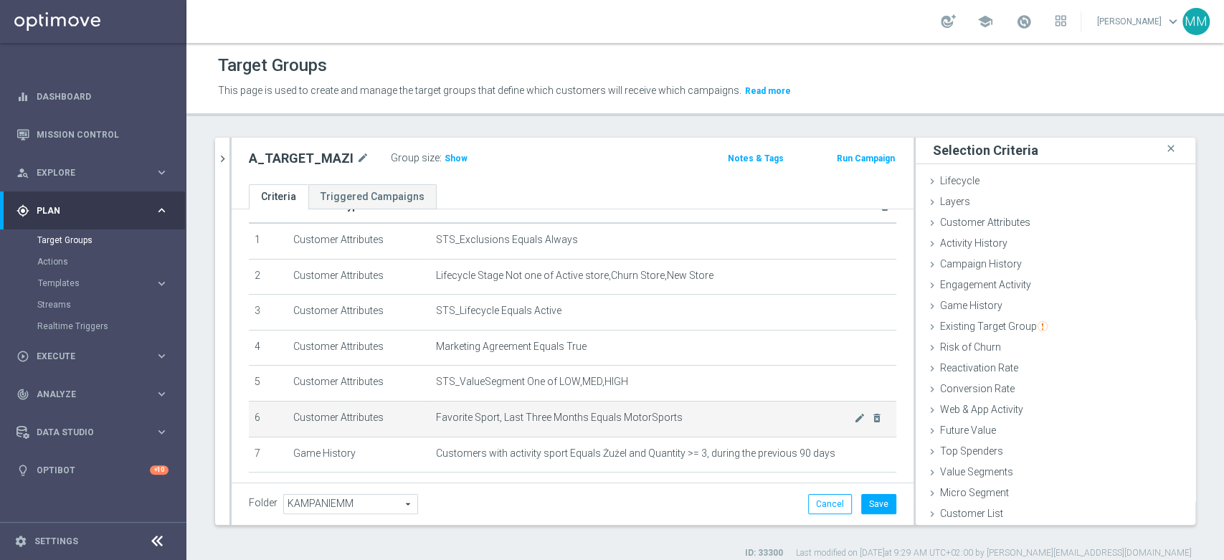
scroll to position [93, 0]
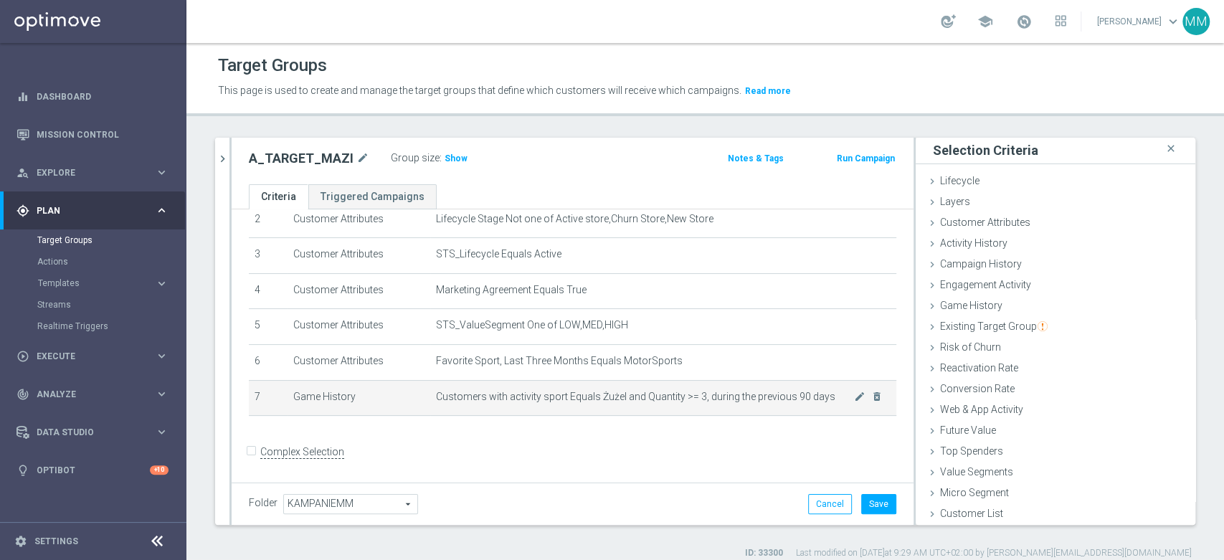
click at [598, 394] on span "Customers with activity sport Equals Żużel and Quantity >= 3, during the previo…" at bounding box center [645, 397] width 418 height 12
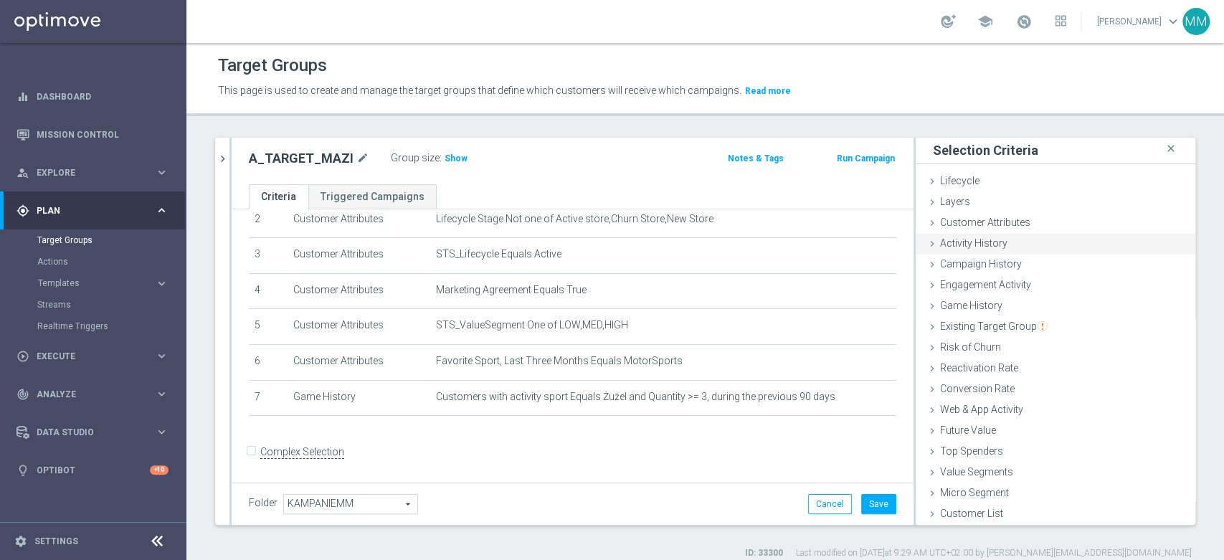
click at [969, 249] on div "Activity History done" at bounding box center [1056, 245] width 280 height 22
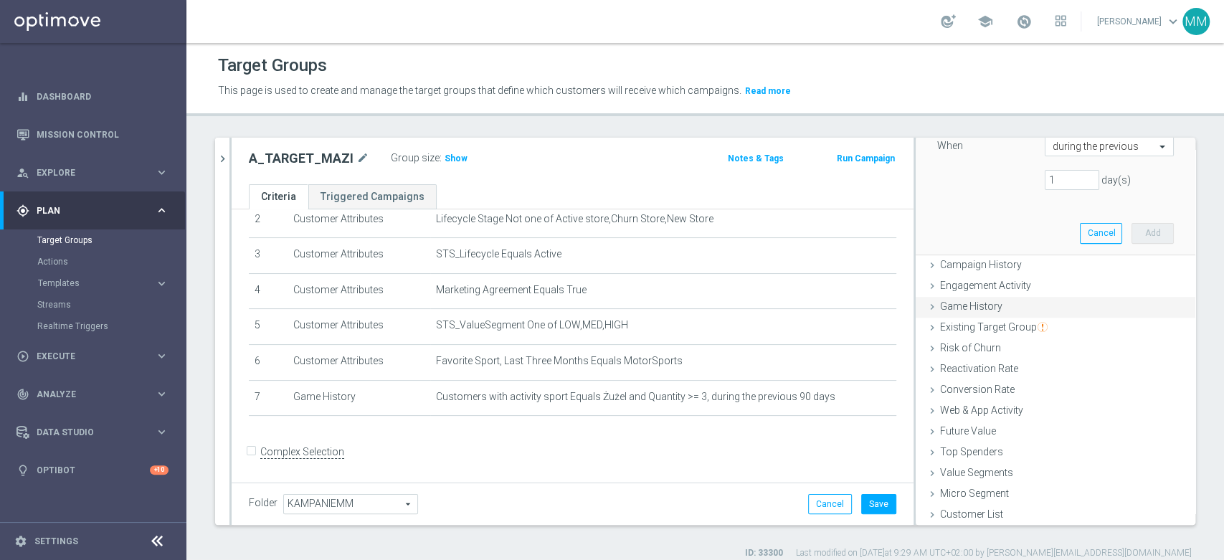
click at [976, 313] on div "Game History done selection saved" at bounding box center [1056, 308] width 280 height 22
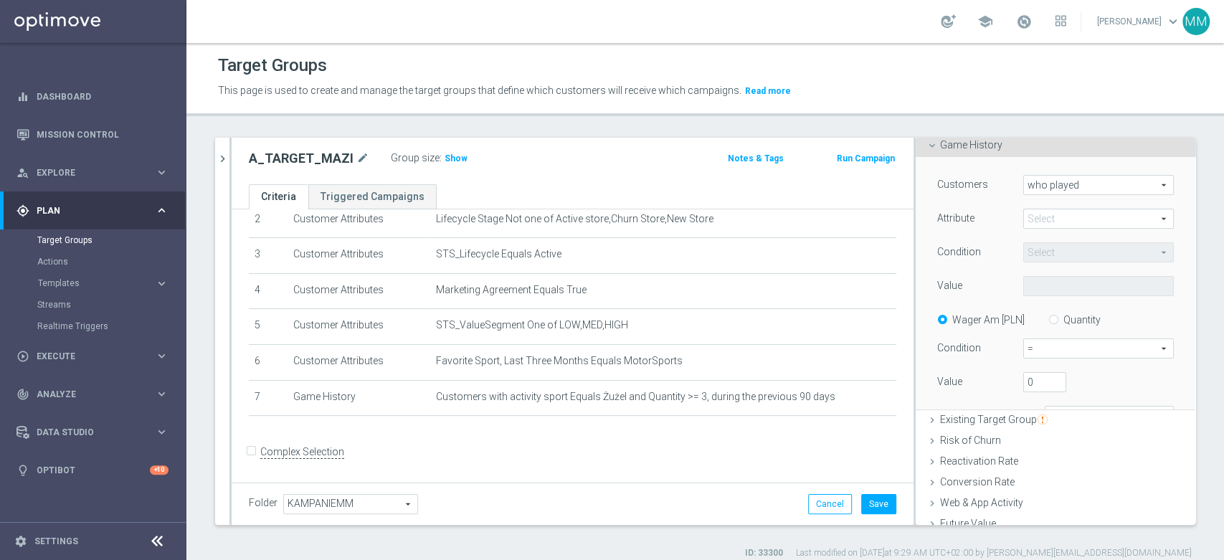
scroll to position [159, 0]
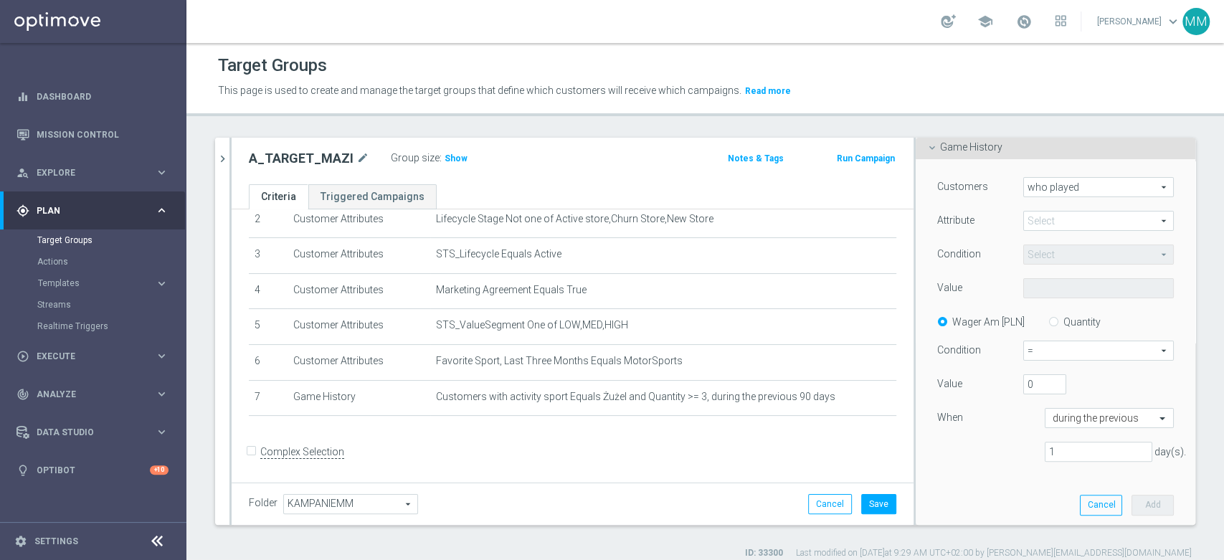
click at [1046, 229] on span at bounding box center [1098, 220] width 149 height 19
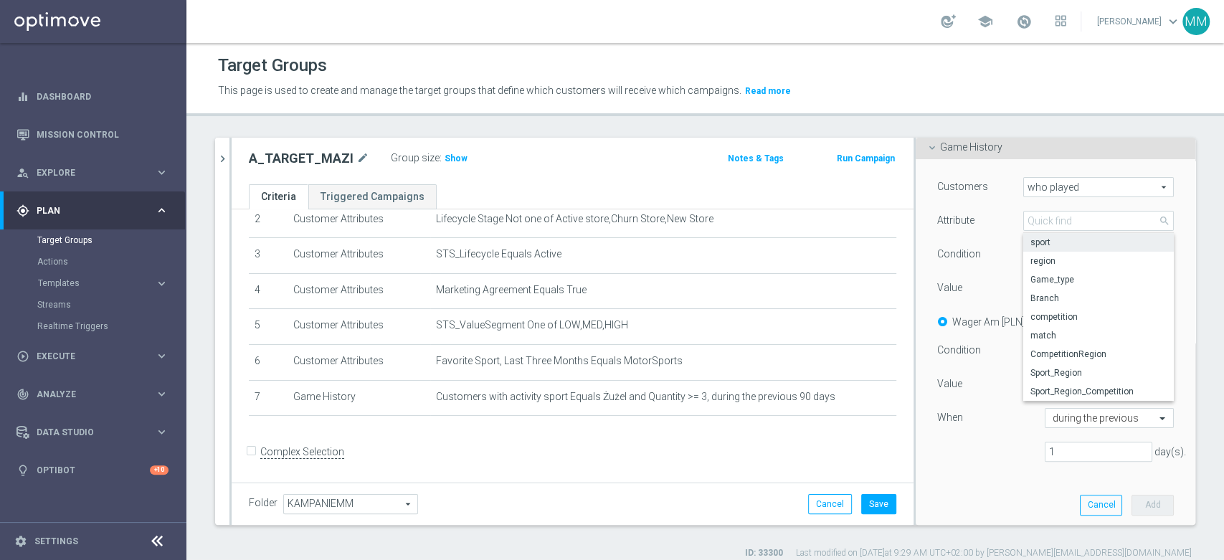
click at [1050, 244] on span "sport" at bounding box center [1098, 242] width 136 height 11
type input "sport"
type input "Equals"
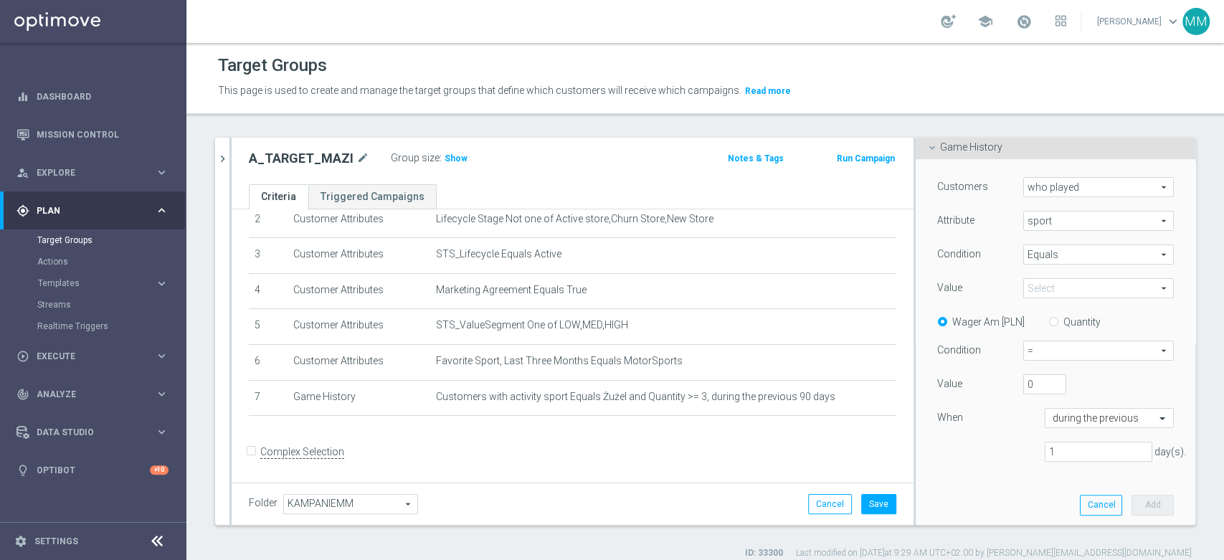
click at [1050, 247] on span "Equals" at bounding box center [1098, 254] width 149 height 19
click at [965, 279] on div "Value" at bounding box center [969, 289] width 86 height 23
click at [1053, 285] on span at bounding box center [1098, 288] width 149 height 19
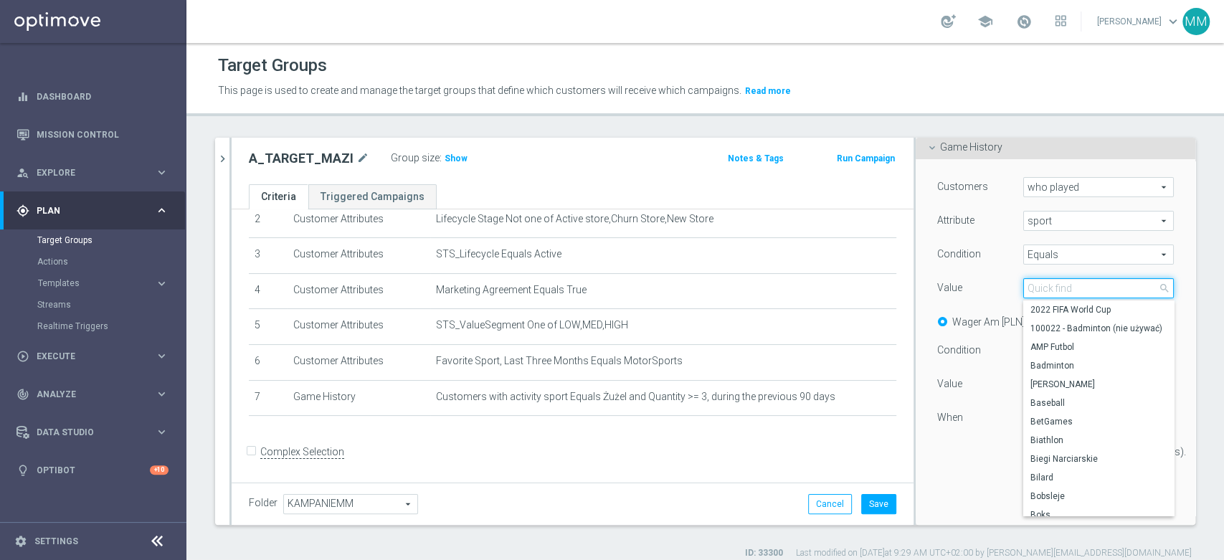
click at [1054, 285] on input "search" at bounding box center [1098, 288] width 151 height 20
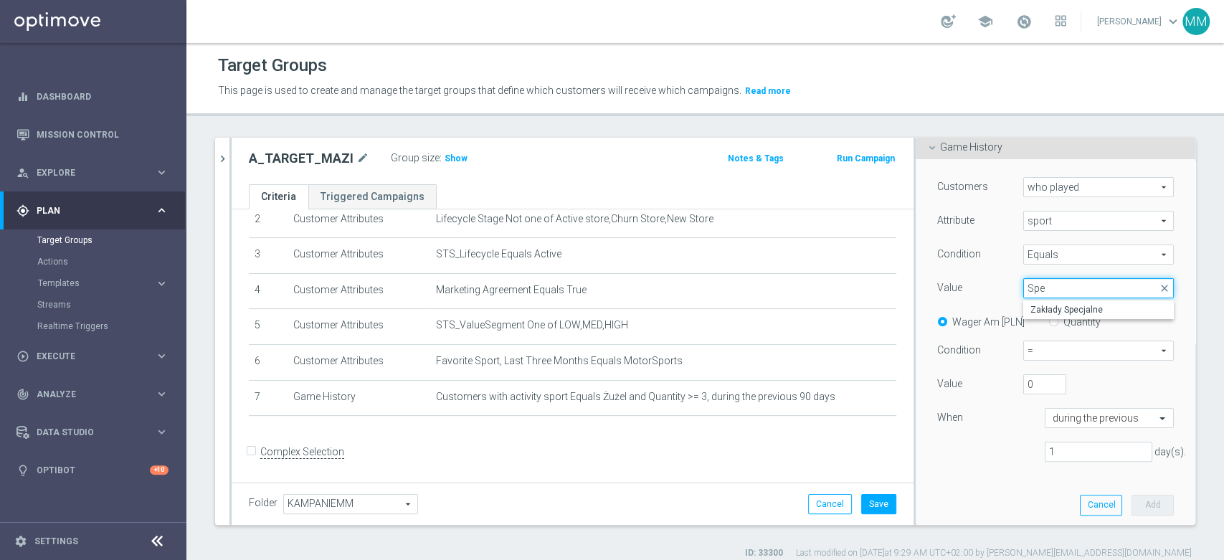
type input "Spee"
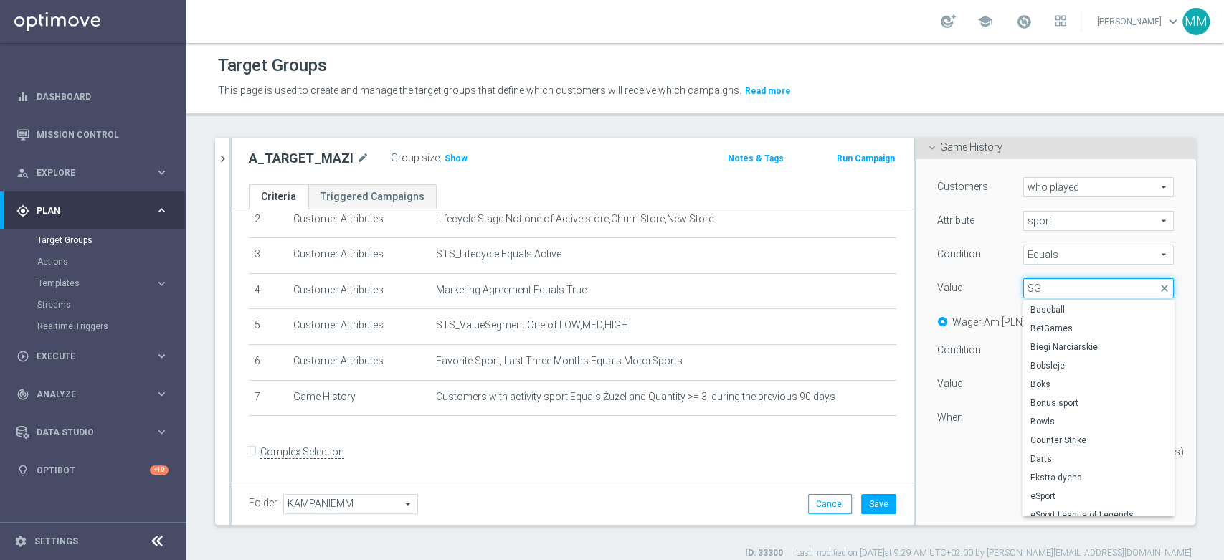
type input "SGP"
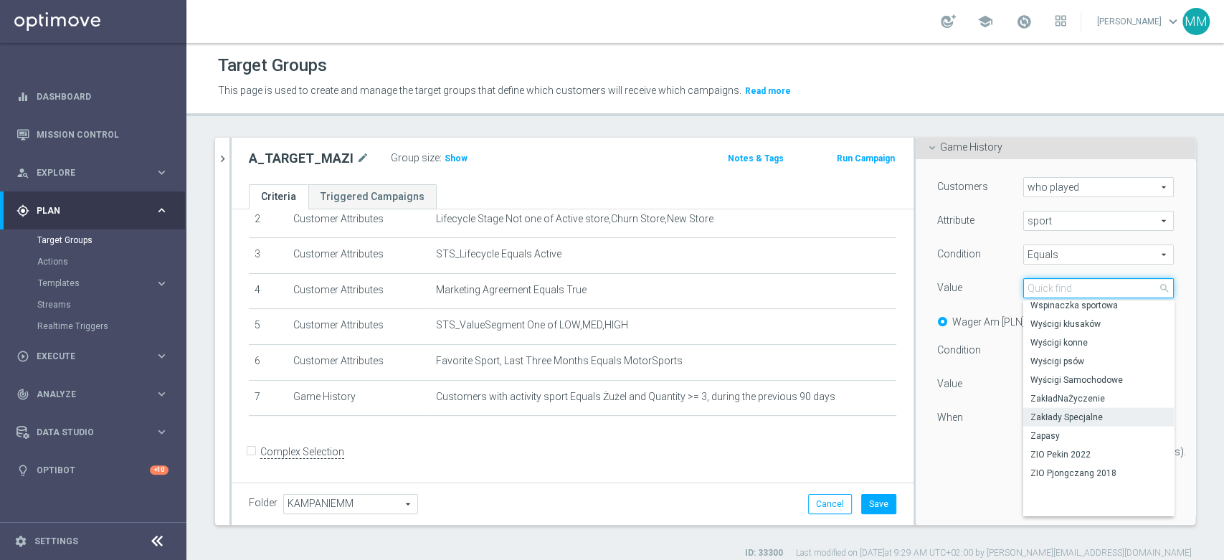
scroll to position [2073, 0]
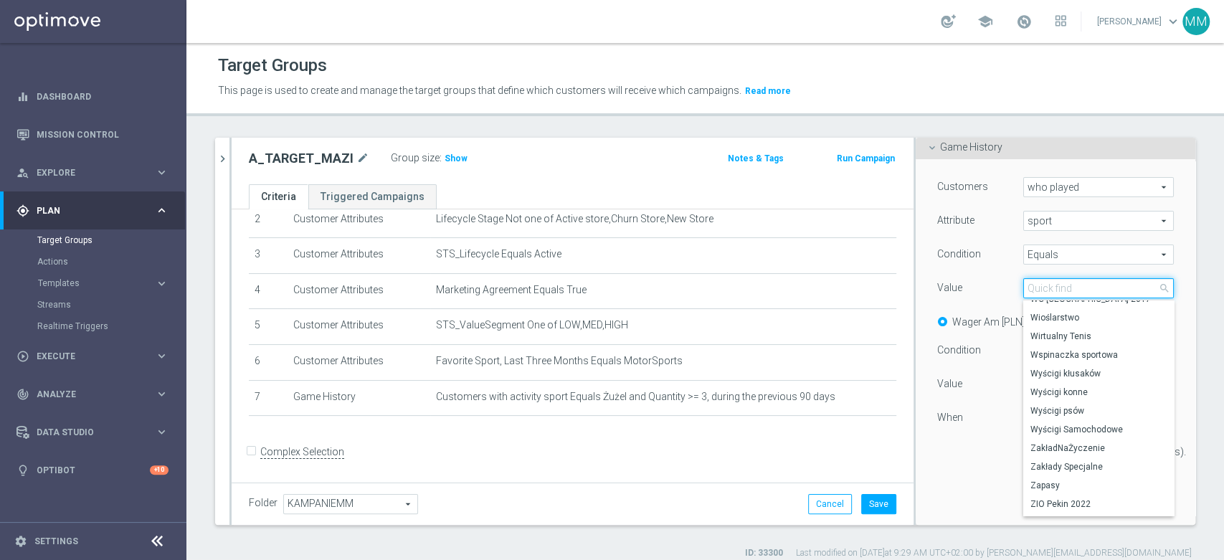
click at [1047, 282] on input "search" at bounding box center [1098, 288] width 151 height 20
click at [1073, 428] on span "Wyścigi Samochodowe" at bounding box center [1098, 428] width 136 height 11
type input "Wyścigi Samochodowe"
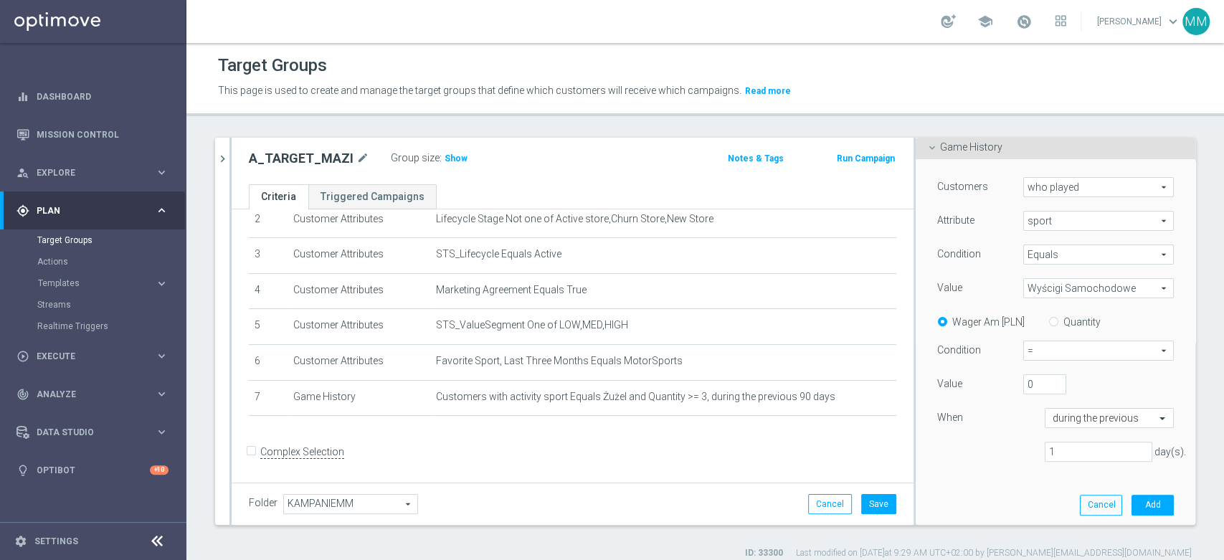
click at [1060, 312] on div "Quantity" at bounding box center [1068, 321] width 63 height 18
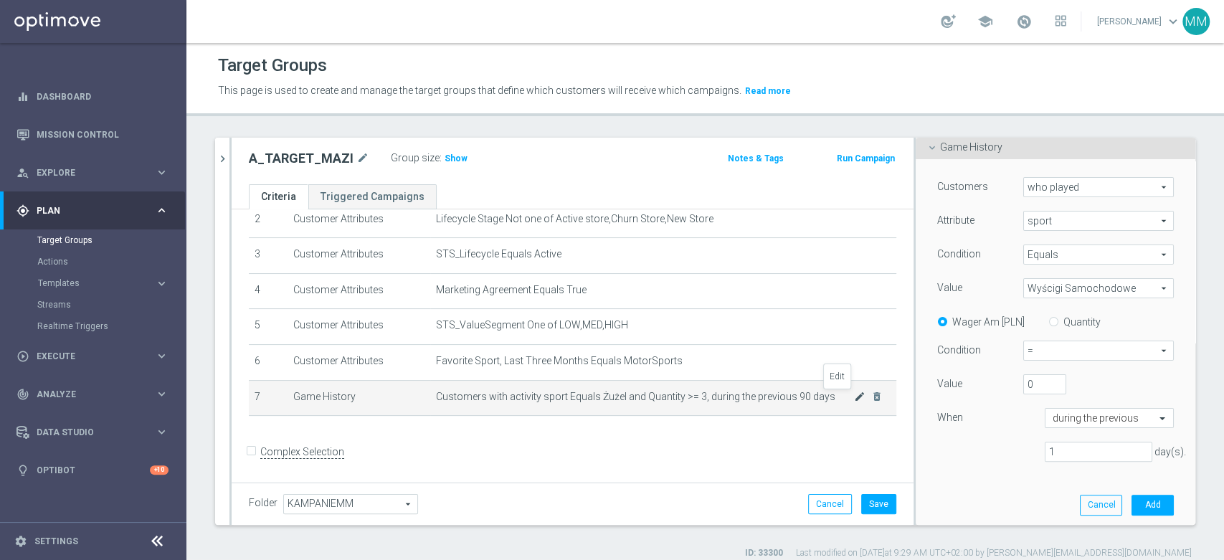
click at [854, 398] on icon "mode_edit" at bounding box center [859, 396] width 11 height 11
click at [1067, 294] on span "Żużel" at bounding box center [1098, 288] width 149 height 19
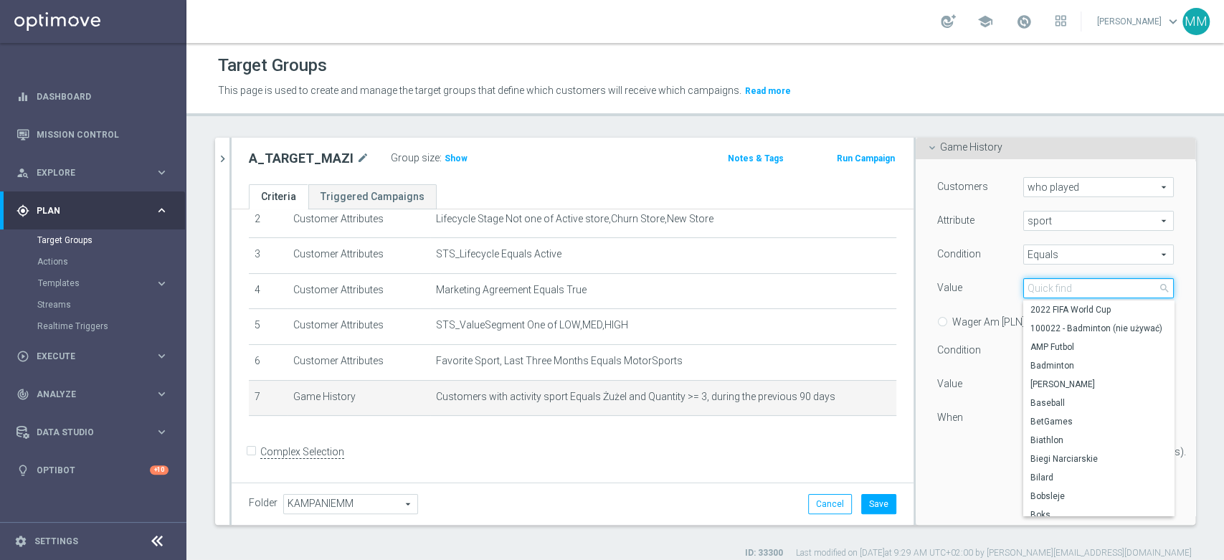
click at [1050, 285] on input "search" at bounding box center [1098, 288] width 151 height 20
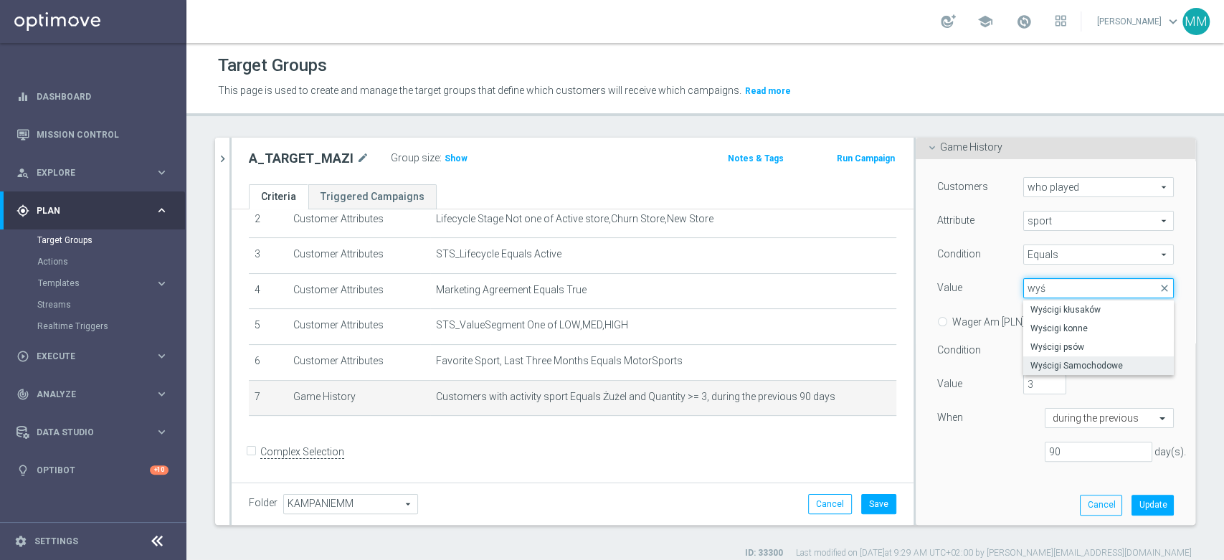
type input "wyś"
click at [1083, 363] on span "Wyścigi Samochodowe" at bounding box center [1098, 365] width 136 height 11
type input "Wyścigi Samochodowe"
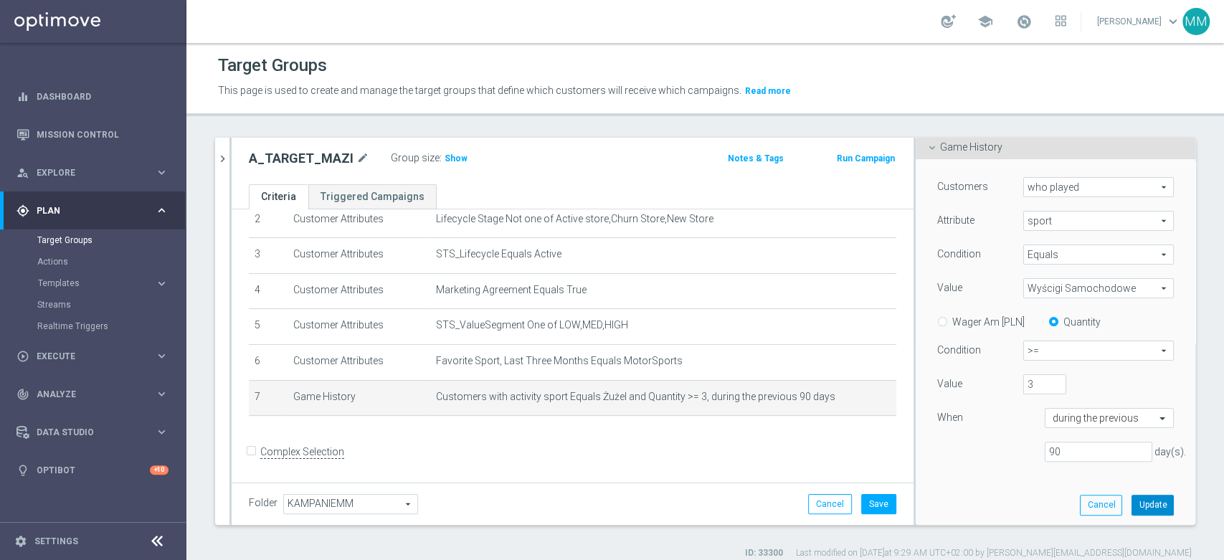
click at [1131, 503] on button "Update" at bounding box center [1152, 505] width 42 height 20
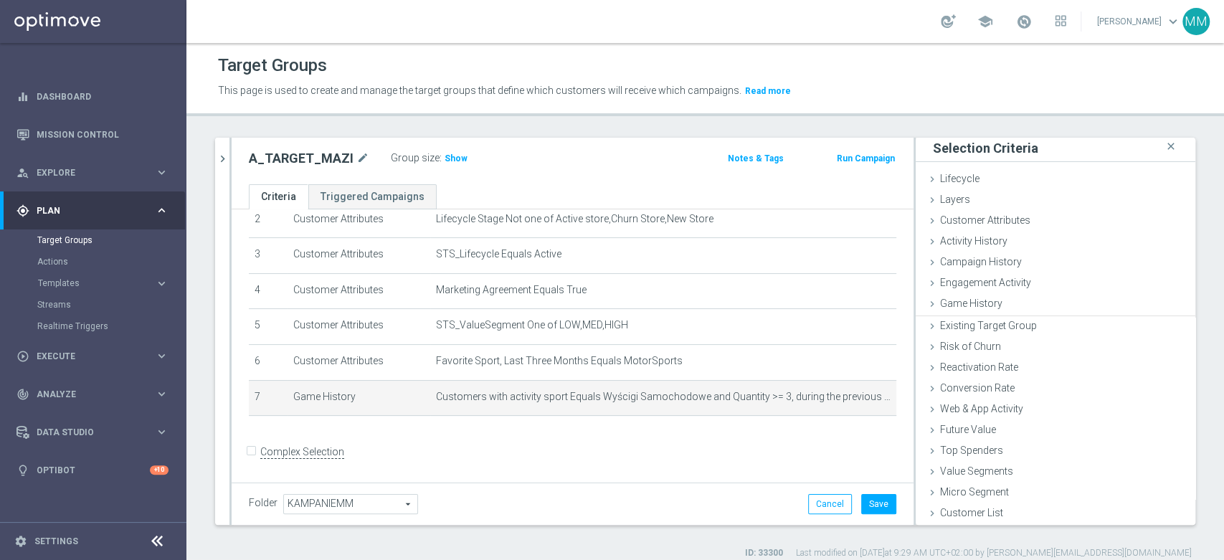
scroll to position [1, 0]
click at [453, 161] on span "Show" at bounding box center [455, 158] width 23 height 10
click at [854, 400] on icon "mode_edit" at bounding box center [859, 396] width 11 height 11
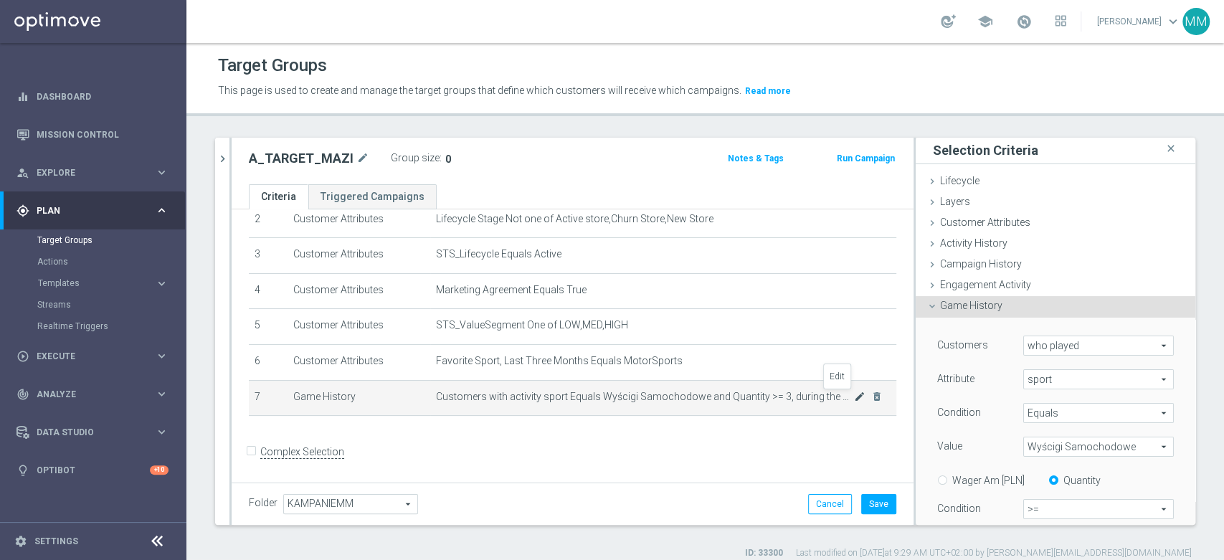
scroll to position [159, 0]
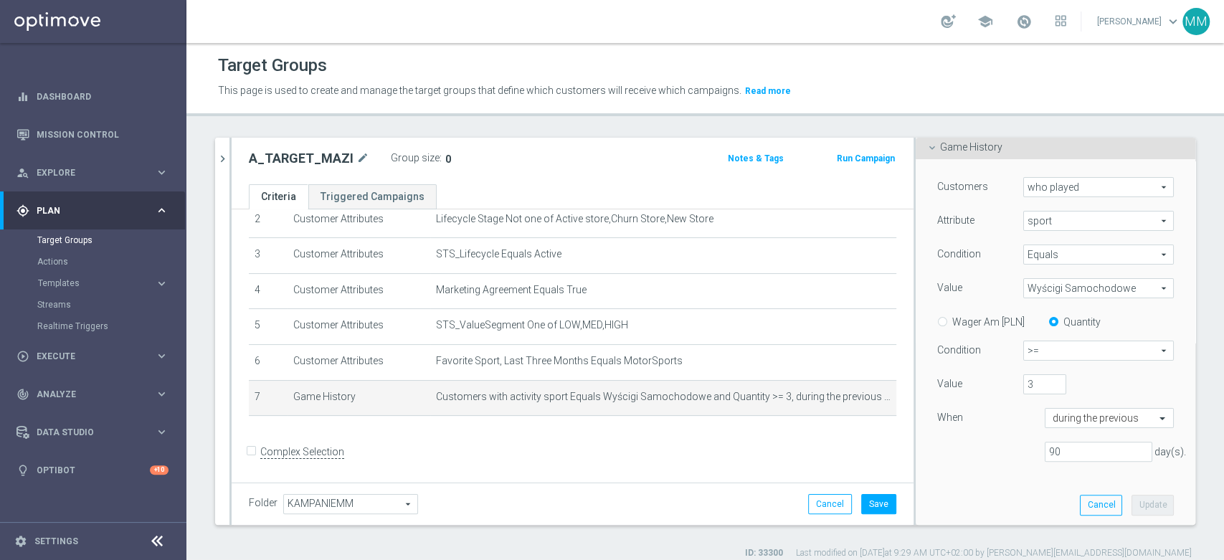
click at [1062, 291] on span "Wyścigi Samochodowe" at bounding box center [1098, 288] width 149 height 19
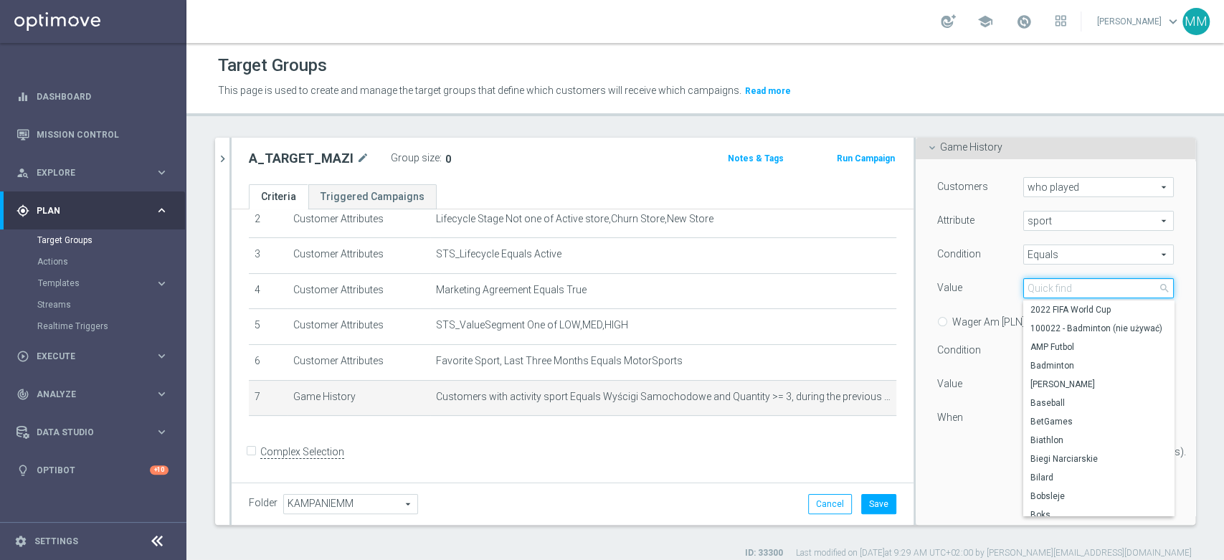
click at [1062, 291] on input "search" at bounding box center [1098, 288] width 151 height 20
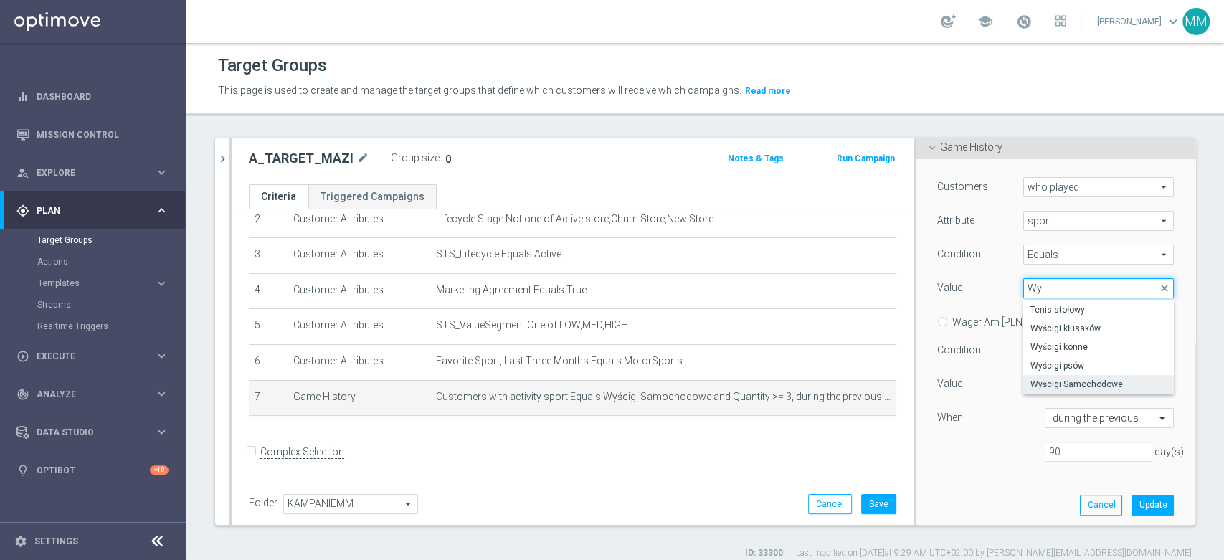
type input "Wyś"
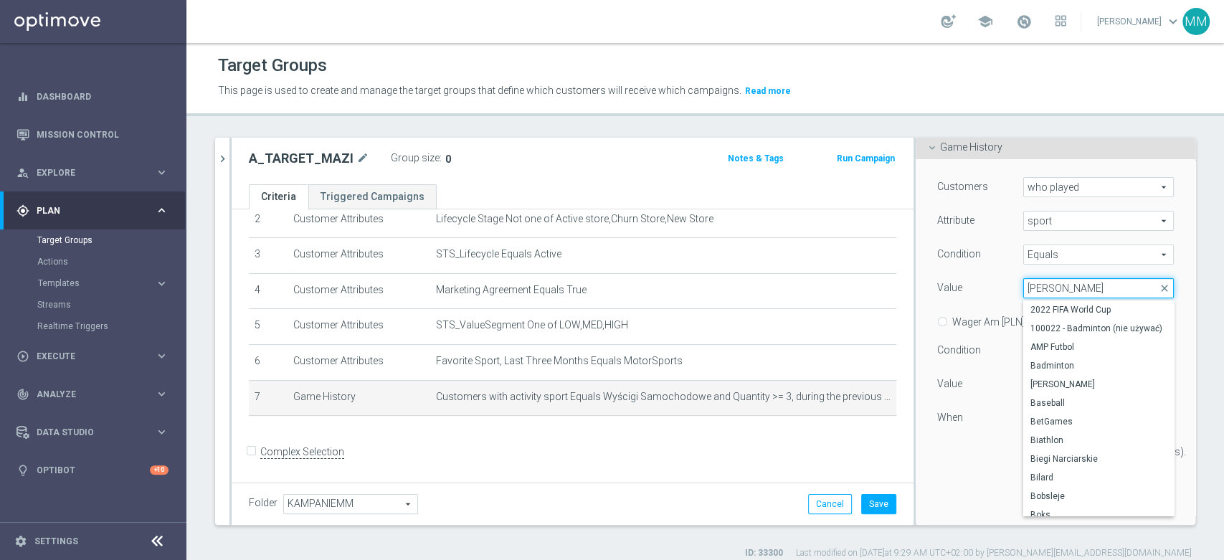
type input "samo"
type input "car"
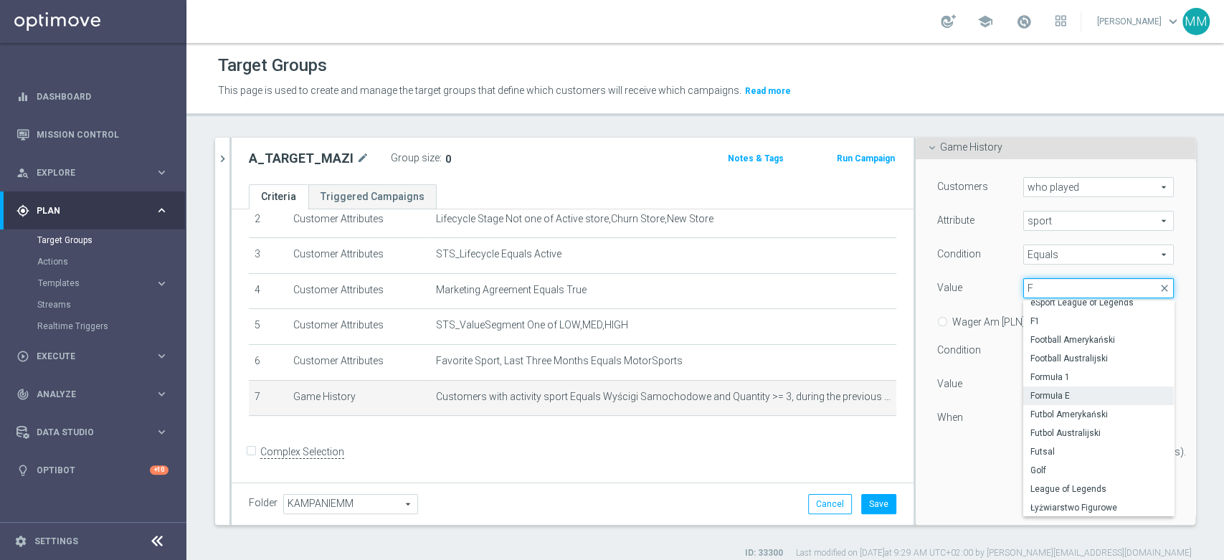
scroll to position [44, 0]
type input "F"
click at [1060, 392] on span "Formuła E" at bounding box center [1098, 394] width 136 height 11
type input "Formuła E"
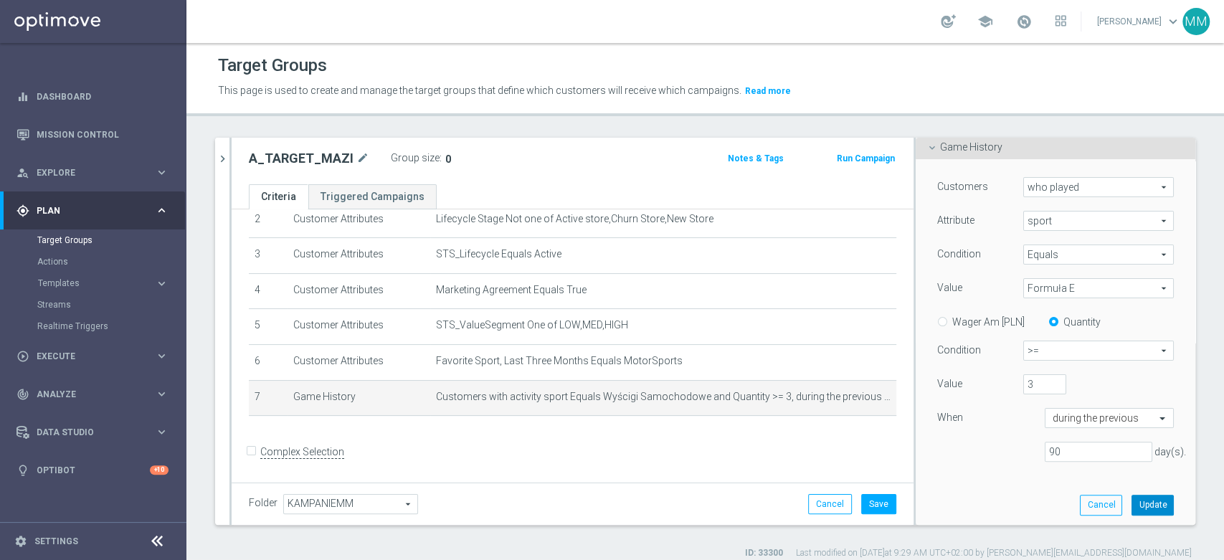
click at [1131, 495] on button "Update" at bounding box center [1152, 505] width 42 height 20
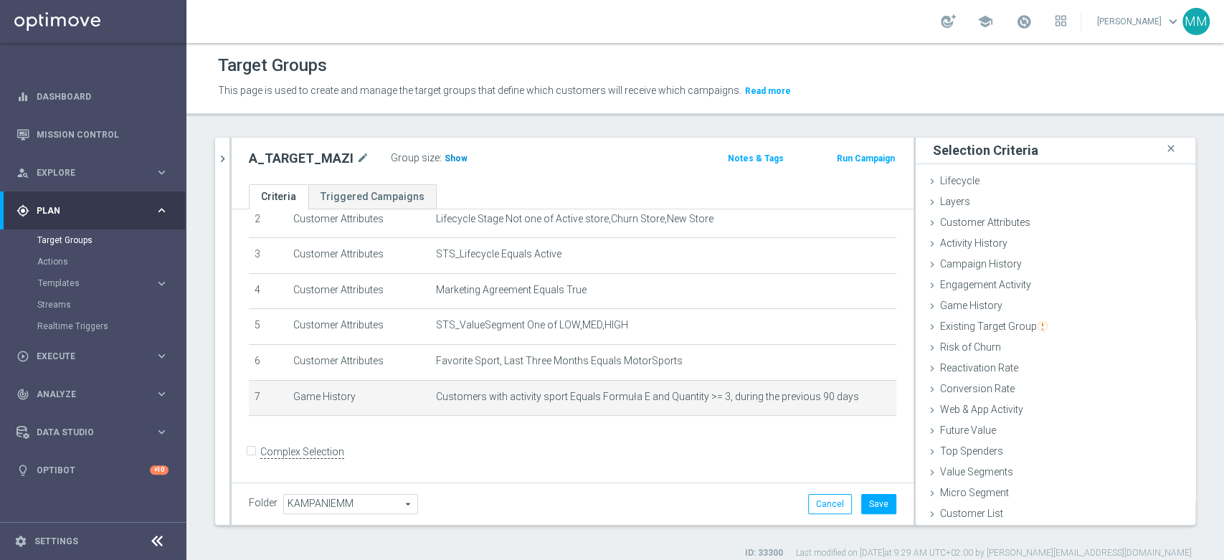
scroll to position [1, 0]
click at [455, 159] on span "Show" at bounding box center [455, 158] width 23 height 10
click at [854, 400] on icon "mode_edit" at bounding box center [859, 396] width 11 height 11
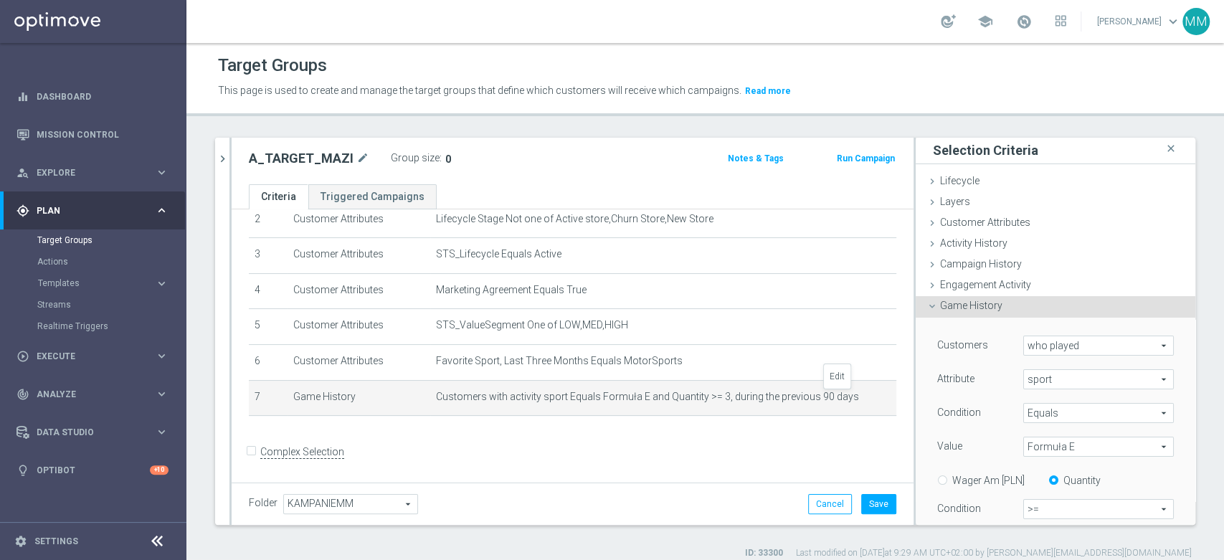
scroll to position [159, 0]
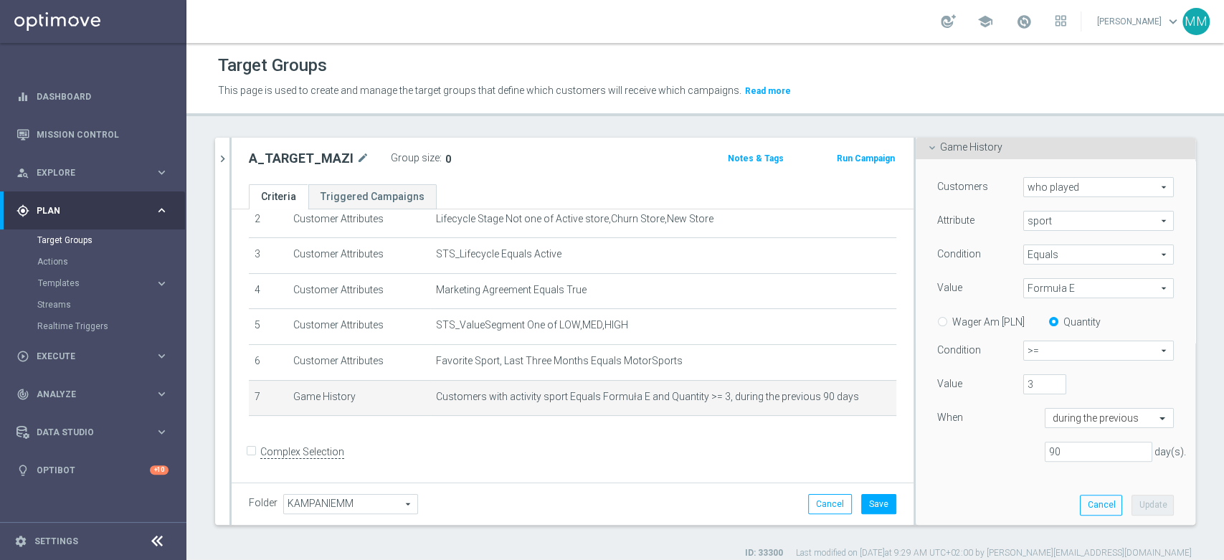
click at [1055, 291] on span "Formuła E" at bounding box center [1098, 288] width 149 height 19
click at [0, 0] on input "search" at bounding box center [0, 0] width 0 height 0
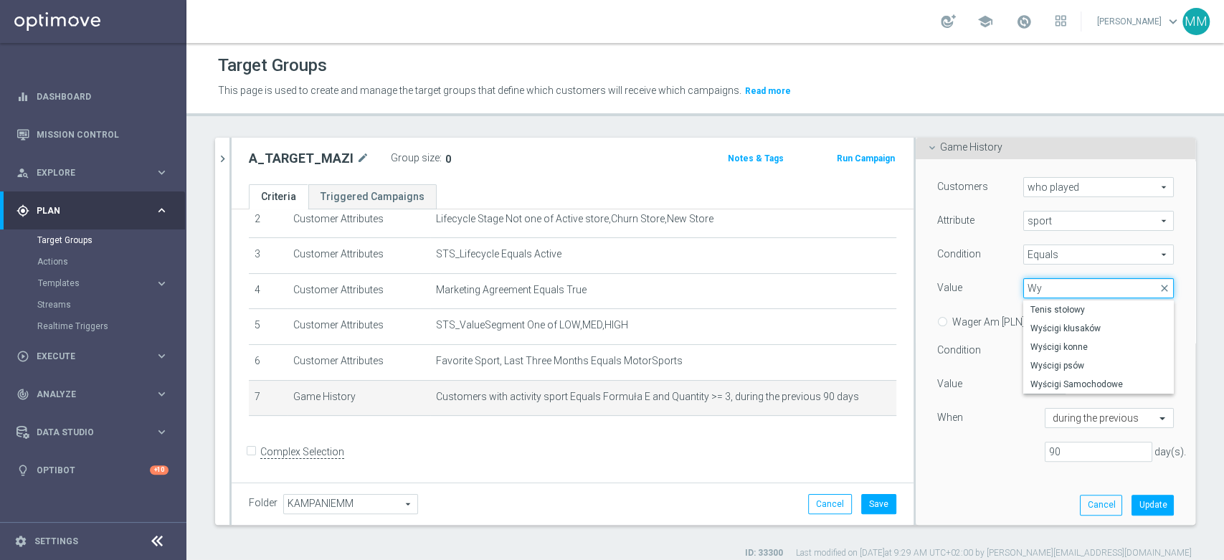
click at [1069, 284] on input "Wy" at bounding box center [1098, 288] width 151 height 20
click at [1080, 293] on input "Nsc" at bounding box center [1098, 288] width 151 height 20
type input "asc"
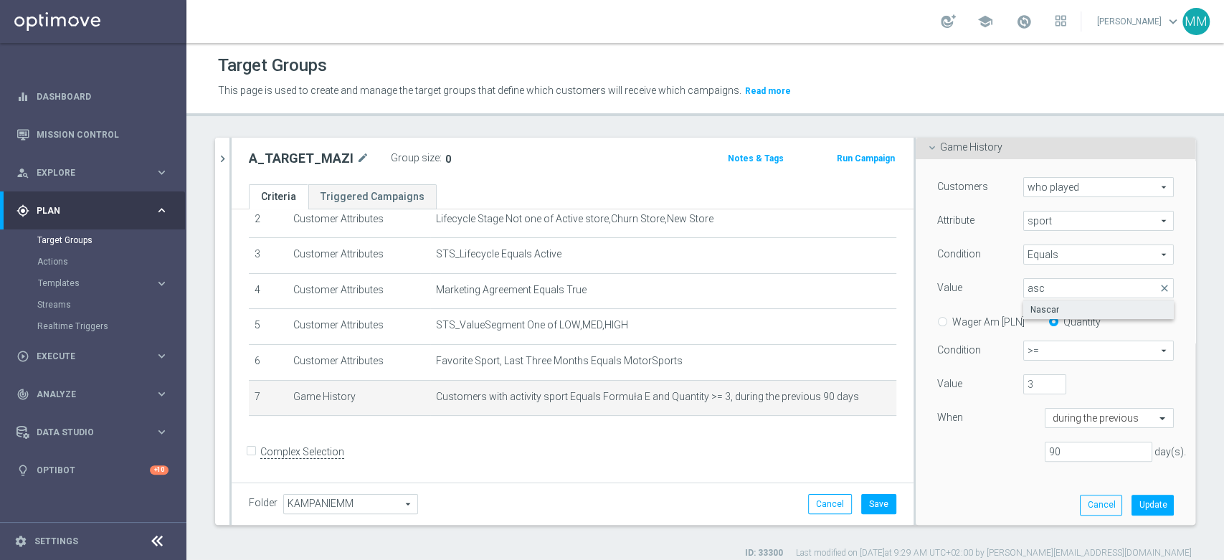
click at [1055, 307] on span "Nascar" at bounding box center [1098, 309] width 136 height 11
type input "Nascar"
click at [1131, 506] on button "Update" at bounding box center [1152, 505] width 42 height 20
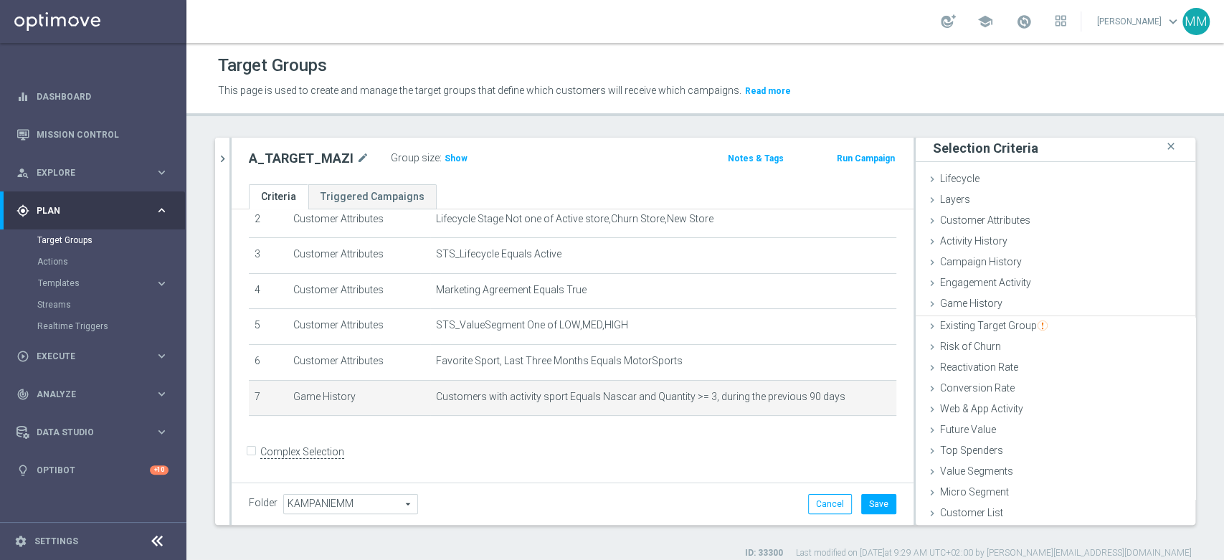
scroll to position [1, 0]
click at [457, 158] on span "Show" at bounding box center [455, 158] width 23 height 10
click at [854, 402] on icon "mode_edit" at bounding box center [859, 396] width 11 height 11
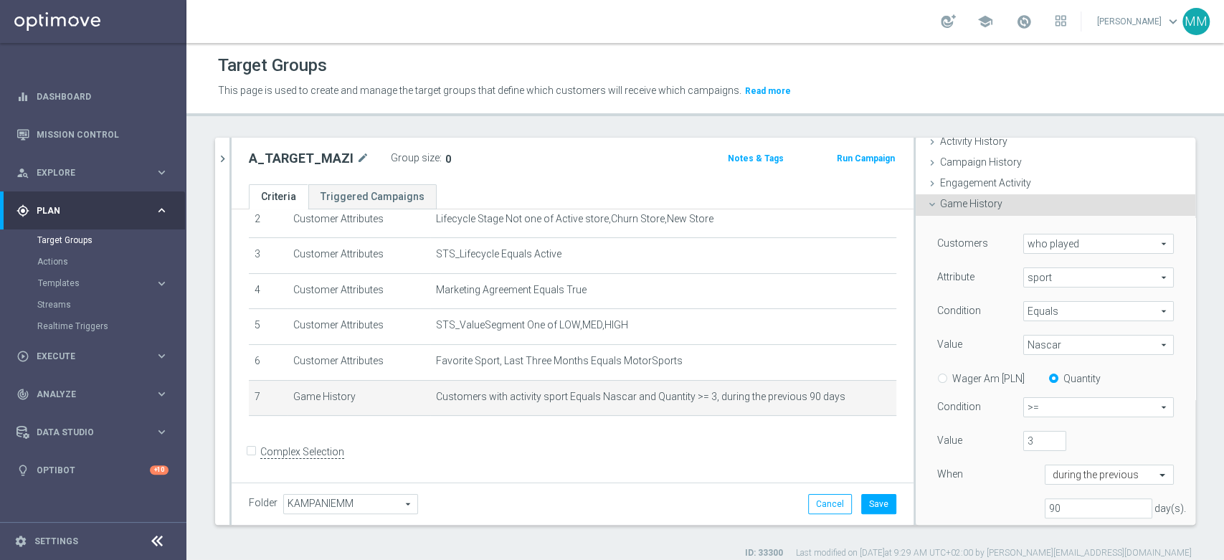
scroll to position [159, 0]
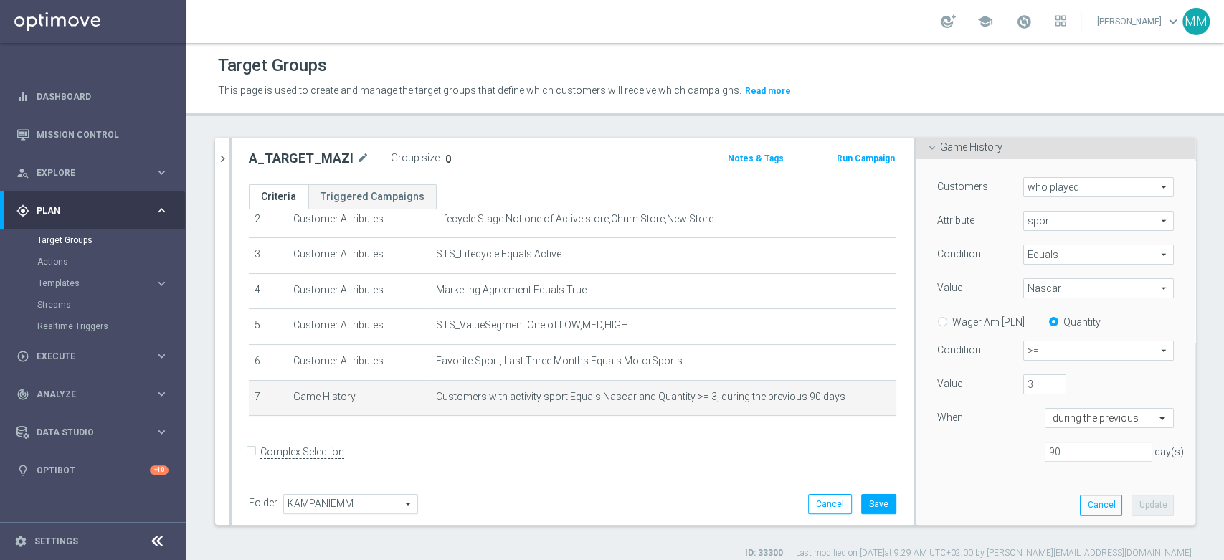
click at [1060, 287] on span "Nascar" at bounding box center [1098, 288] width 149 height 19
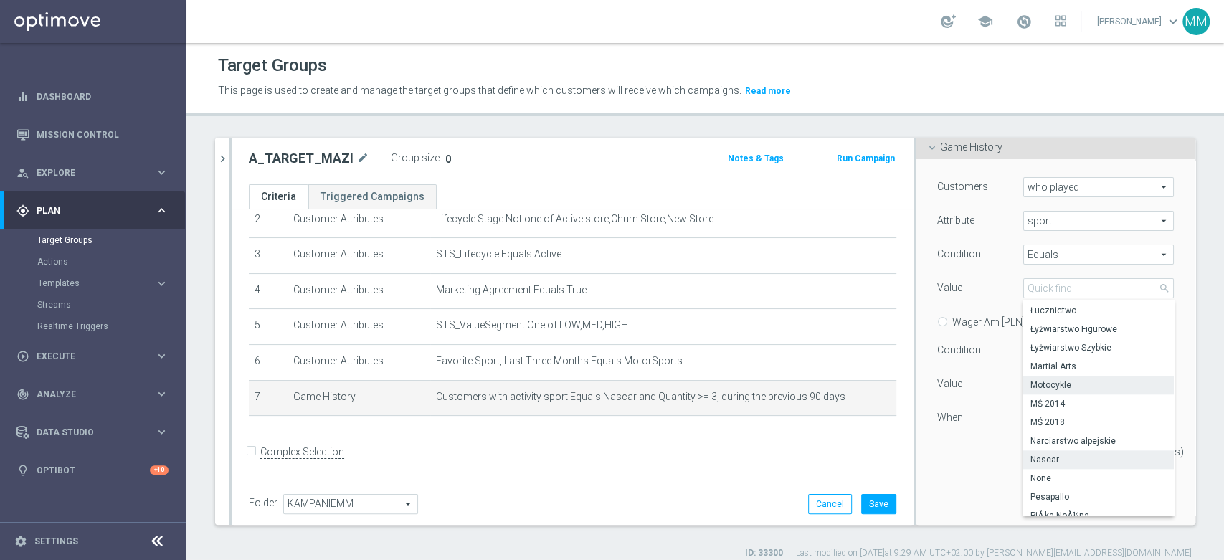
scroll to position [0, 0]
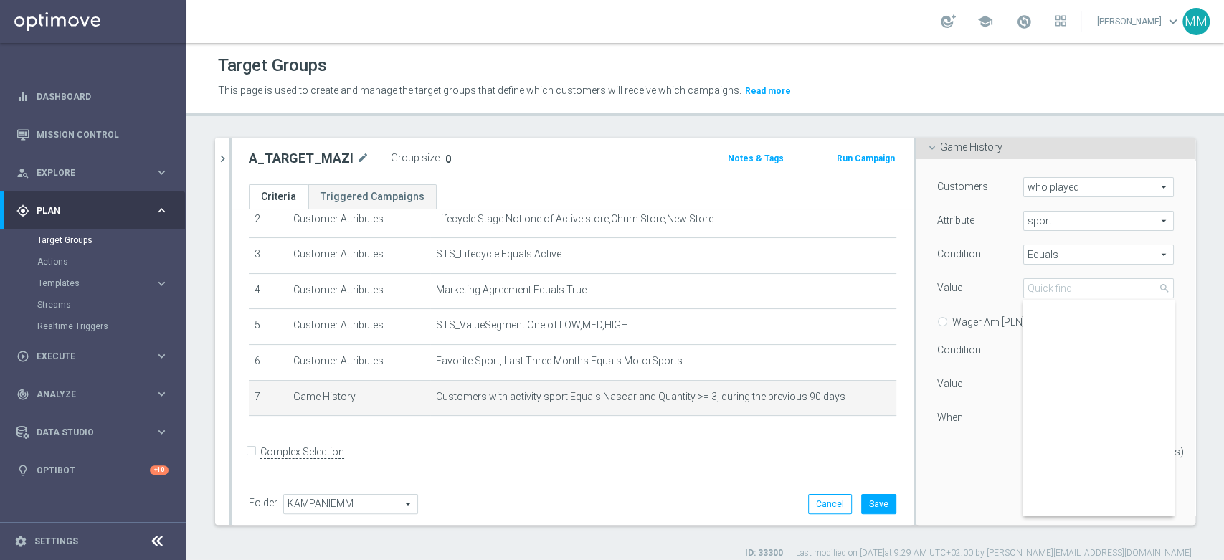
type input "Motocykle"
click at [1135, 511] on button "Update" at bounding box center [1152, 505] width 42 height 20
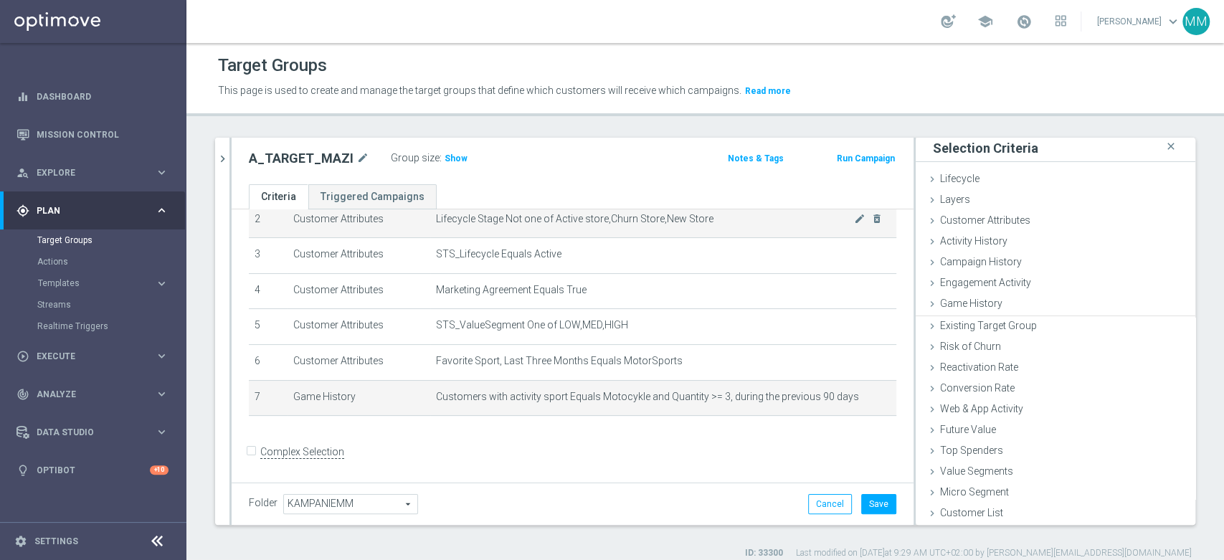
scroll to position [1, 0]
click at [448, 151] on h3 "Show" at bounding box center [456, 159] width 26 height 16
click at [854, 394] on icon "mode_edit" at bounding box center [859, 396] width 11 height 11
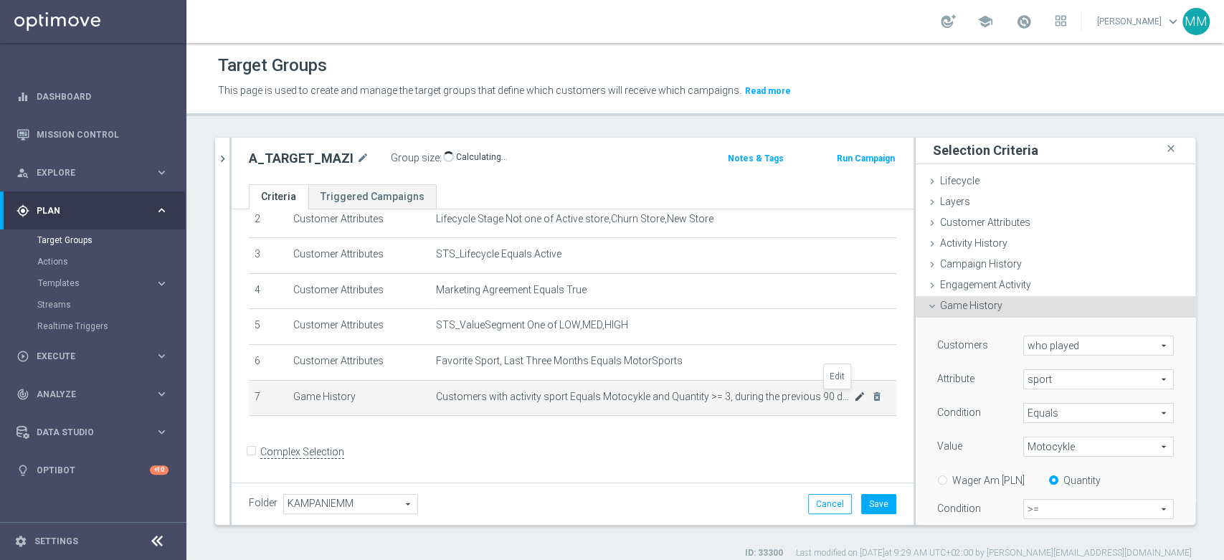
scroll to position [159, 0]
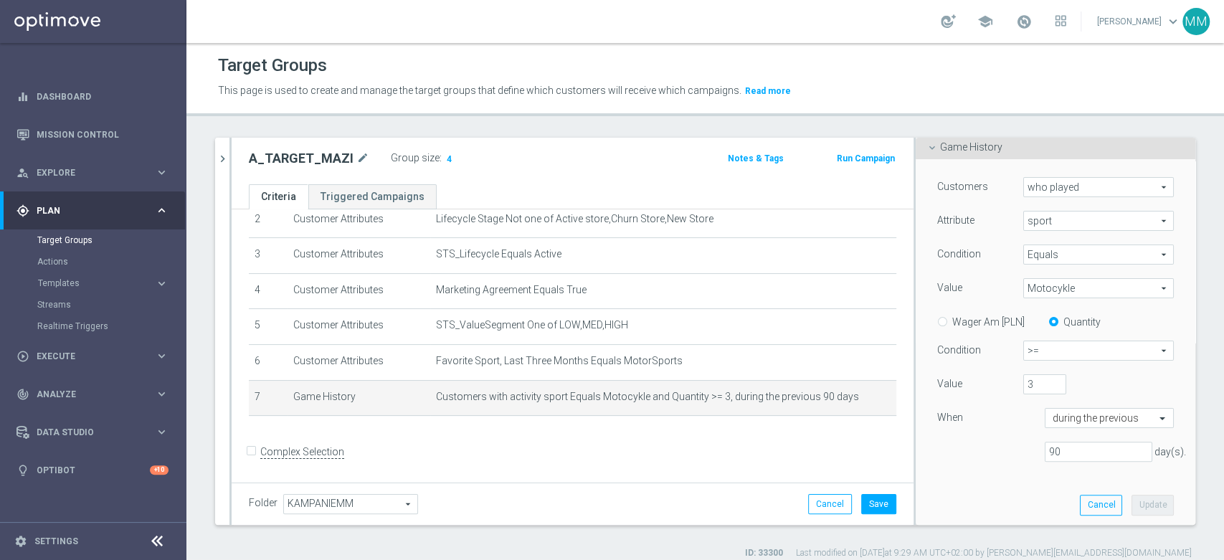
click at [1097, 292] on span "Motocykle" at bounding box center [1098, 288] width 149 height 19
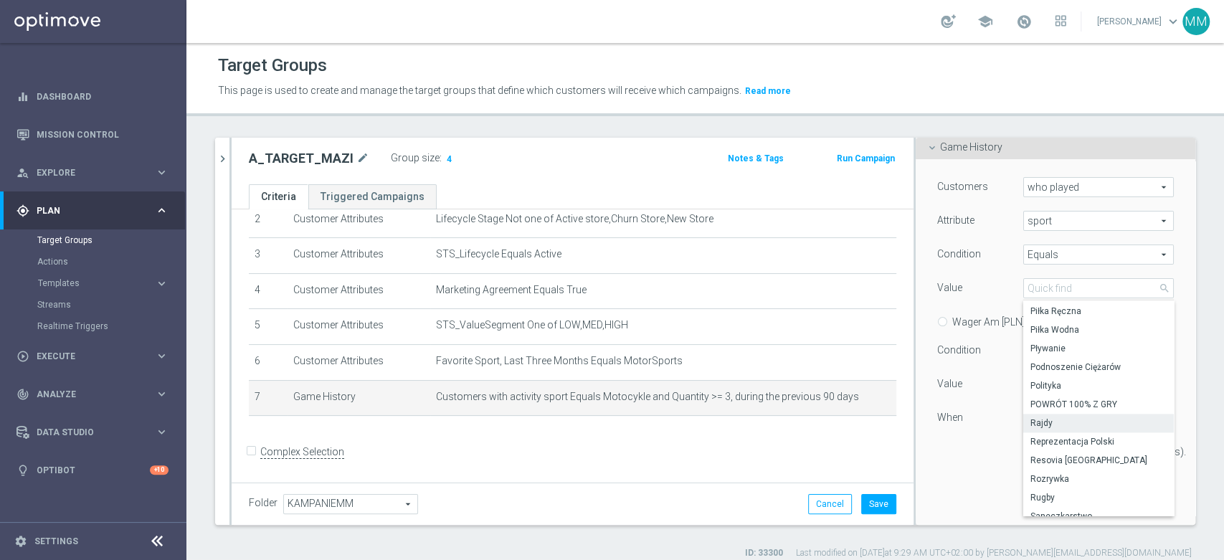
scroll to position [1379, 0]
click at [1057, 426] on span "Rajdy" at bounding box center [1098, 422] width 136 height 11
type input "Rajdy"
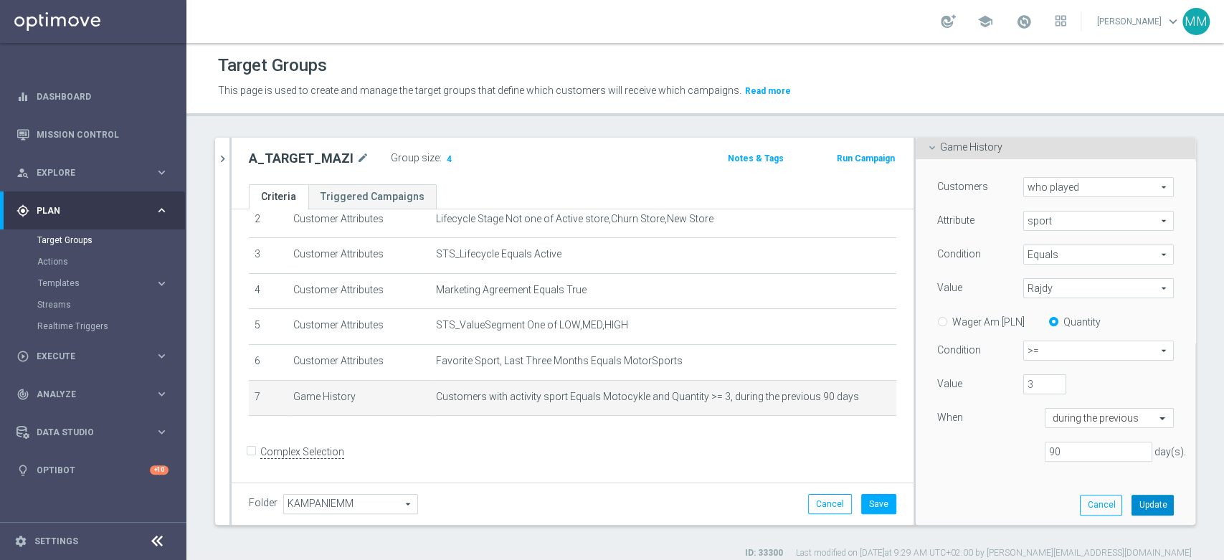
click at [1134, 505] on button "Update" at bounding box center [1152, 505] width 42 height 20
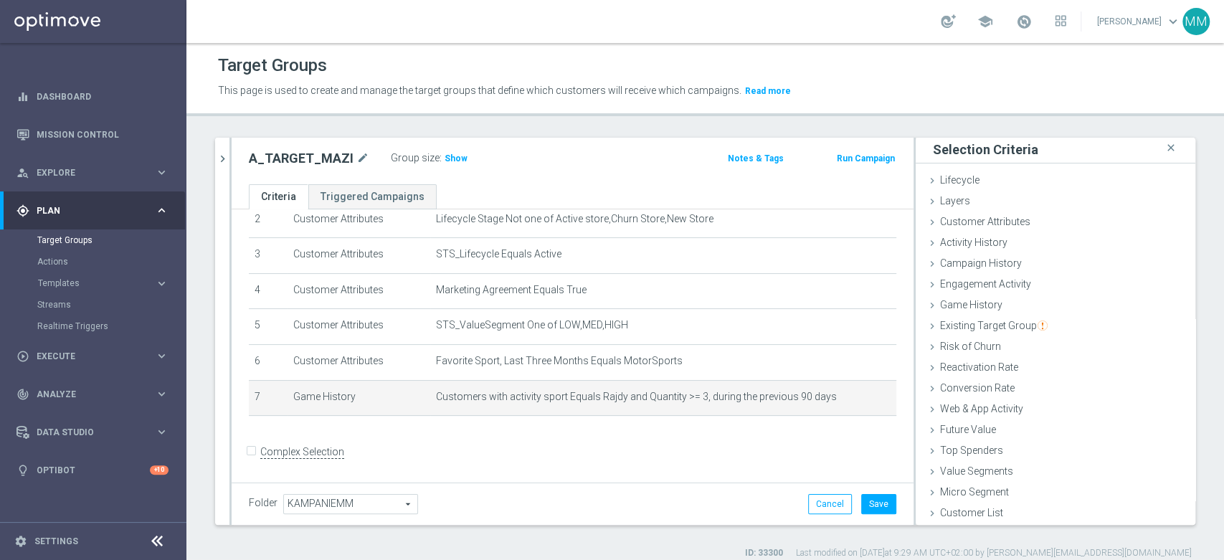
scroll to position [1, 0]
click at [443, 154] on h3 "Show" at bounding box center [456, 159] width 26 height 16
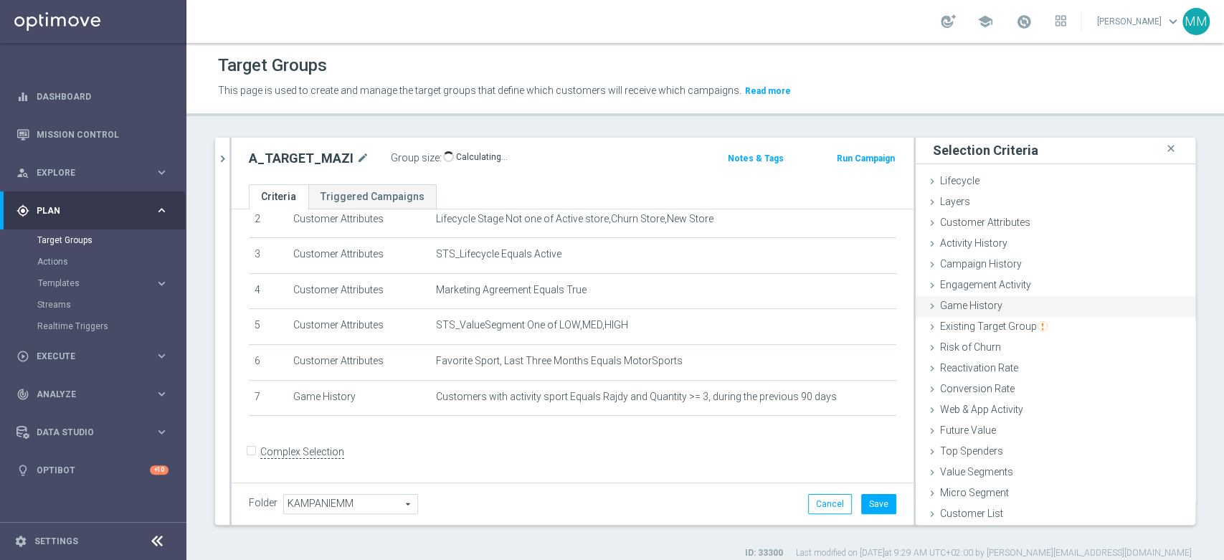
click at [1004, 306] on div "Game History done selection updated" at bounding box center [1056, 307] width 280 height 22
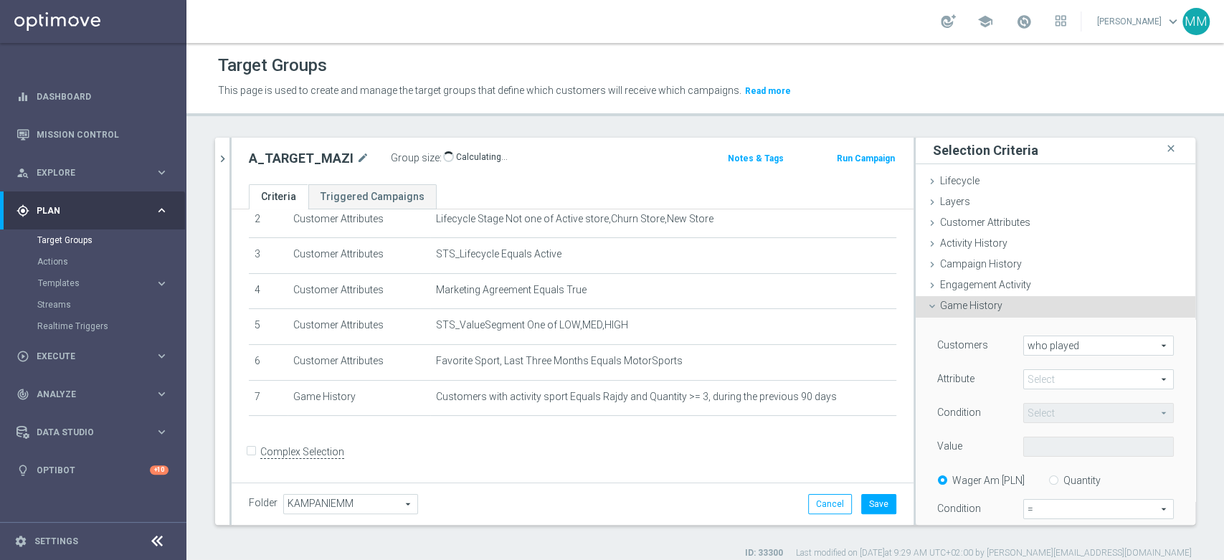
scroll to position [159, 0]
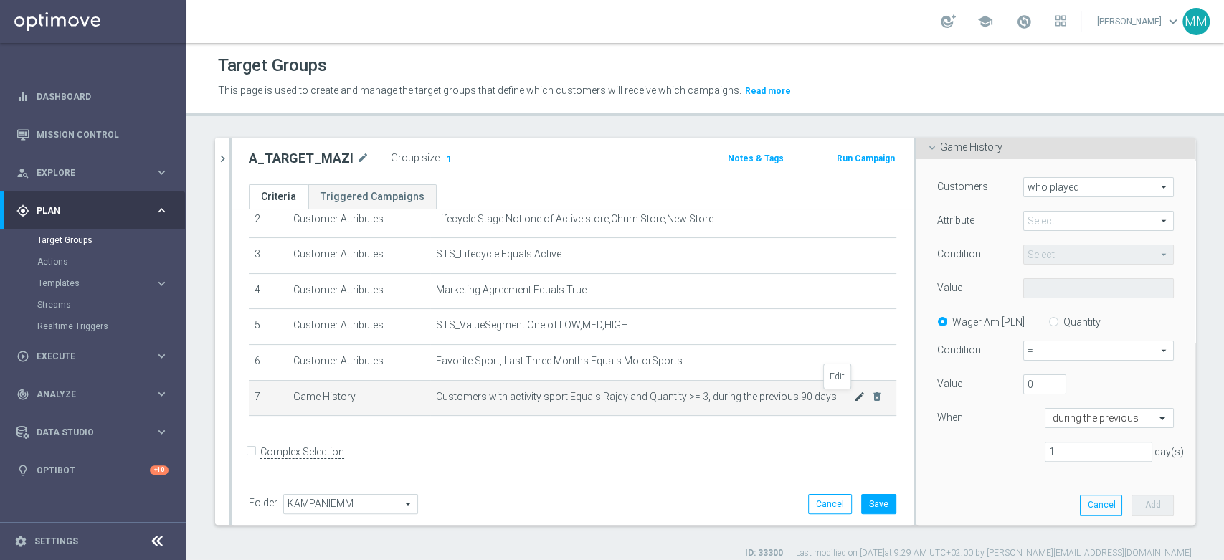
click at [854, 402] on icon "mode_edit" at bounding box center [859, 396] width 11 height 11
click at [1090, 290] on span "Rajdy" at bounding box center [1098, 288] width 149 height 19
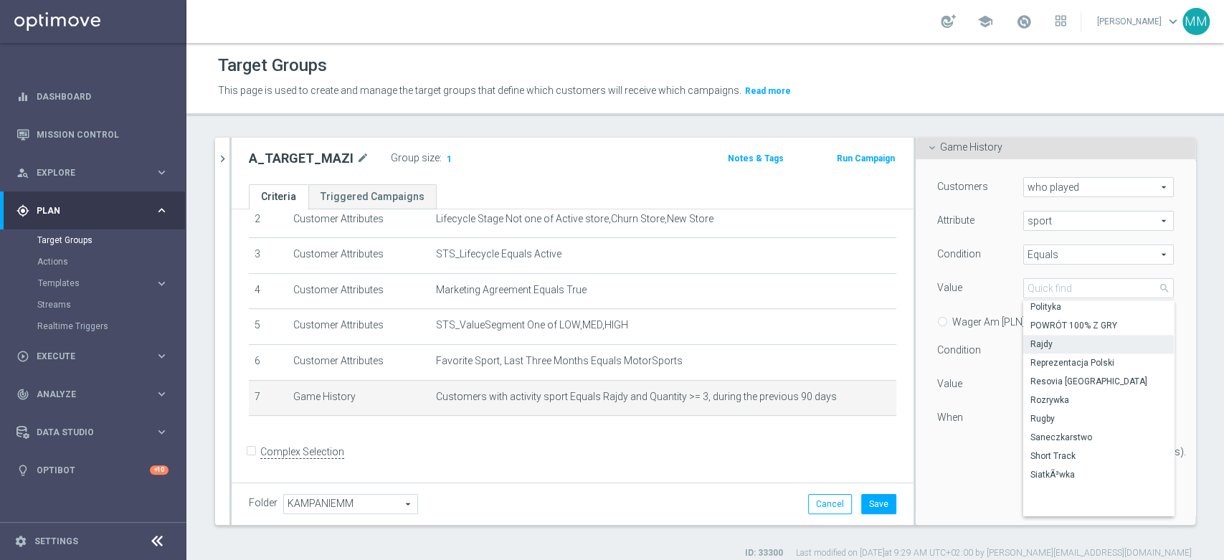
scroll to position [1351, 0]
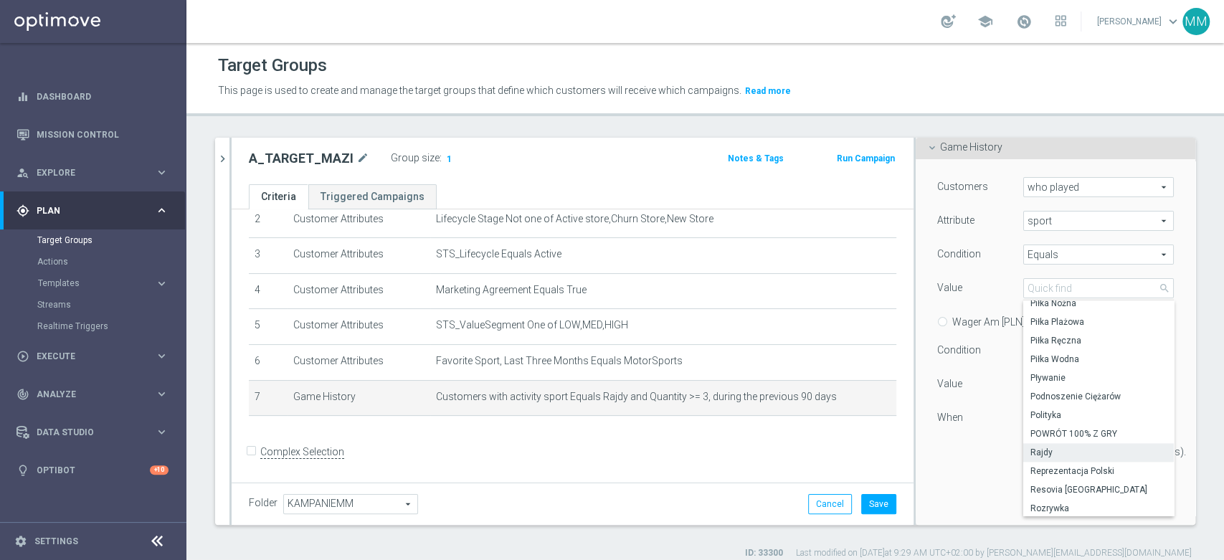
click at [945, 449] on div "90 day(s)." at bounding box center [1055, 452] width 258 height 21
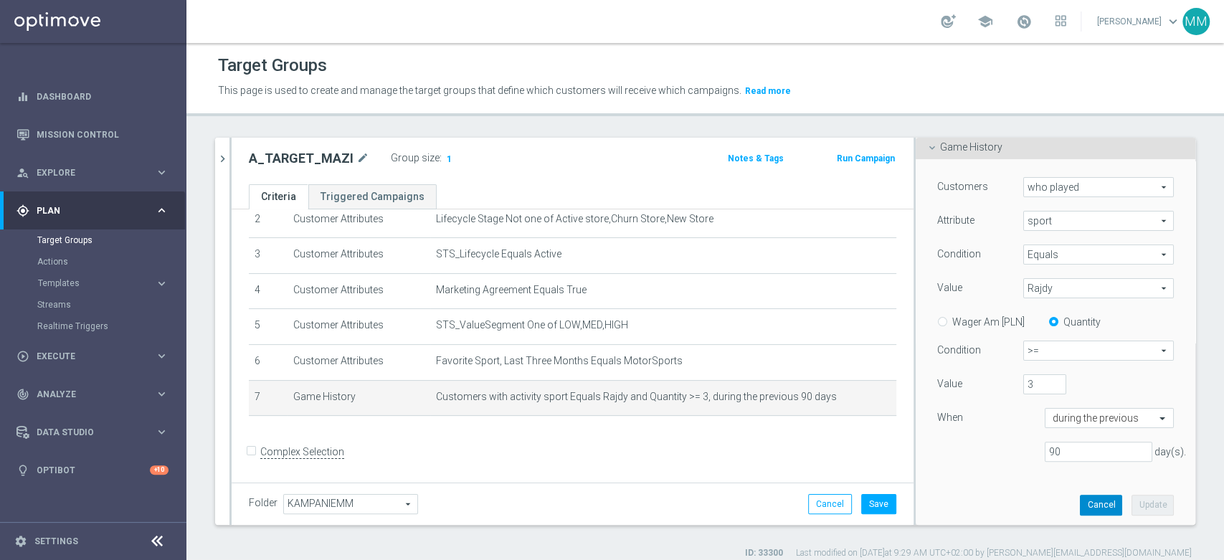
click at [1080, 503] on button "Cancel" at bounding box center [1101, 505] width 42 height 20
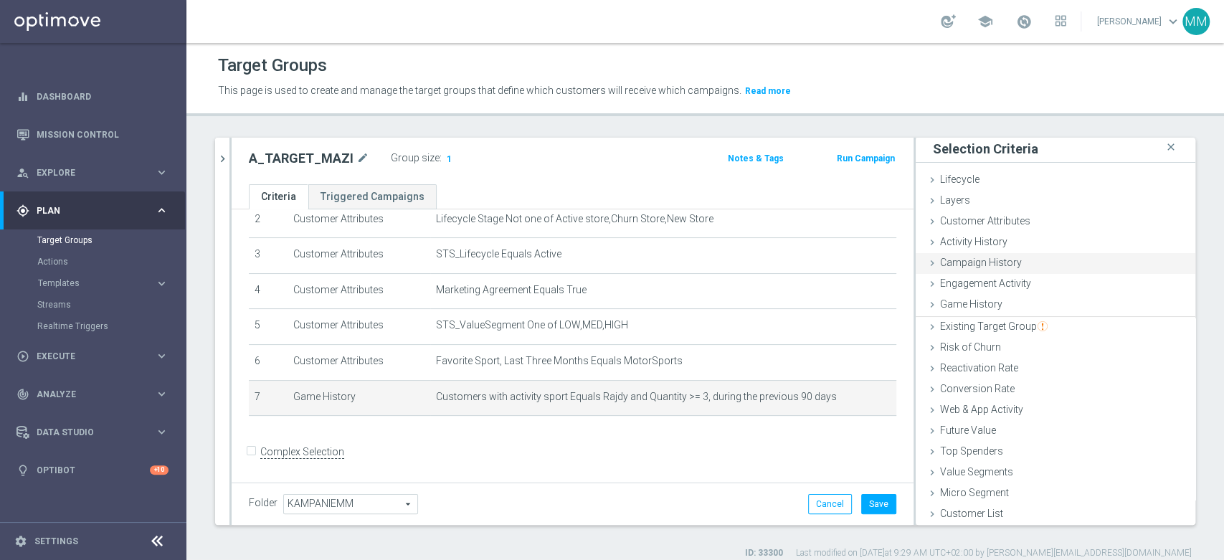
scroll to position [1, 0]
click at [996, 300] on div "Game History done selection updated" at bounding box center [1056, 307] width 280 height 22
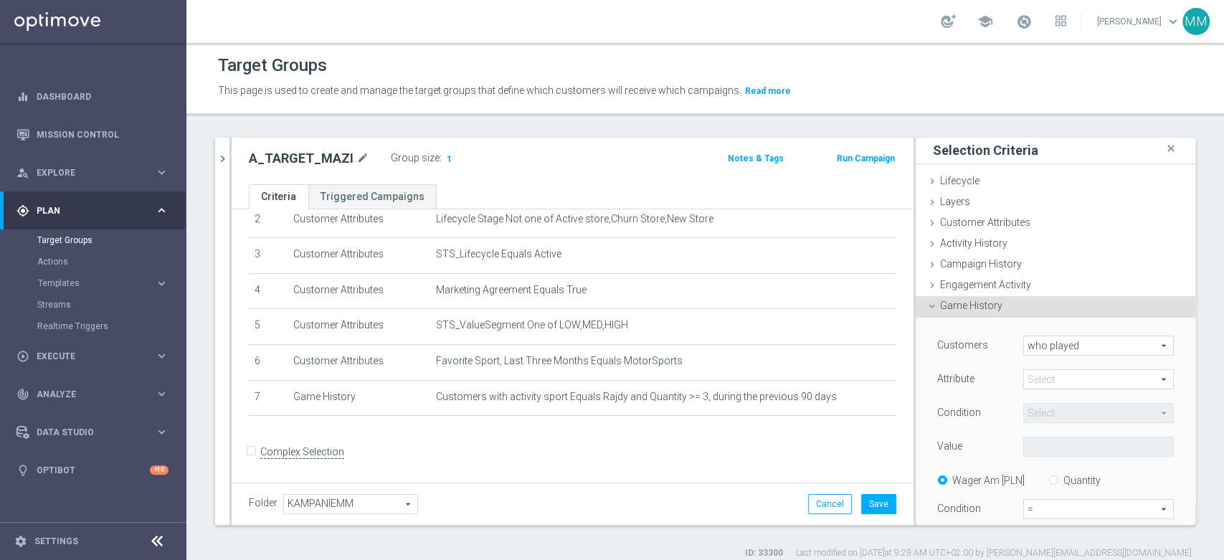
click at [1040, 354] on div "who played who played arrow_drop_down search" at bounding box center [1098, 346] width 151 height 20
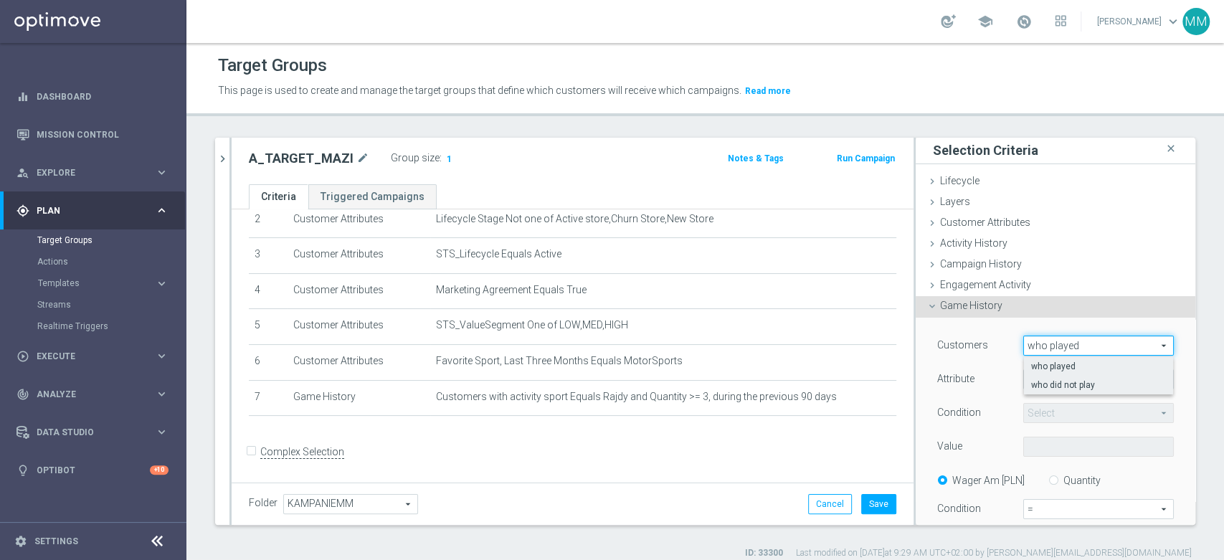
click at [1040, 381] on span "who did not play" at bounding box center [1098, 384] width 135 height 11
type input "who did not play"
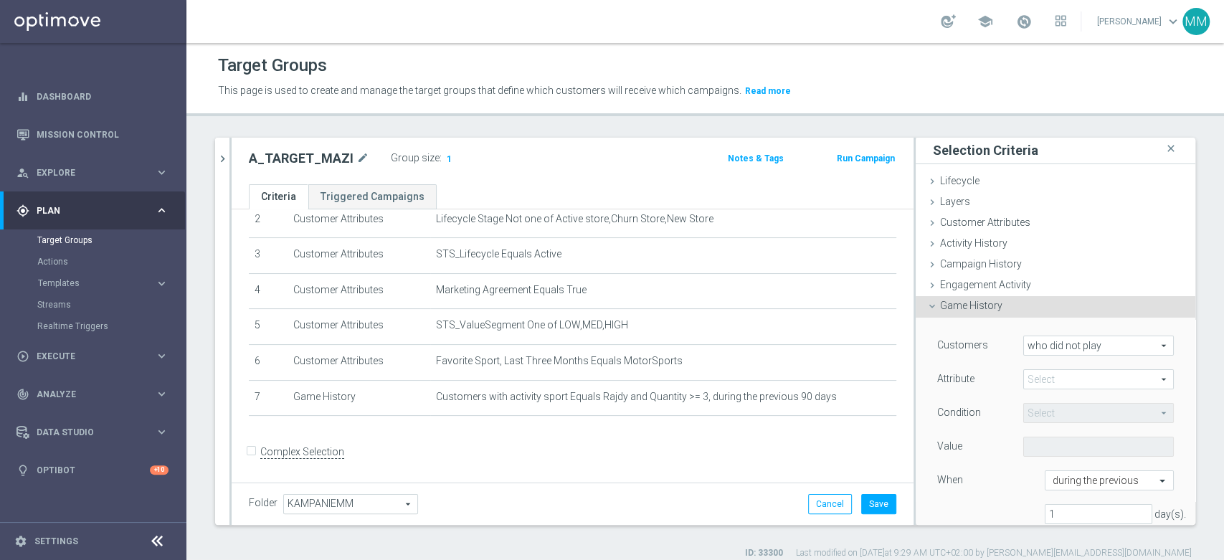
click at [1035, 371] on span at bounding box center [1098, 379] width 149 height 19
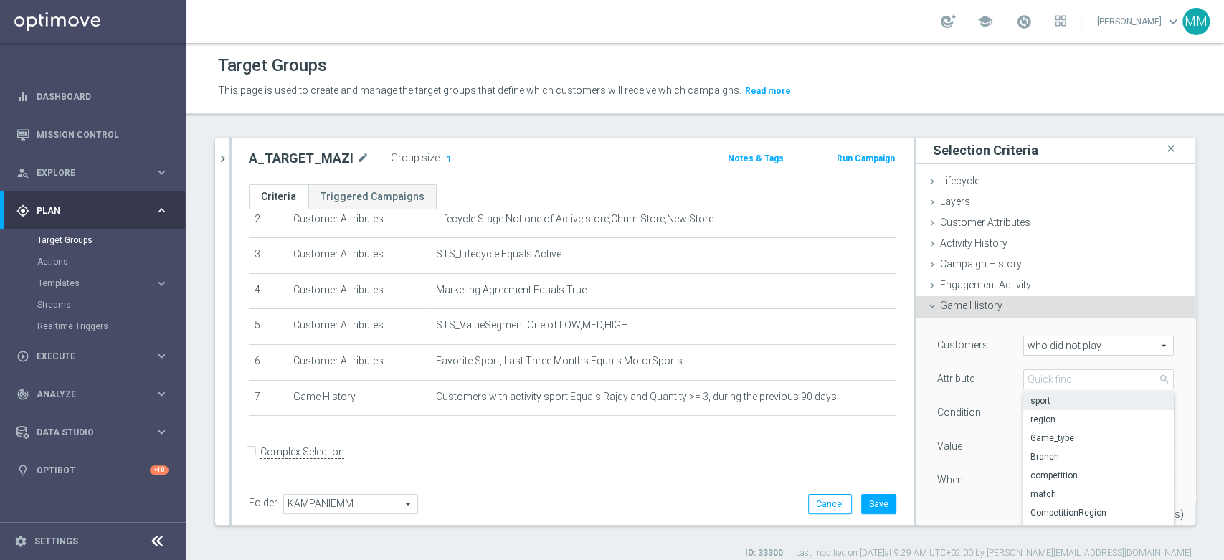
click at [1044, 402] on span "sport" at bounding box center [1098, 400] width 136 height 11
type input "sport"
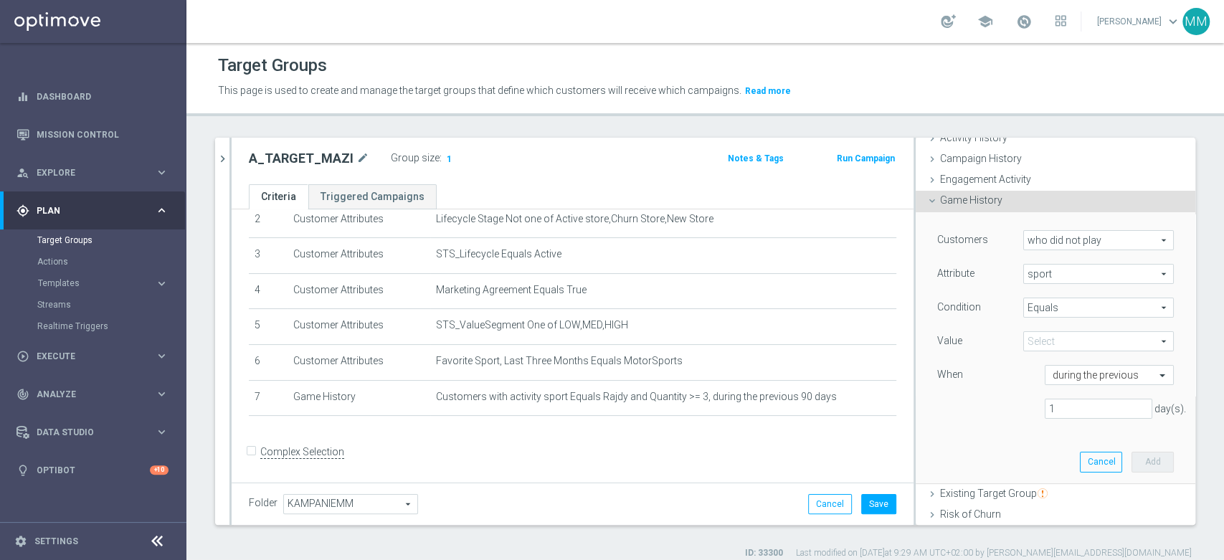
scroll to position [161, 0]
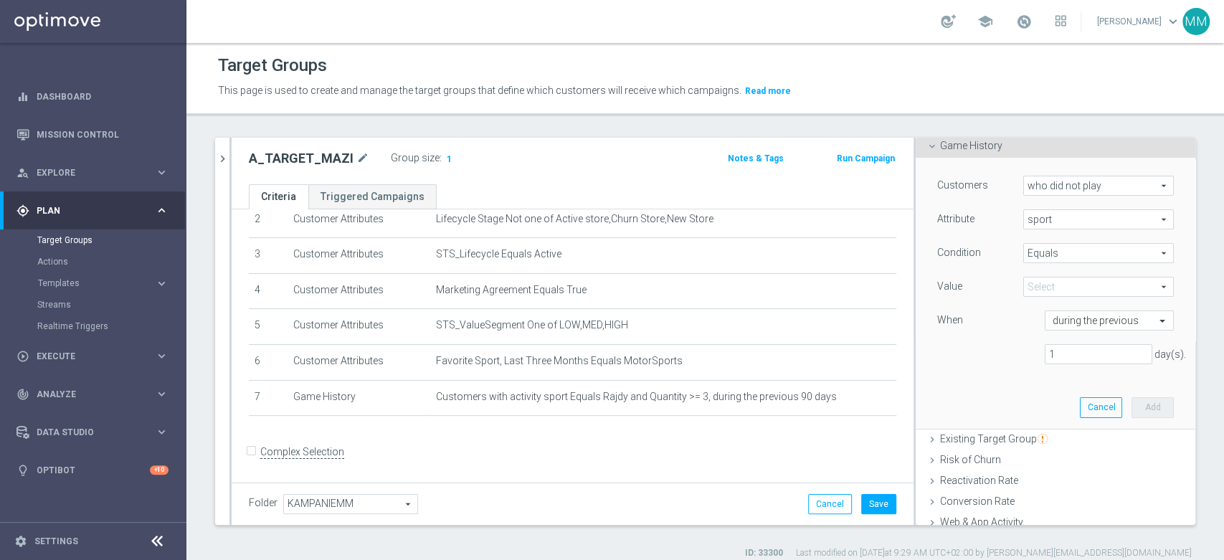
click at [1047, 254] on span "Equals" at bounding box center [1098, 253] width 149 height 19
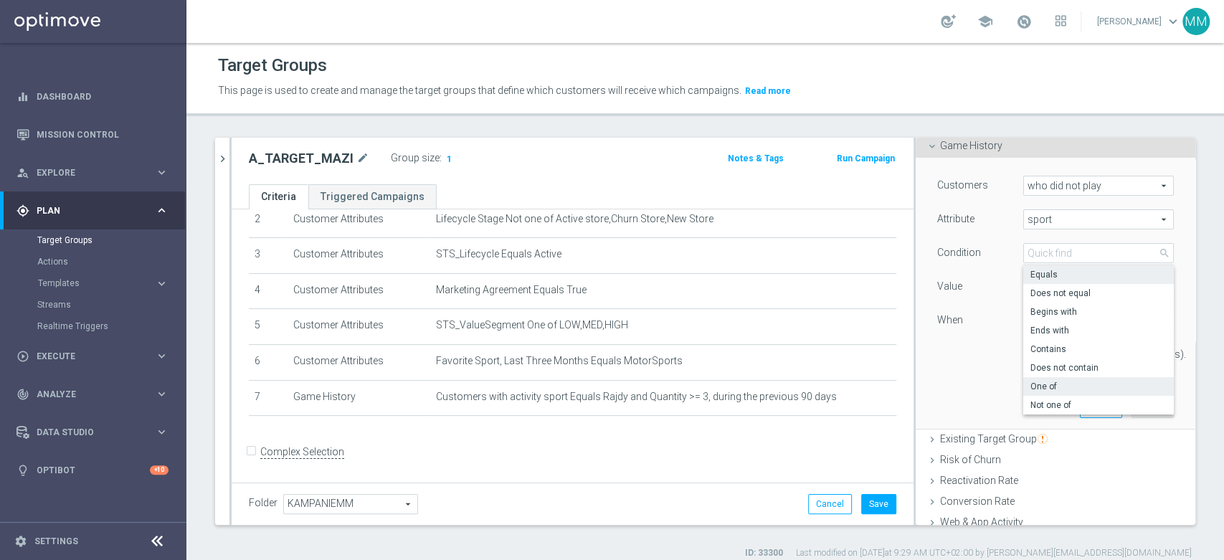
click at [1047, 391] on span "One of" at bounding box center [1098, 386] width 136 height 11
type input "One of"
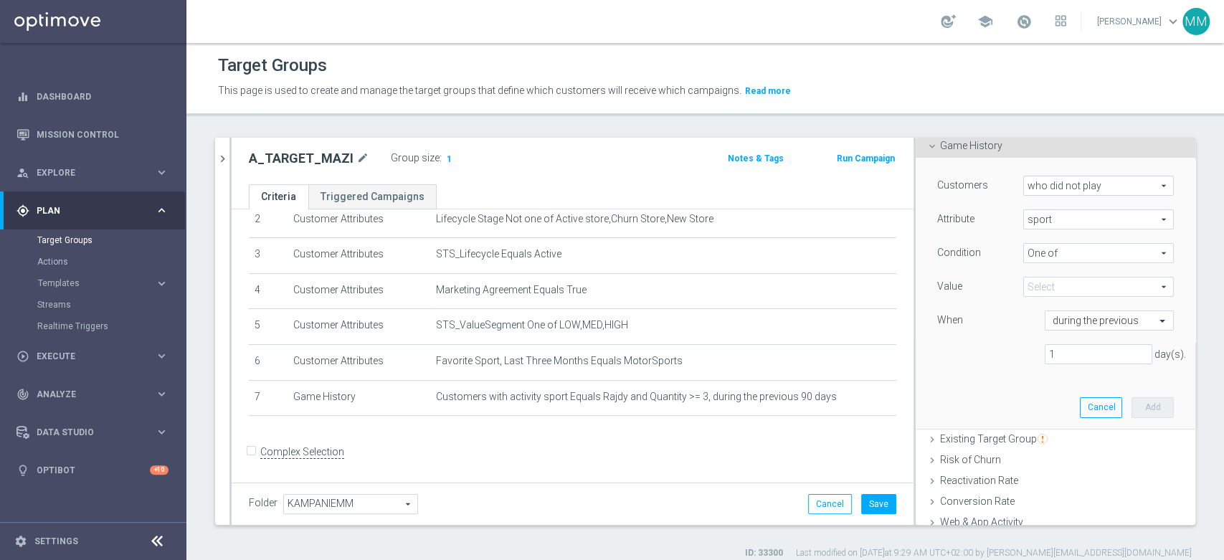
click at [1043, 280] on span at bounding box center [1098, 286] width 149 height 19
click at [0, 0] on input "search" at bounding box center [0, 0] width 0 height 0
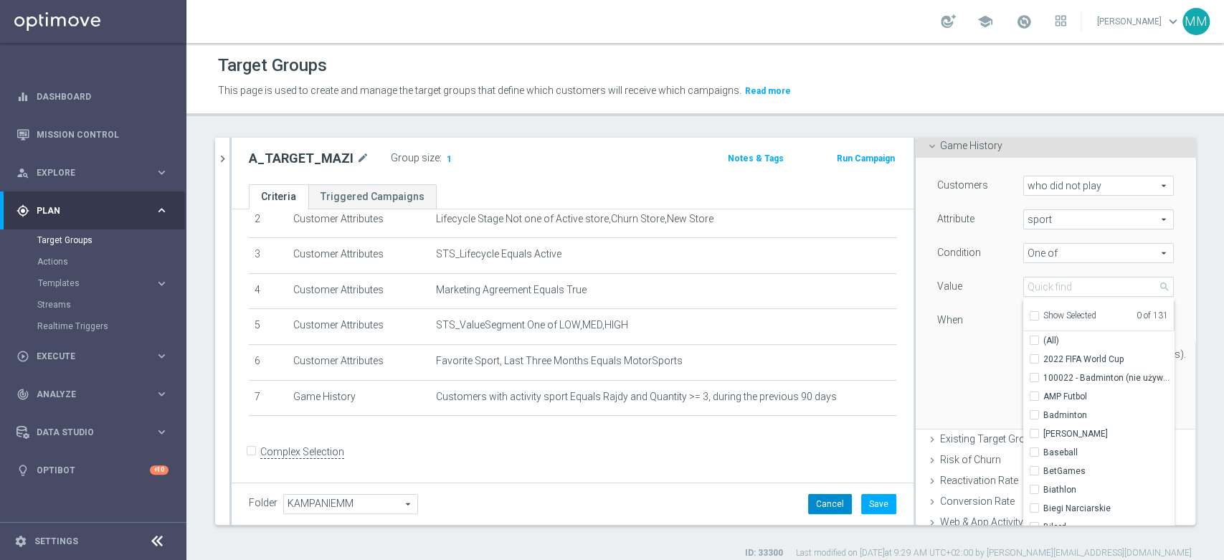
click at [822, 503] on button "Cancel" at bounding box center [830, 504] width 44 height 20
